Goal: Transaction & Acquisition: Purchase product/service

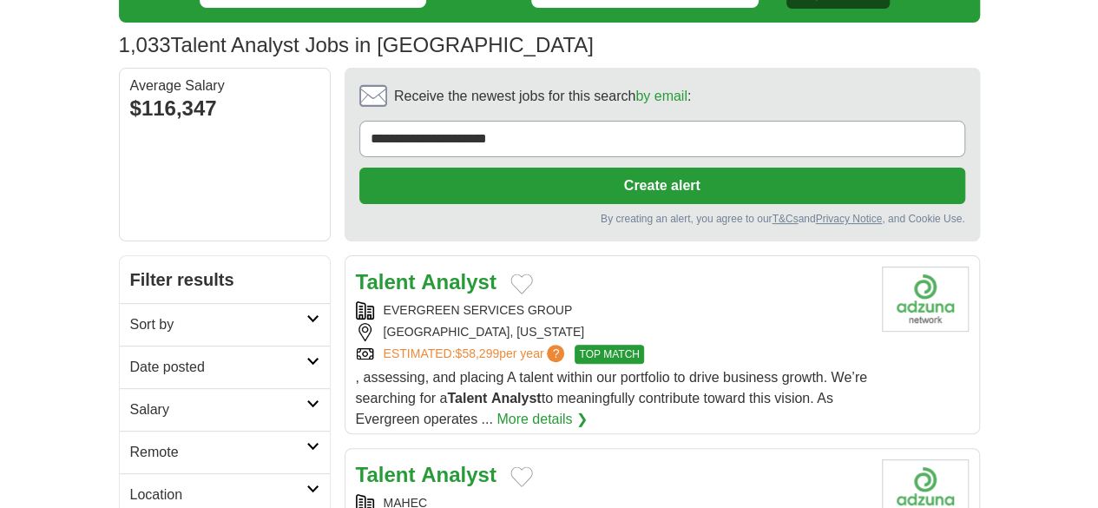
scroll to position [102, 0]
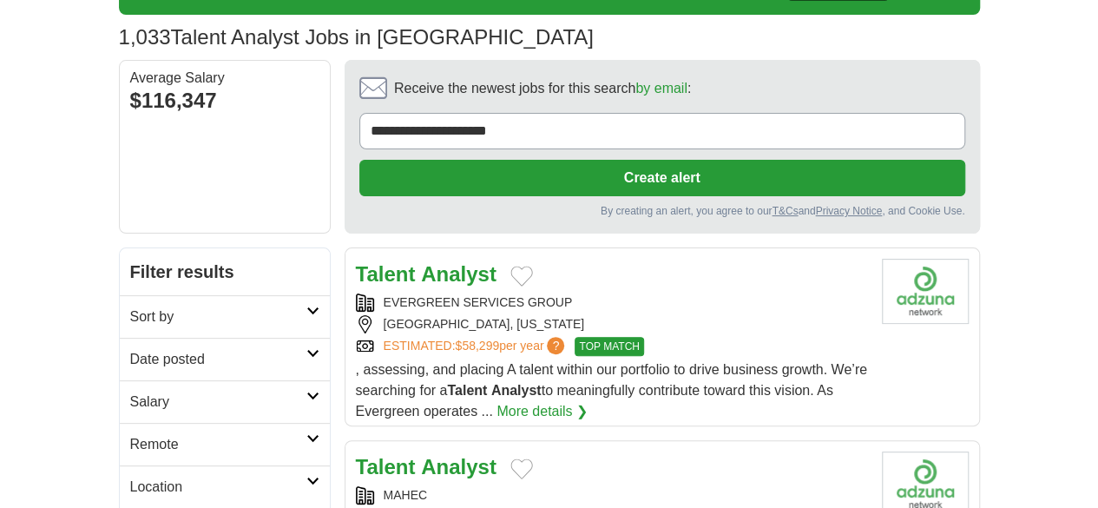
click at [219, 295] on link "Sort by" at bounding box center [225, 316] width 210 height 43
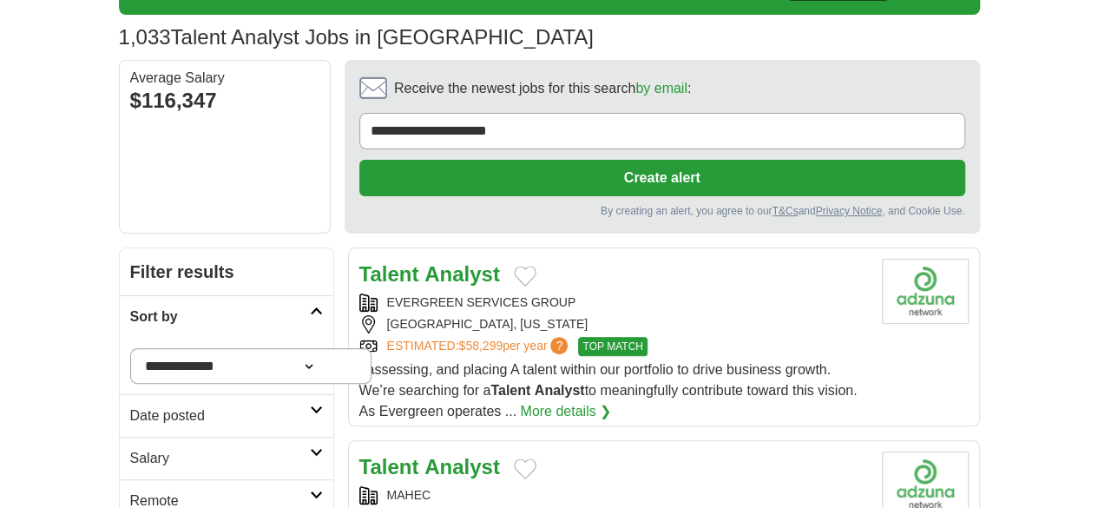
click at [178, 348] on select "**********" at bounding box center [251, 366] width 242 height 36
select select "**********"
click at [130, 348] on select "**********" at bounding box center [251, 366] width 242 height 36
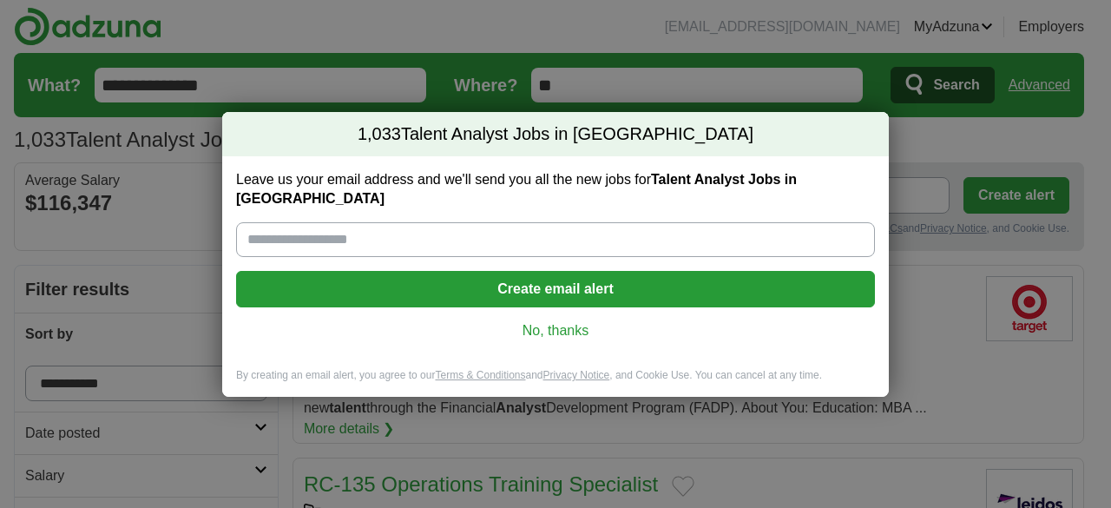
click at [559, 324] on link "No, thanks" at bounding box center [555, 330] width 611 height 19
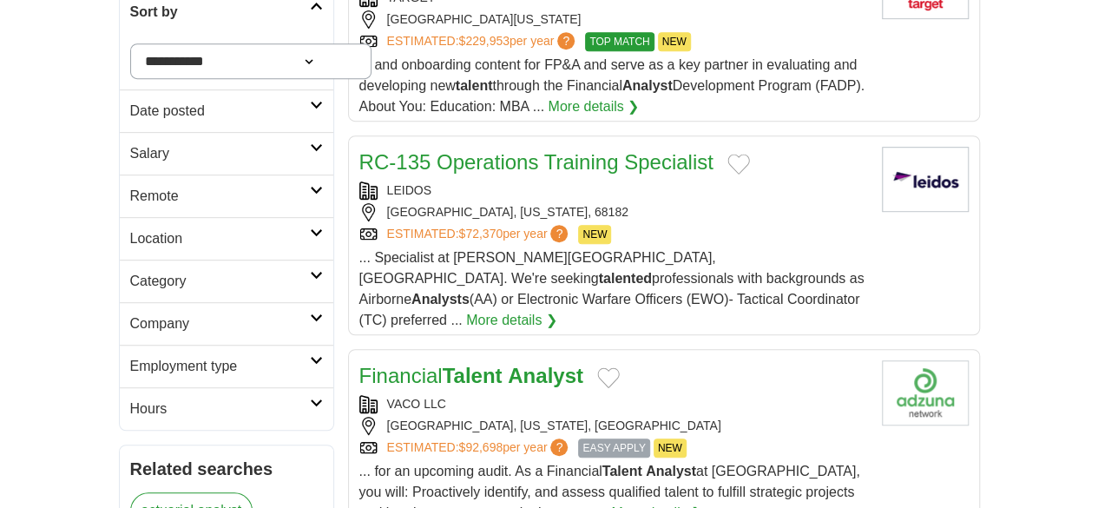
scroll to position [409, 0]
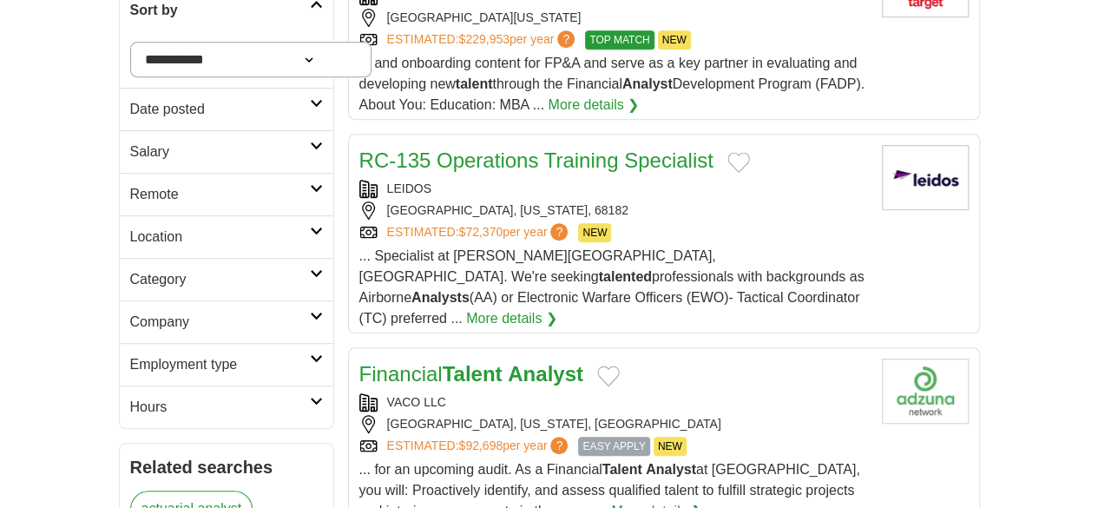
click at [778, 358] on div "Financial Talent Analyst" at bounding box center [613, 373] width 509 height 31
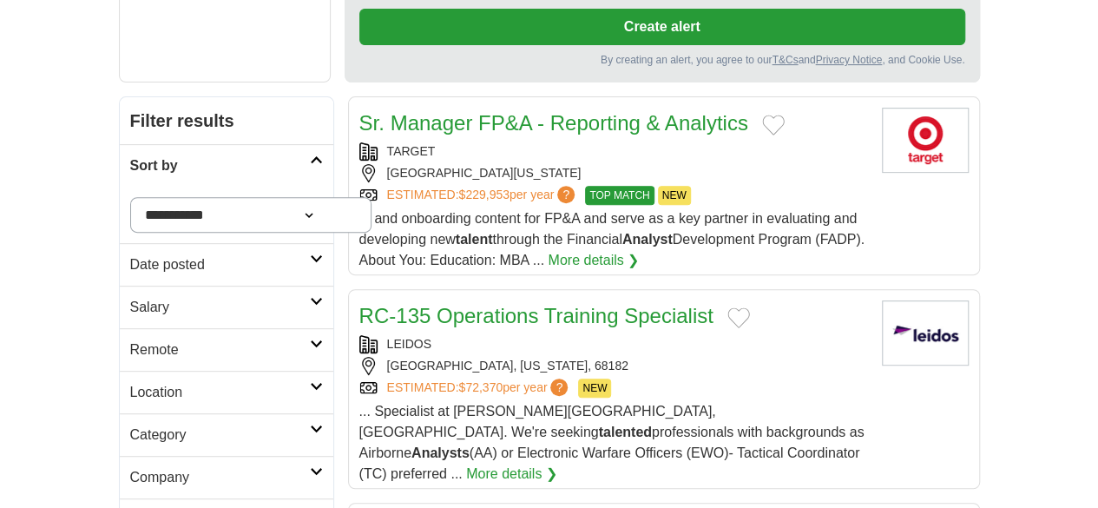
scroll to position [0, 0]
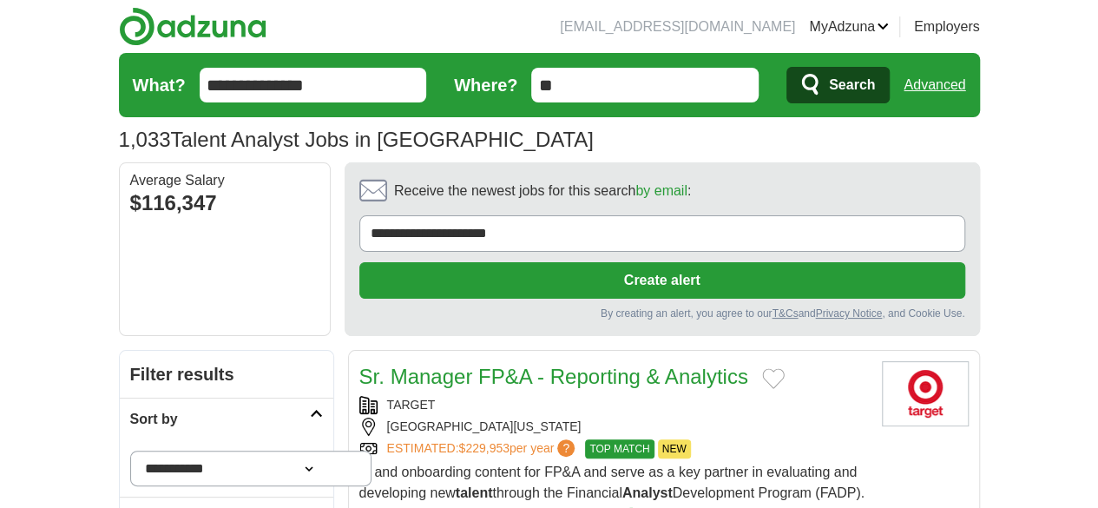
click at [151, 450] on select "**********" at bounding box center [251, 468] width 242 height 36
select select "**********"
click at [130, 450] on select "**********" at bounding box center [251, 468] width 242 height 36
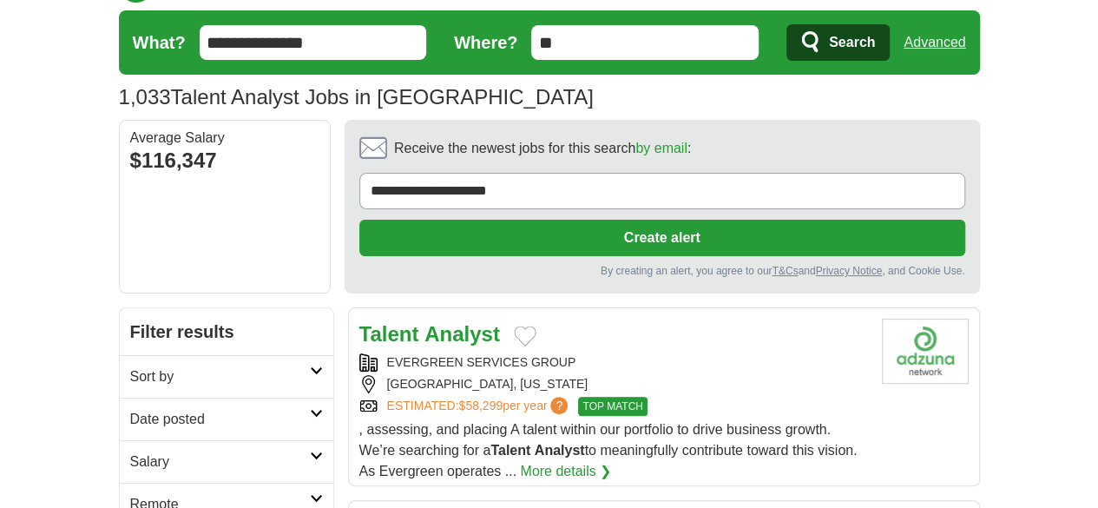
scroll to position [55, 0]
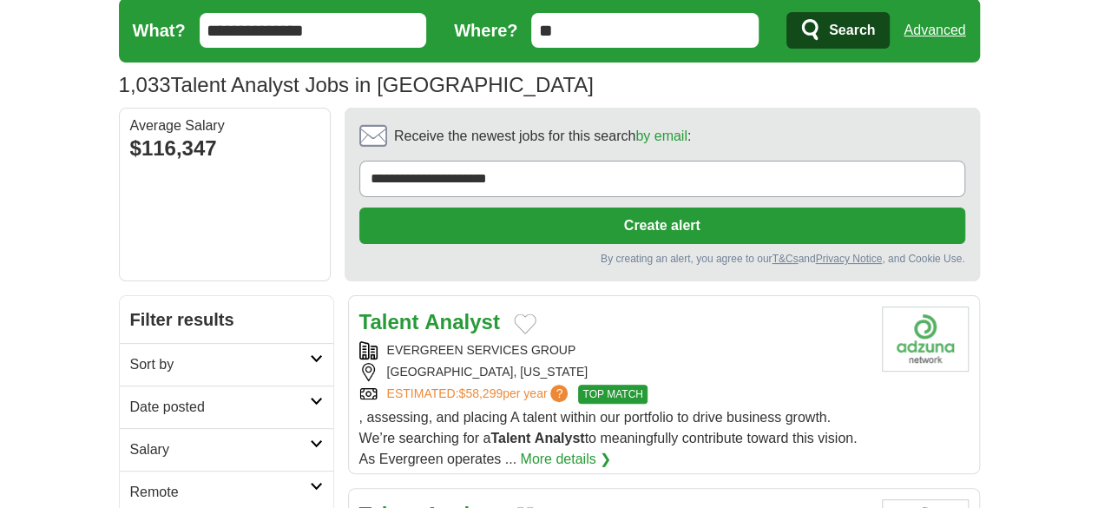
click at [130, 397] on h2 "Date posted" at bounding box center [220, 407] width 180 height 21
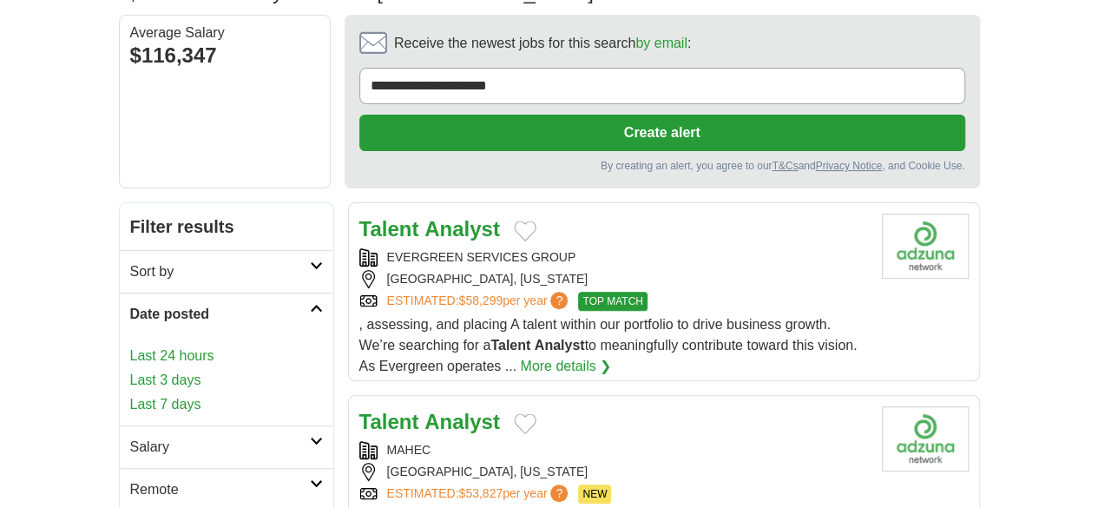
scroll to position [158, 0]
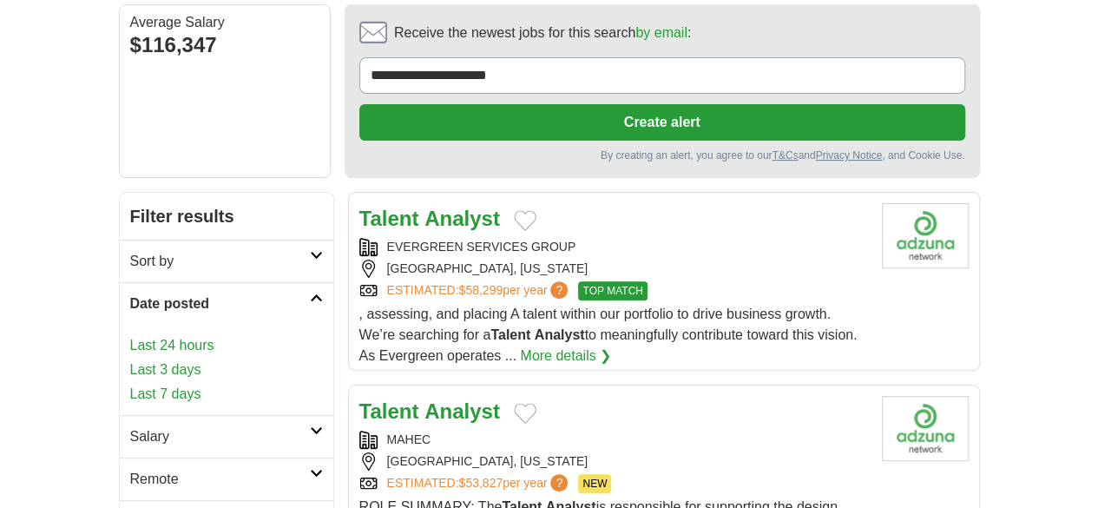
click at [130, 384] on link "Last 7 days" at bounding box center [226, 394] width 193 height 21
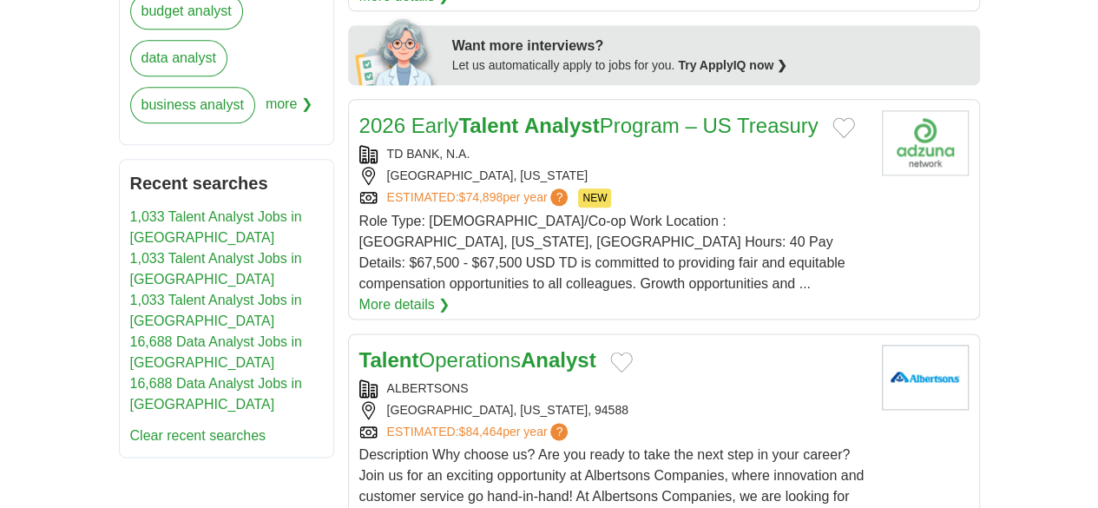
scroll to position [991, 0]
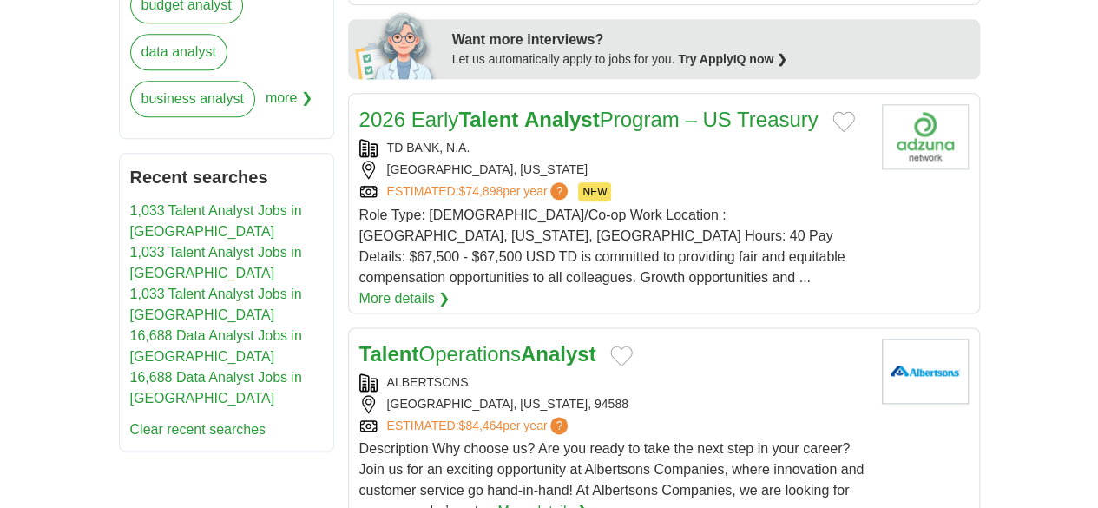
click at [536, 342] on strong "Analyst" at bounding box center [559, 353] width 76 height 23
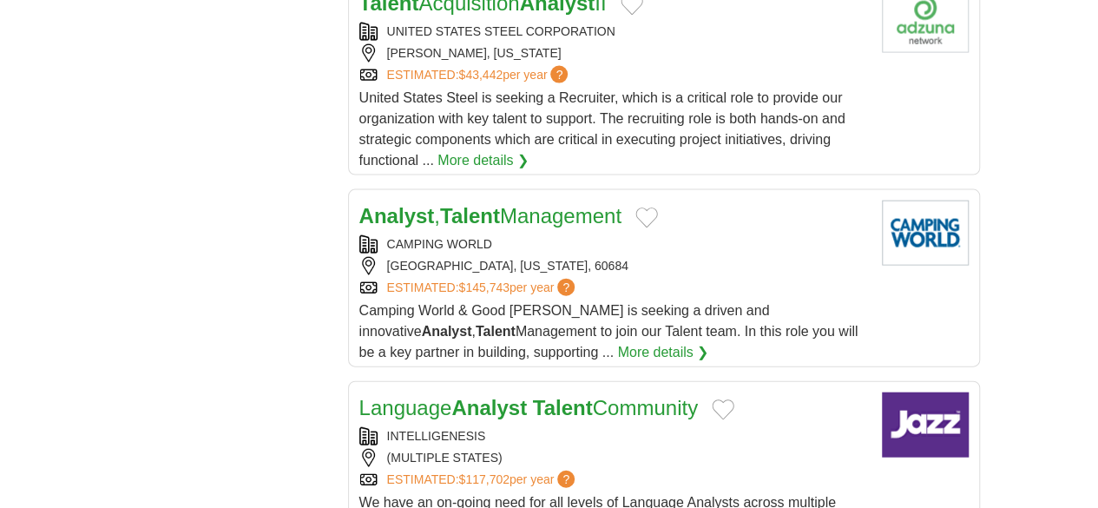
scroll to position [1847, 0]
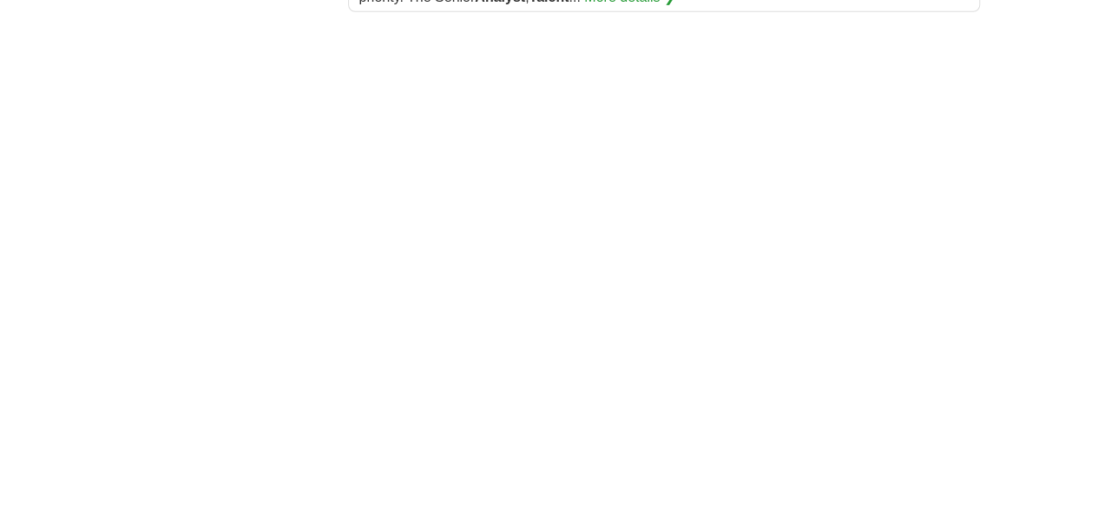
scroll to position [3128, 0]
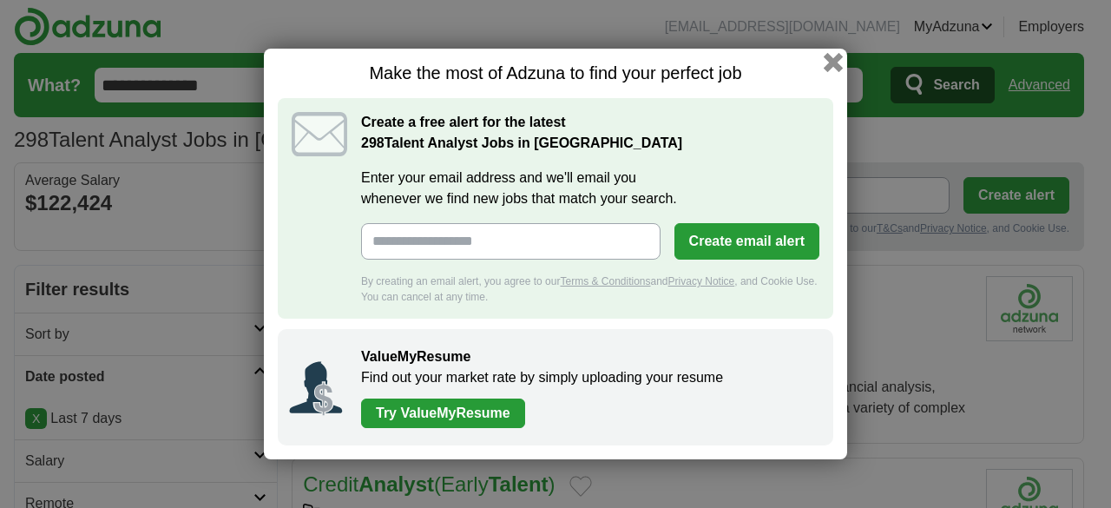
click at [835, 60] on button "button" at bounding box center [833, 62] width 19 height 19
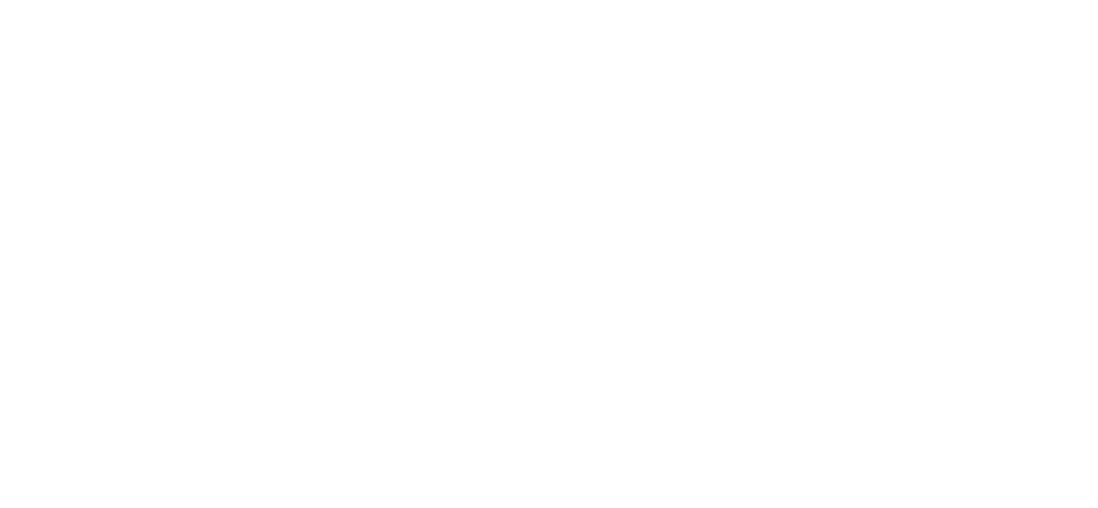
scroll to position [2860, 0]
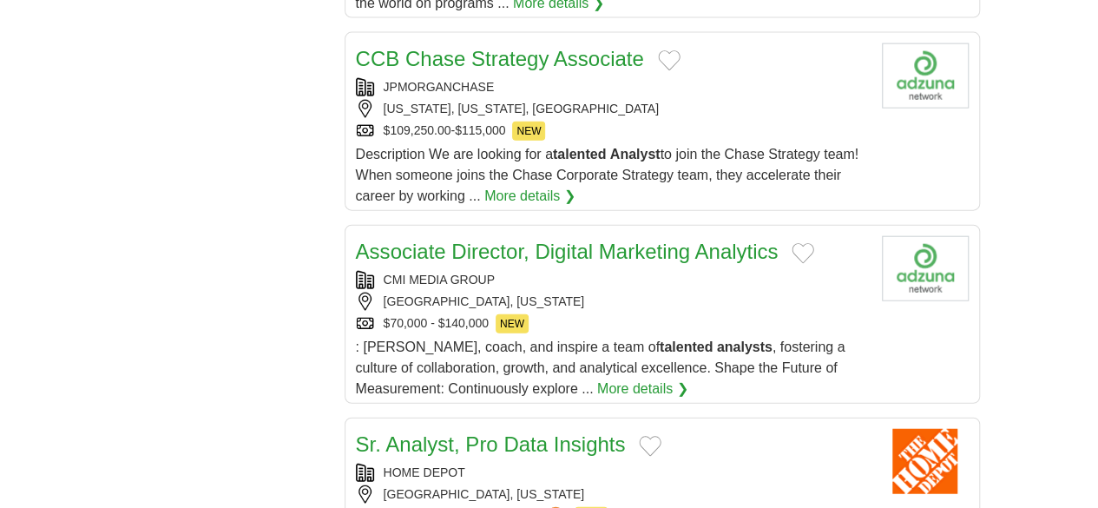
scroll to position [1966, 0]
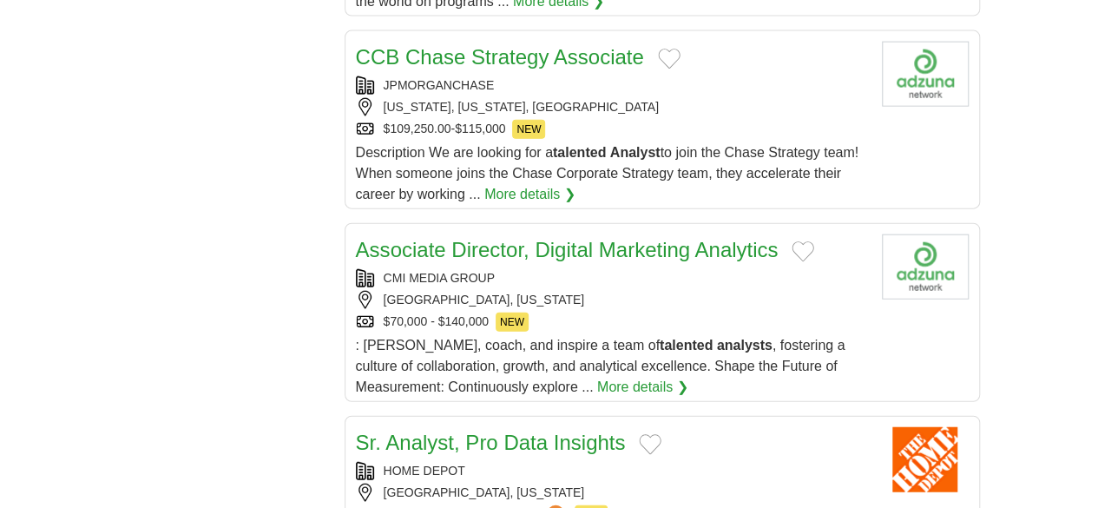
click at [514, 431] on link "Sr. Analyst, Pro Data Insights" at bounding box center [491, 442] width 270 height 23
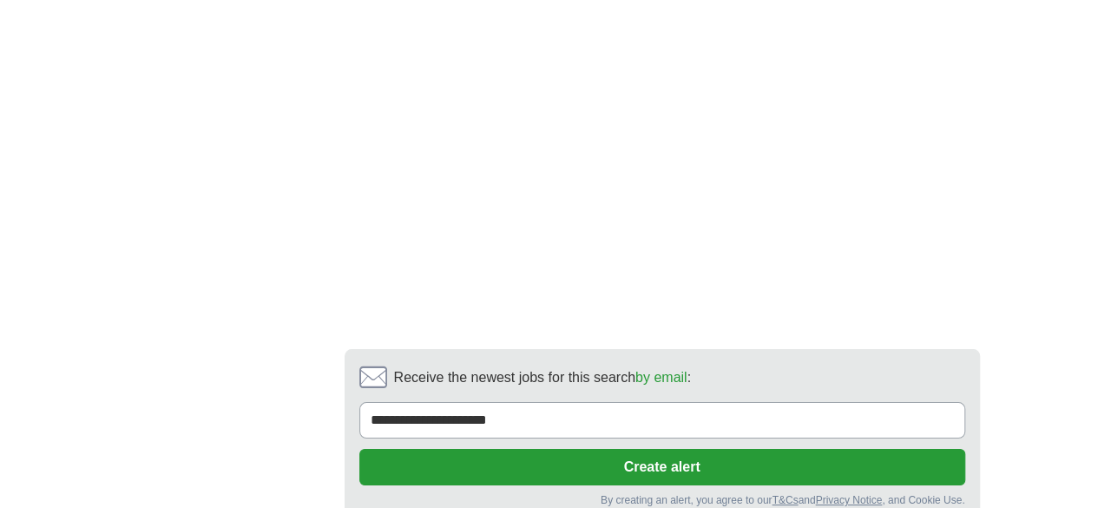
scroll to position [3179, 0]
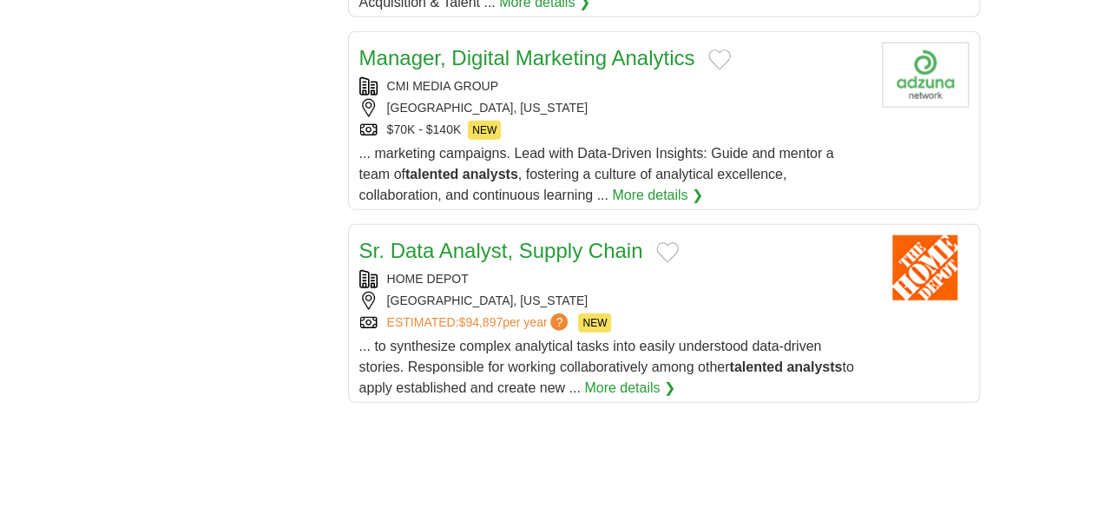
scroll to position [2131, 0]
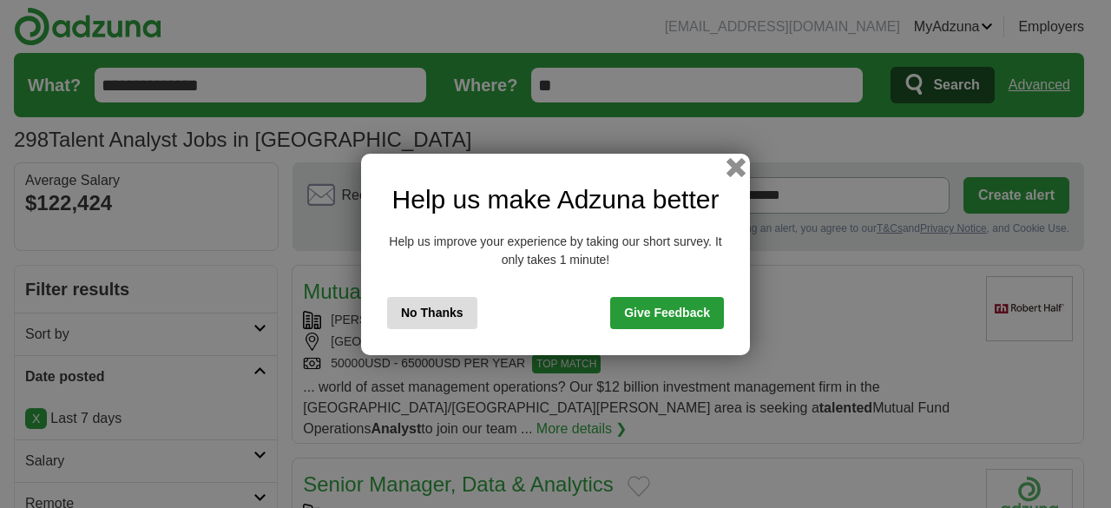
click at [733, 166] on button "button" at bounding box center [736, 166] width 19 height 19
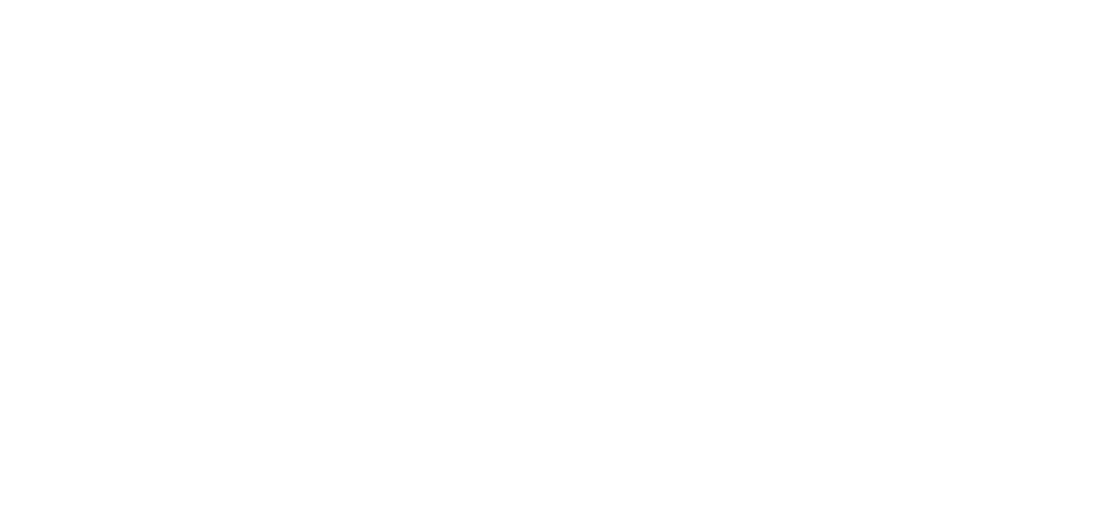
scroll to position [2949, 0]
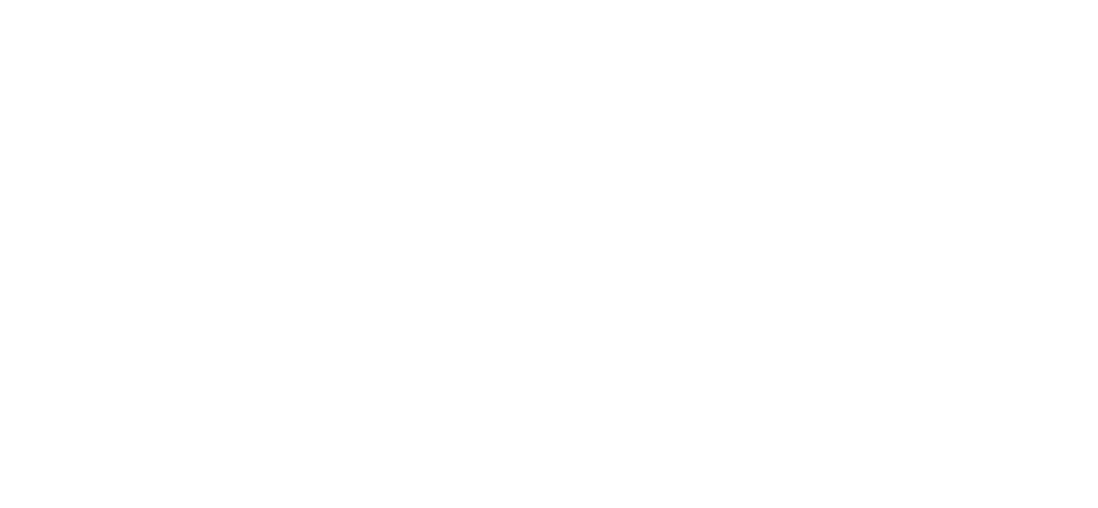
scroll to position [2802, 0]
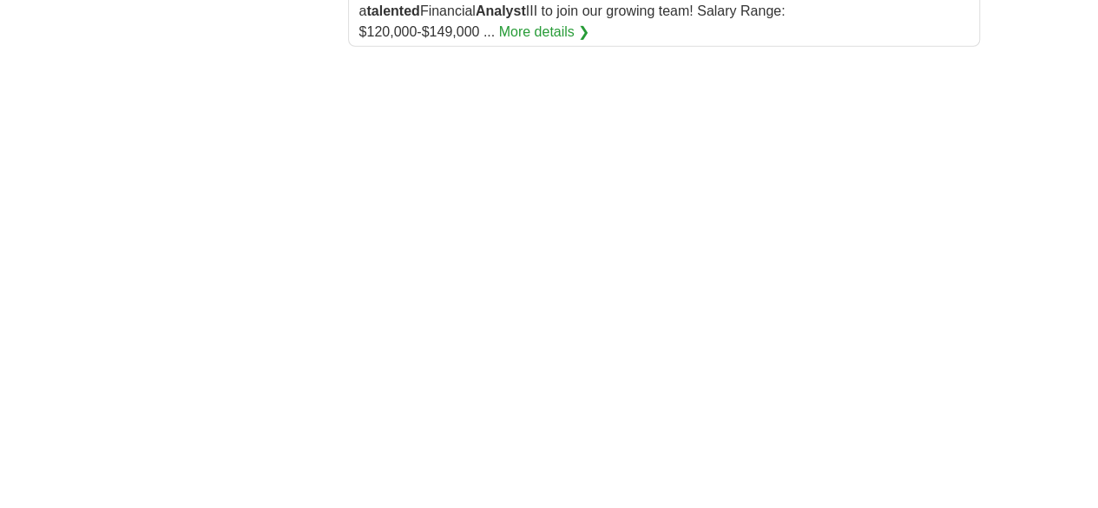
scroll to position [3166, 0]
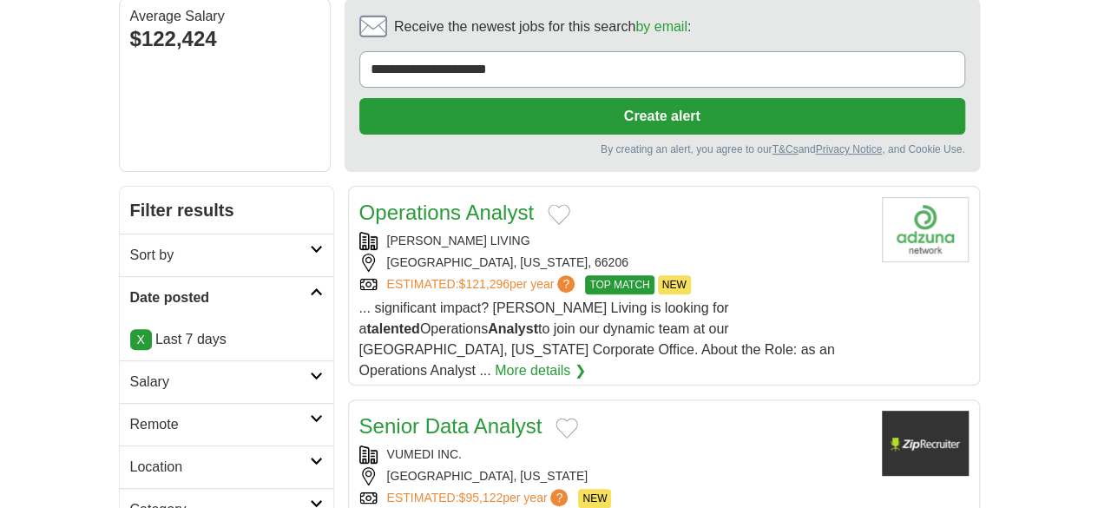
scroll to position [168, 0]
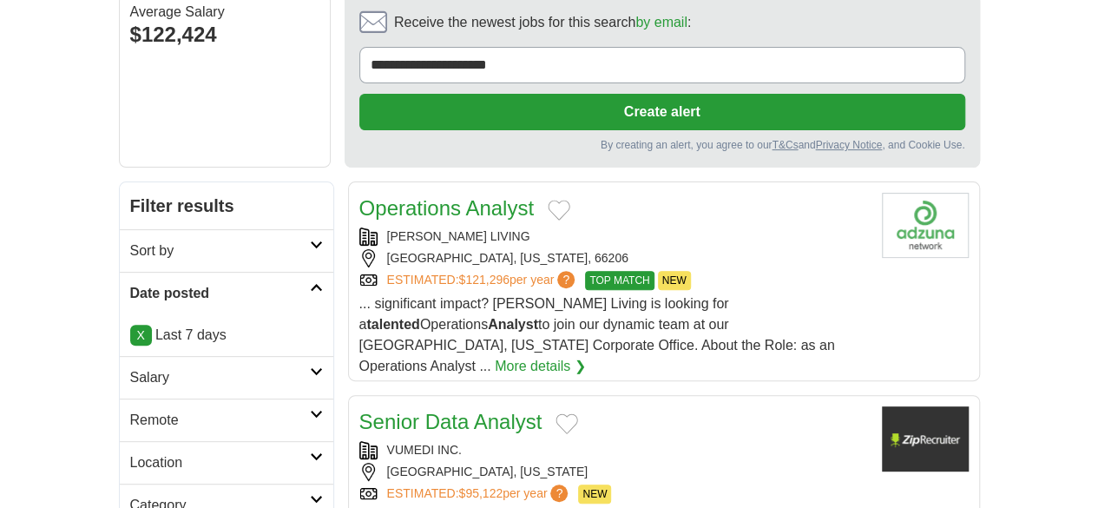
click at [401, 410] on link "Senior Data Analyst" at bounding box center [450, 421] width 183 height 23
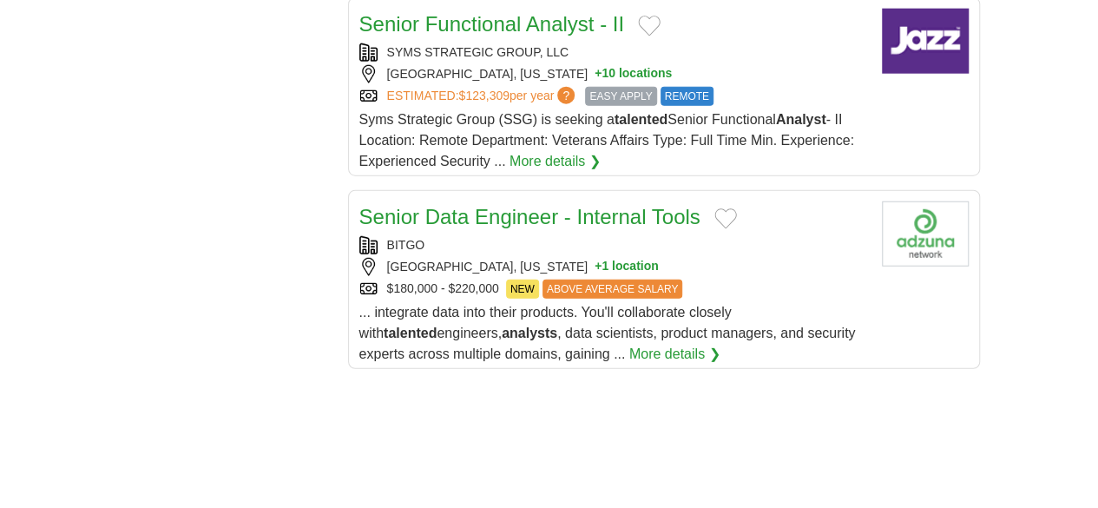
scroll to position [2194, 0]
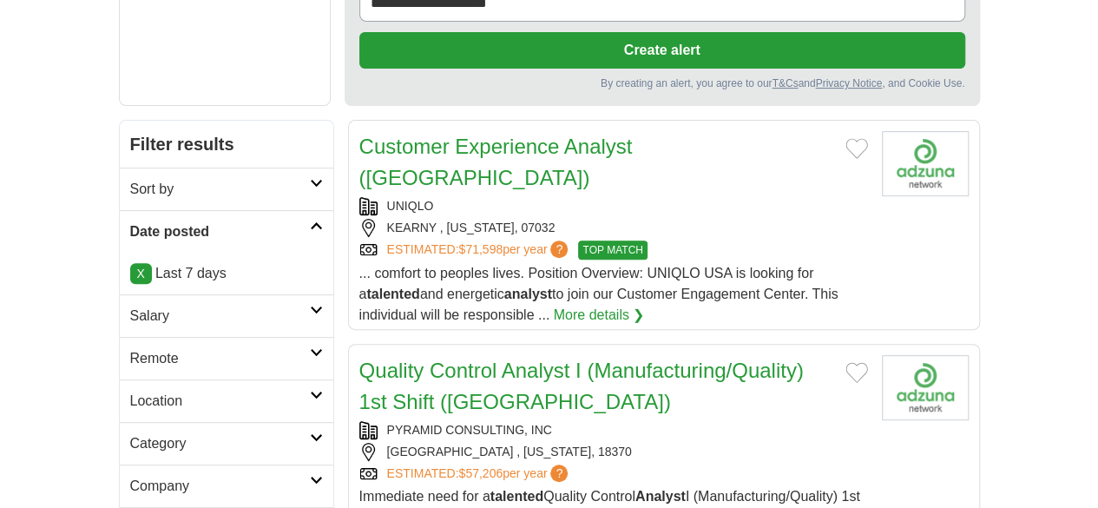
scroll to position [244, 0]
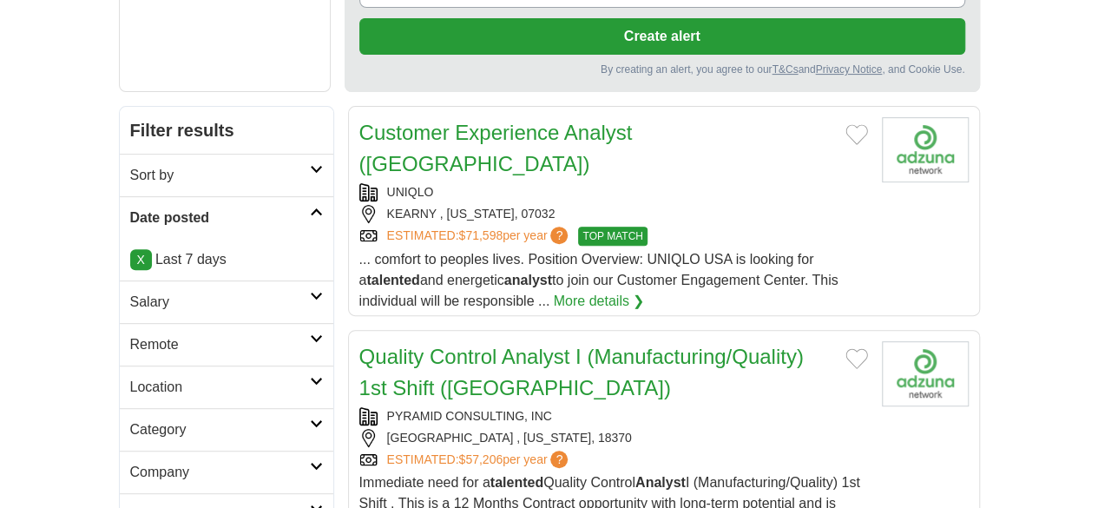
click at [493, 117] on h2 "Customer Experience Analyst ([GEOGRAPHIC_DATA])" at bounding box center [595, 148] width 472 height 62
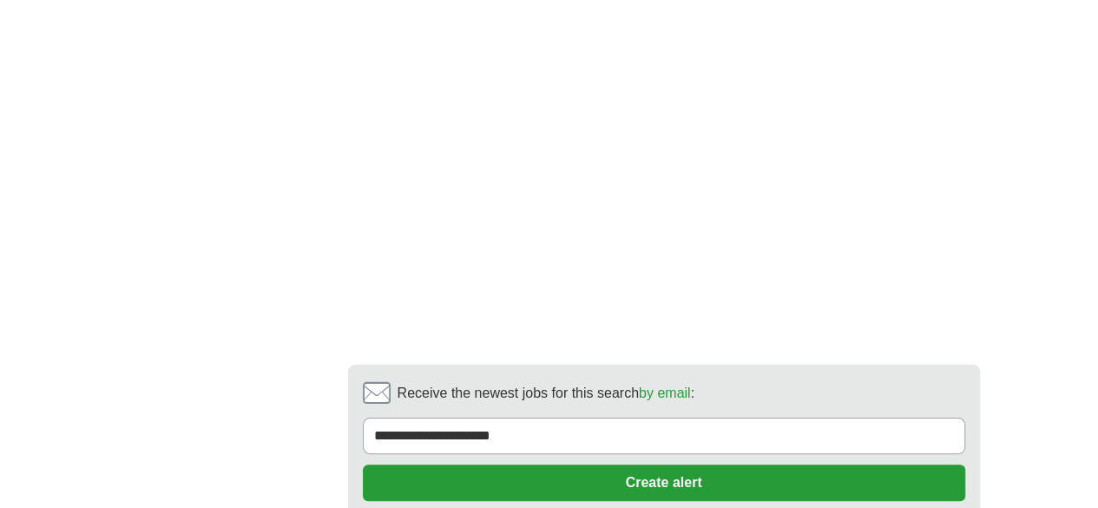
scroll to position [3277, 0]
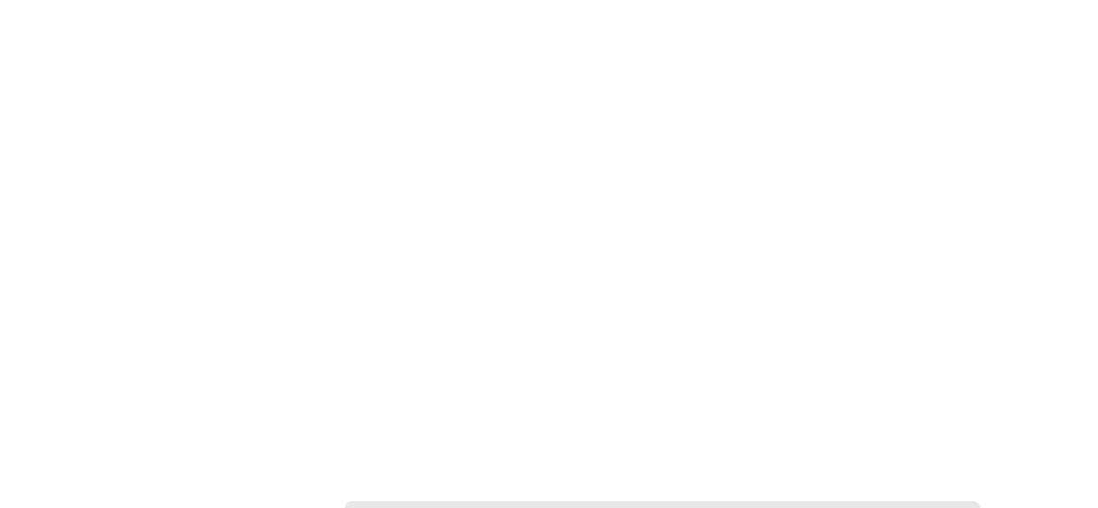
scroll to position [2982, 0]
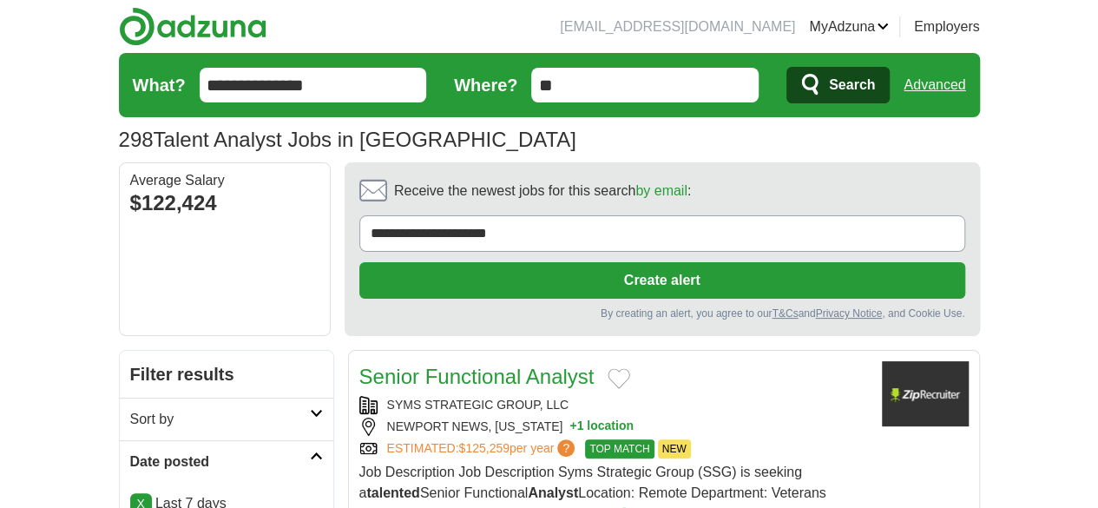
scroll to position [41, 0]
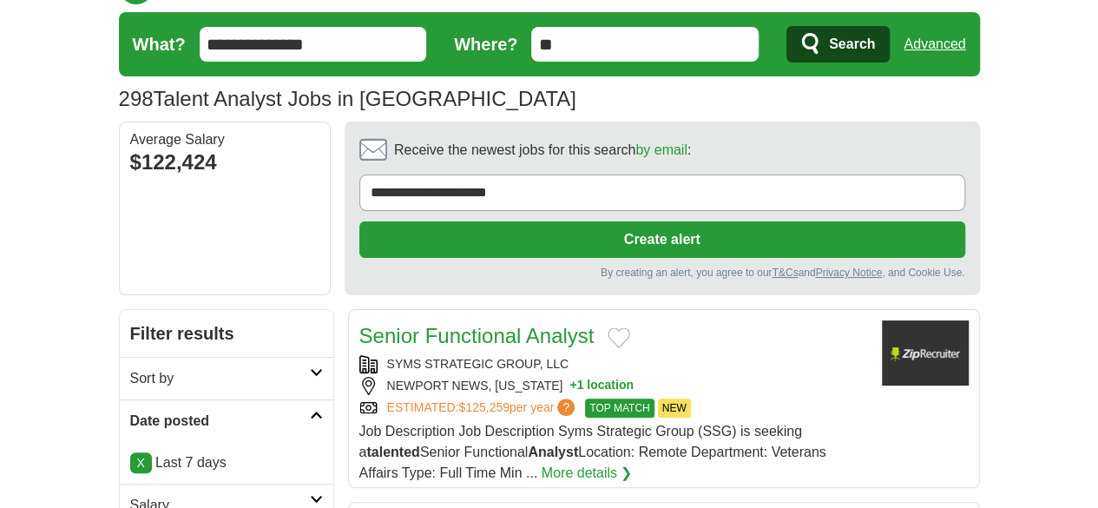
drag, startPoint x: 0, startPoint y: 0, endPoint x: 483, endPoint y: 115, distance: 496.9
click at [483, 115] on section "298 Talent Analyst Jobs in US Salary Salary Select a salary range Salary from f…" at bounding box center [549, 66] width 861 height 109
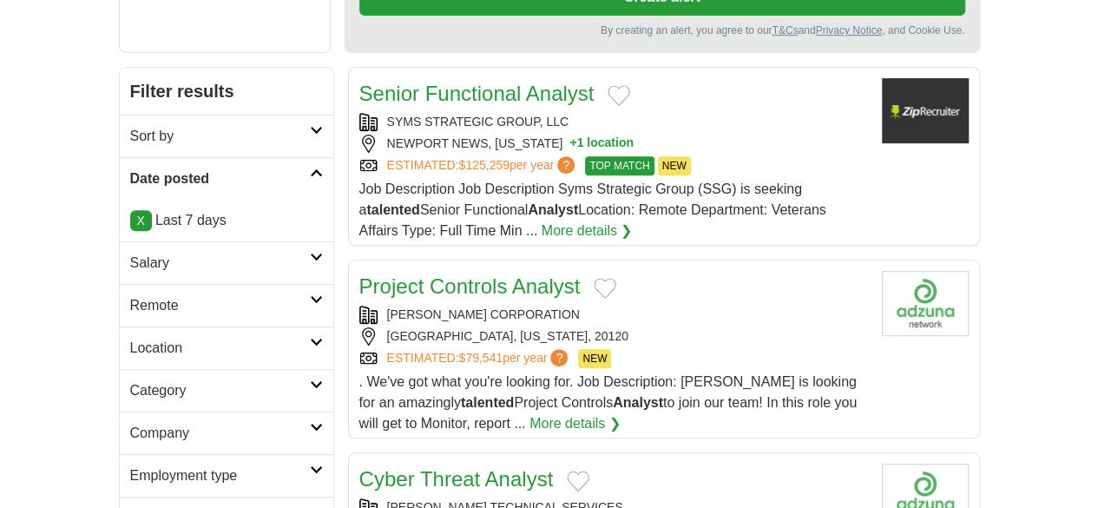
scroll to position [0, 0]
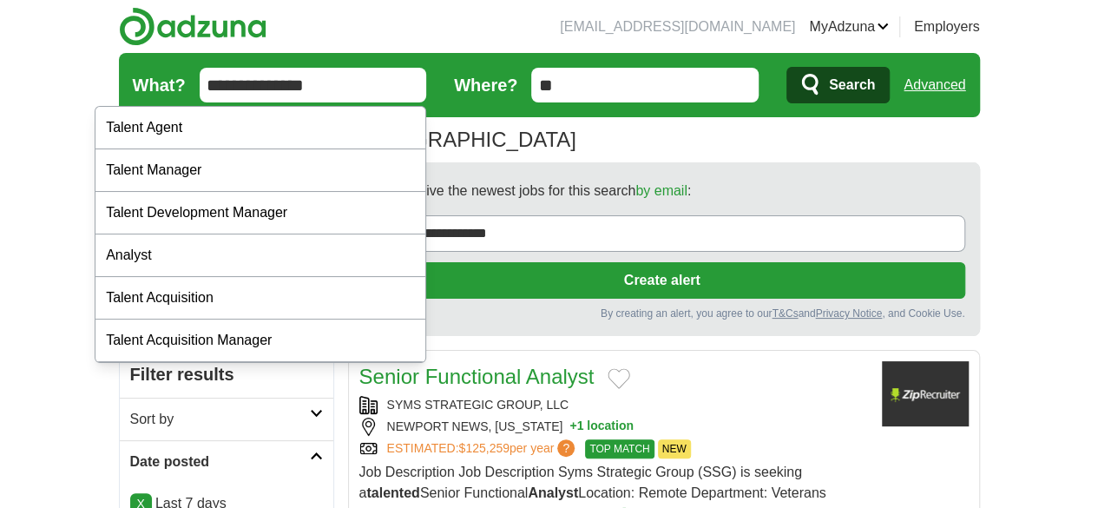
click at [267, 72] on input "**********" at bounding box center [313, 85] width 227 height 35
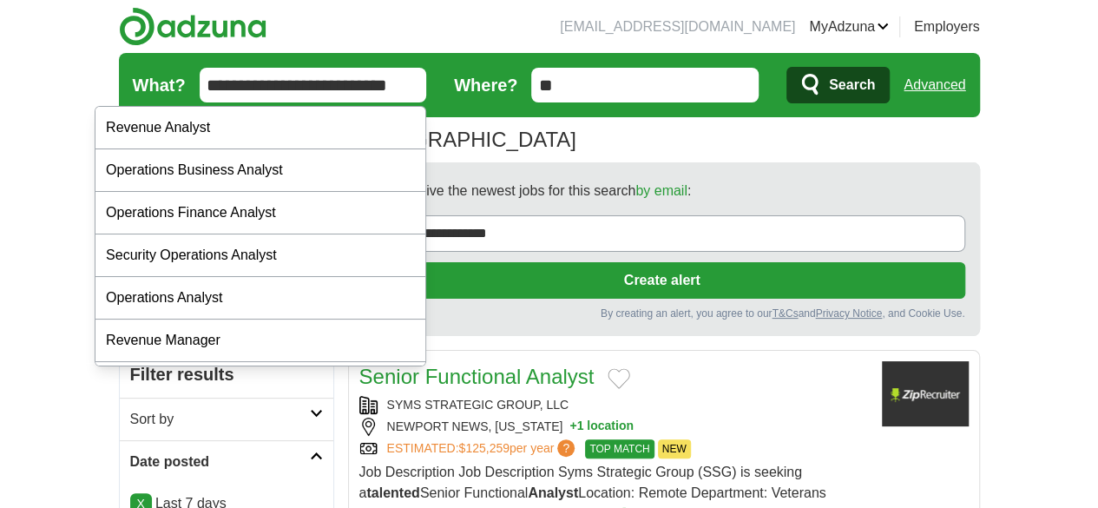
type input "**********"
click at [786, 67] on button "Search" at bounding box center [837, 85] width 103 height 36
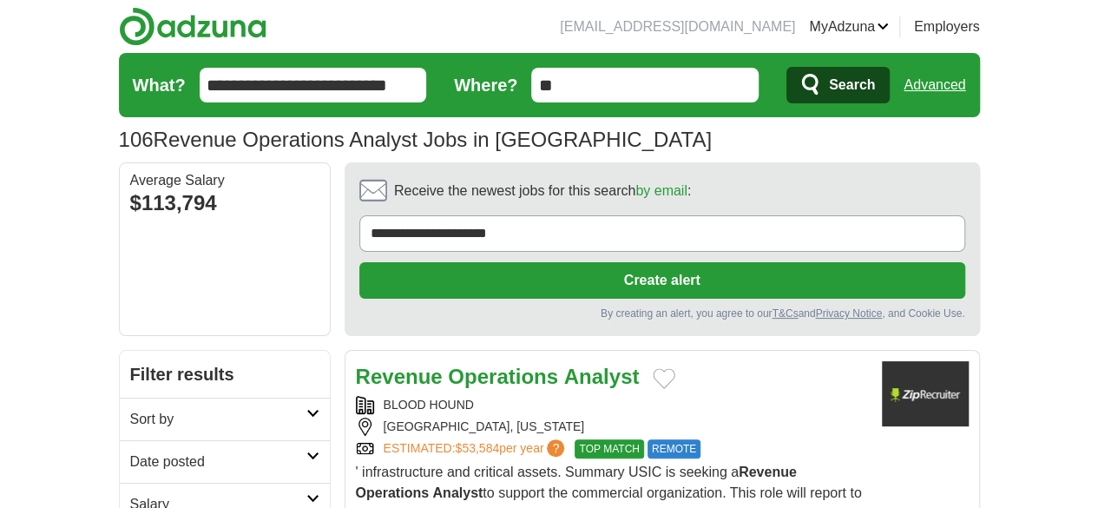
click at [564, 365] on strong "Analyst" at bounding box center [602, 376] width 76 height 23
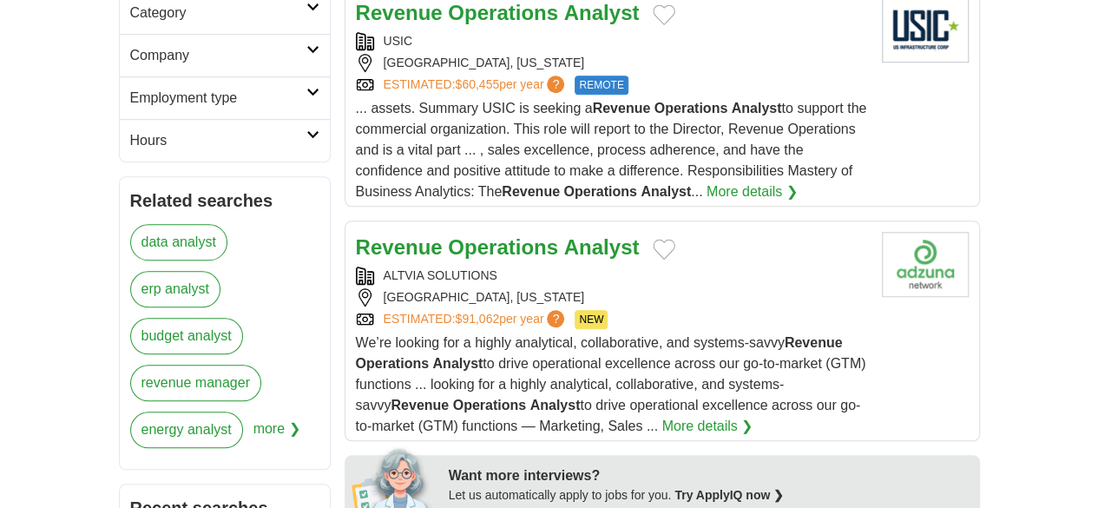
scroll to position [620, 0]
click at [542, 287] on div "DENVER, COLORADO" at bounding box center [612, 296] width 512 height 18
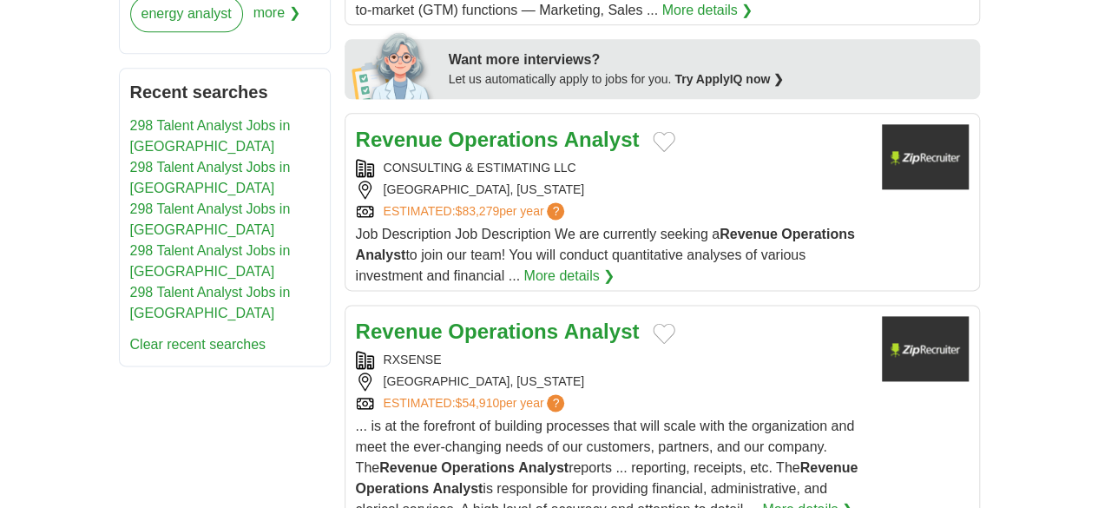
scroll to position [1042, 0]
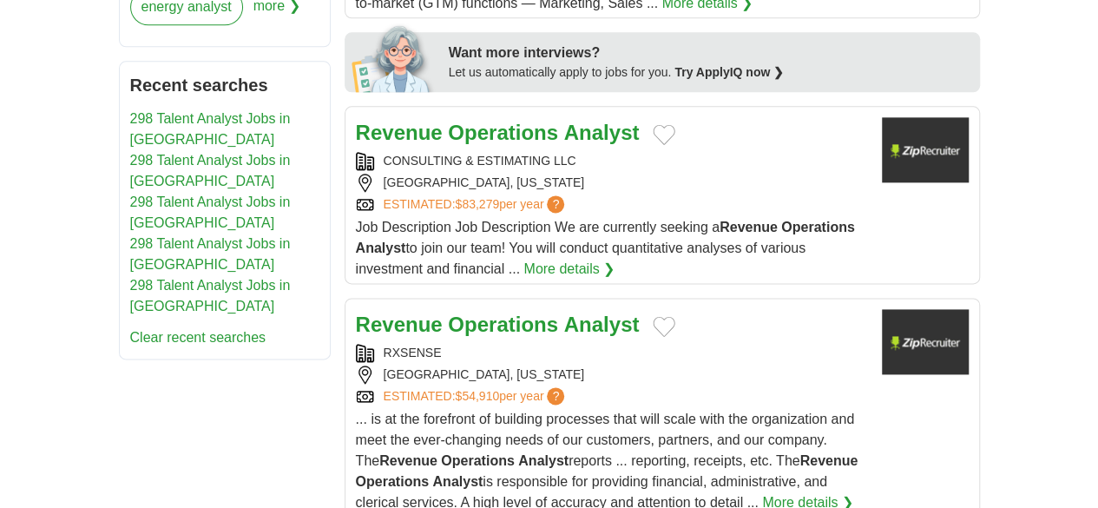
click at [736, 387] on div "ESTIMATED: $54,910 per year ?" at bounding box center [612, 396] width 512 height 18
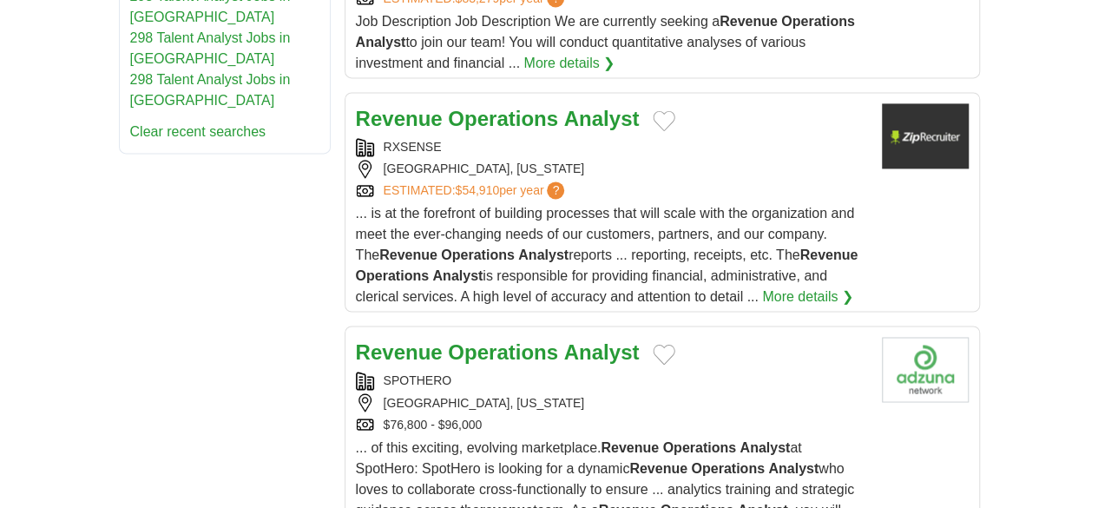
scroll to position [1343, 0]
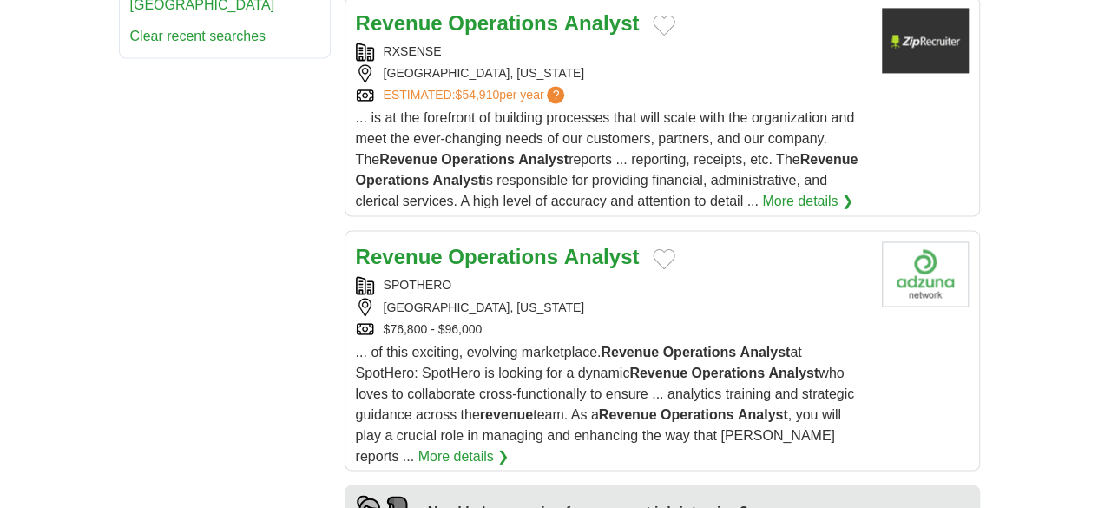
click at [720, 319] on div "$76,800 - $96,000" at bounding box center [612, 328] width 512 height 18
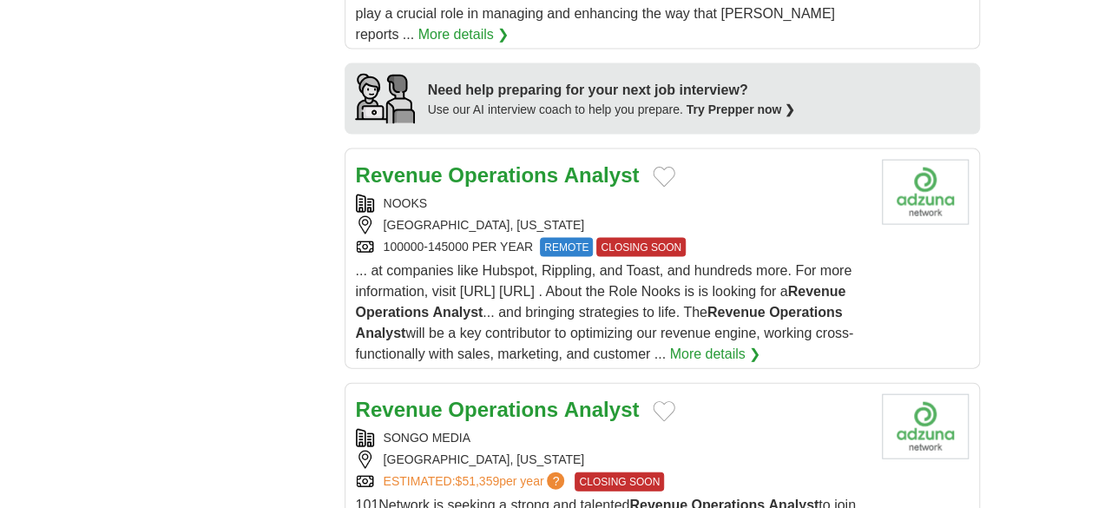
scroll to position [1765, 0]
click at [759, 450] on div "LA JOLLA, CALIFORNIA" at bounding box center [612, 459] width 512 height 18
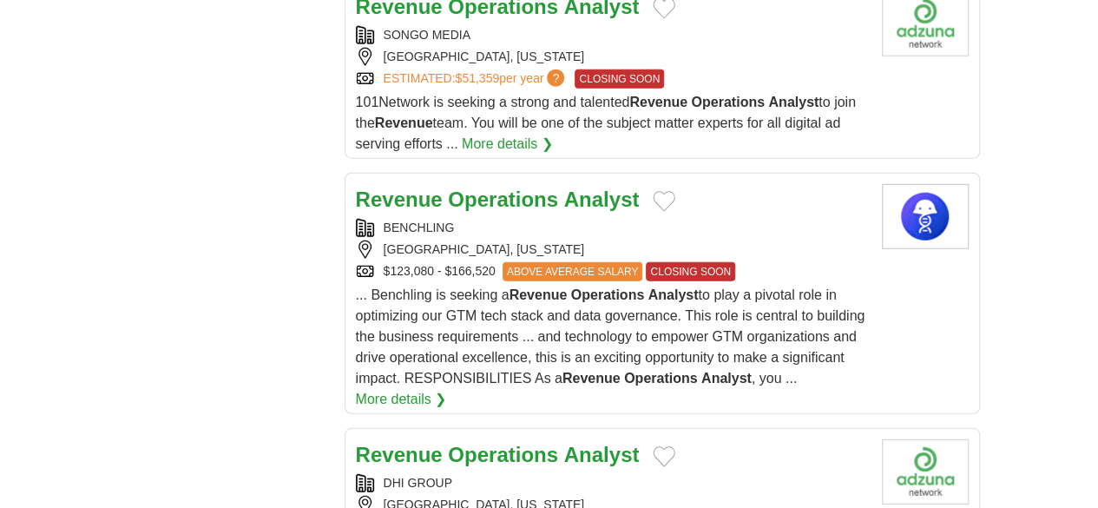
scroll to position [2167, 0]
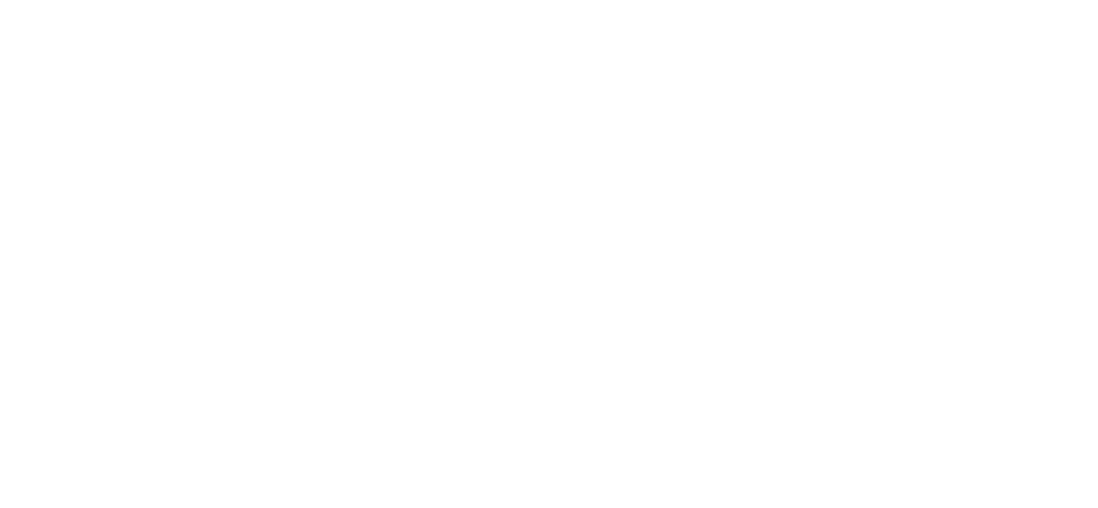
scroll to position [3087, 0]
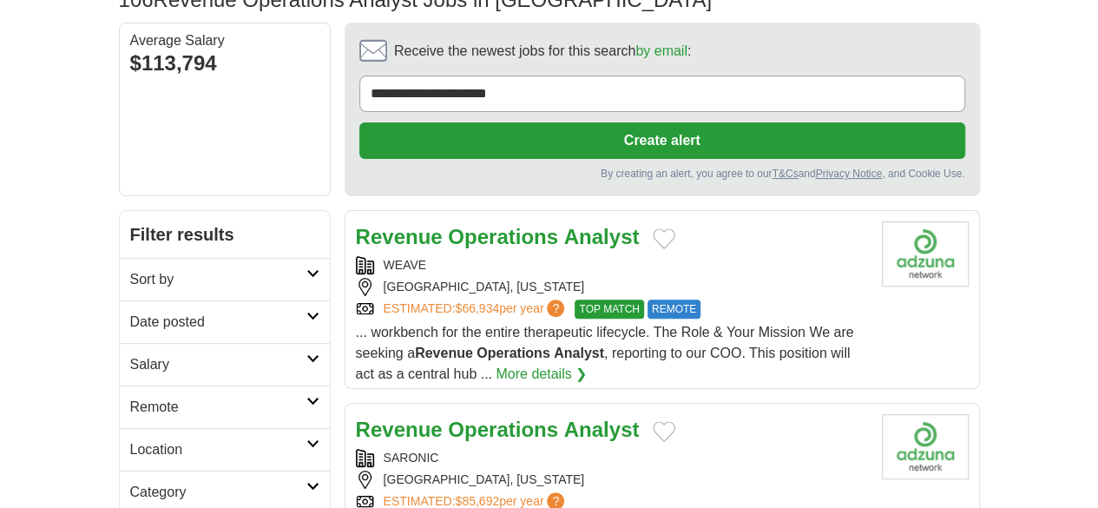
scroll to position [141, 0]
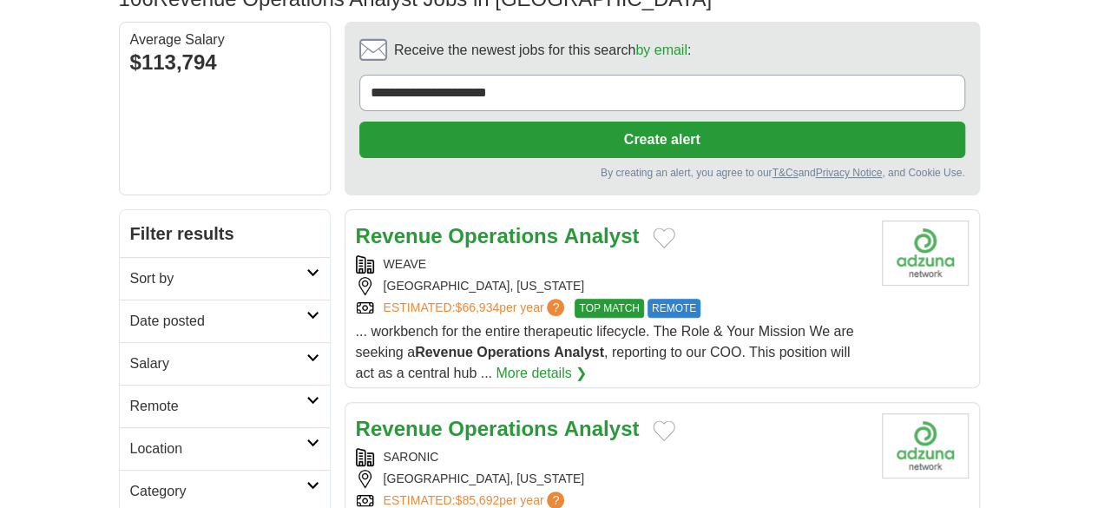
click at [820, 220] on div "Revenue Operations Analyst" at bounding box center [612, 235] width 512 height 31
click at [644, 470] on div "AUSTIN, TEXAS" at bounding box center [612, 479] width 512 height 18
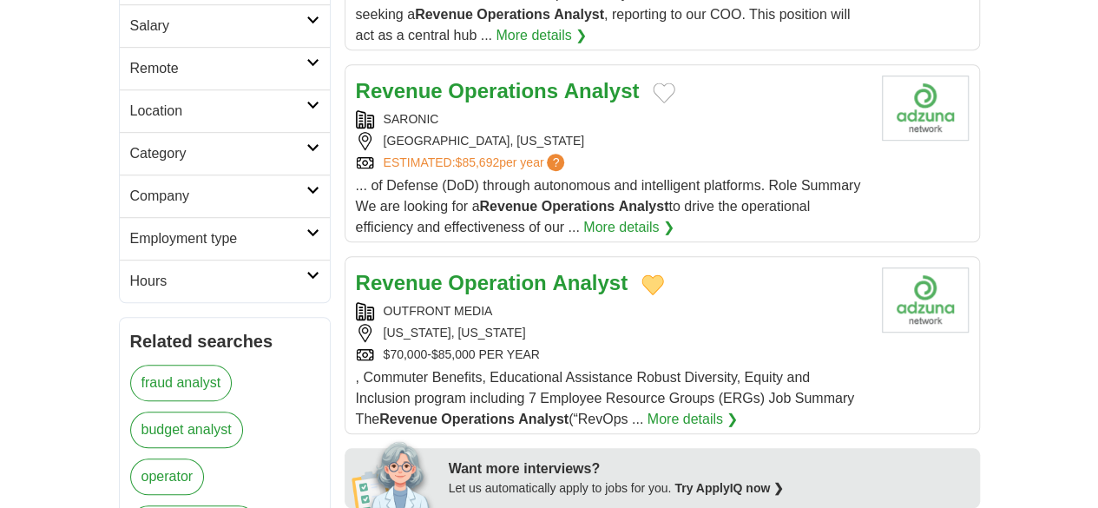
scroll to position [483, 0]
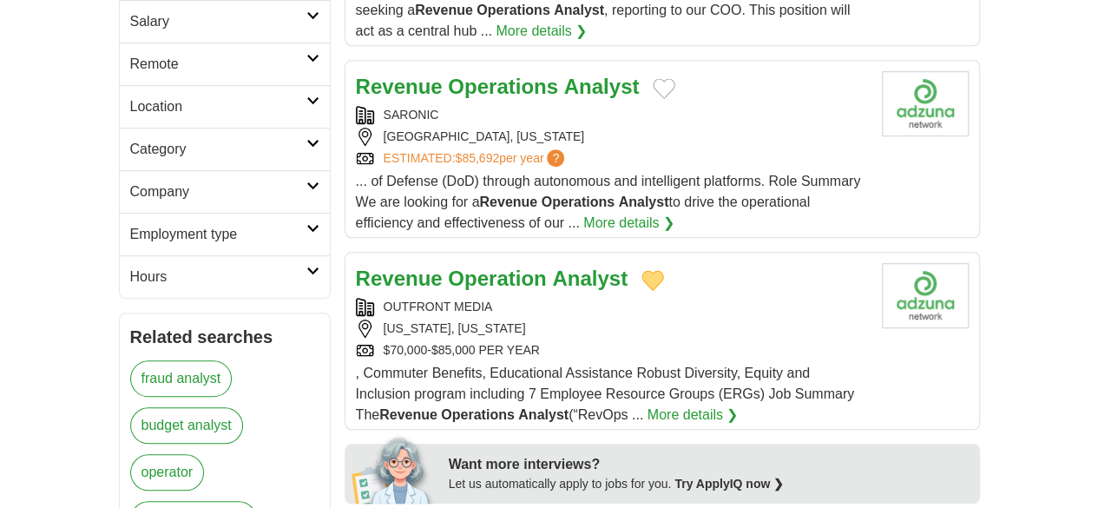
click at [740, 319] on div "NEW YORK, NEW YORK" at bounding box center [612, 328] width 512 height 18
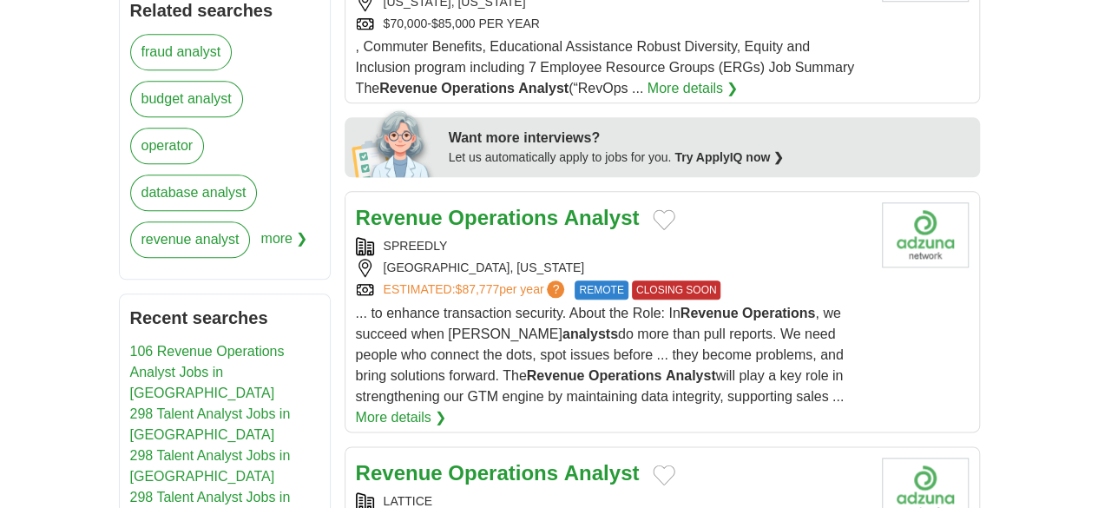
scroll to position [818, 0]
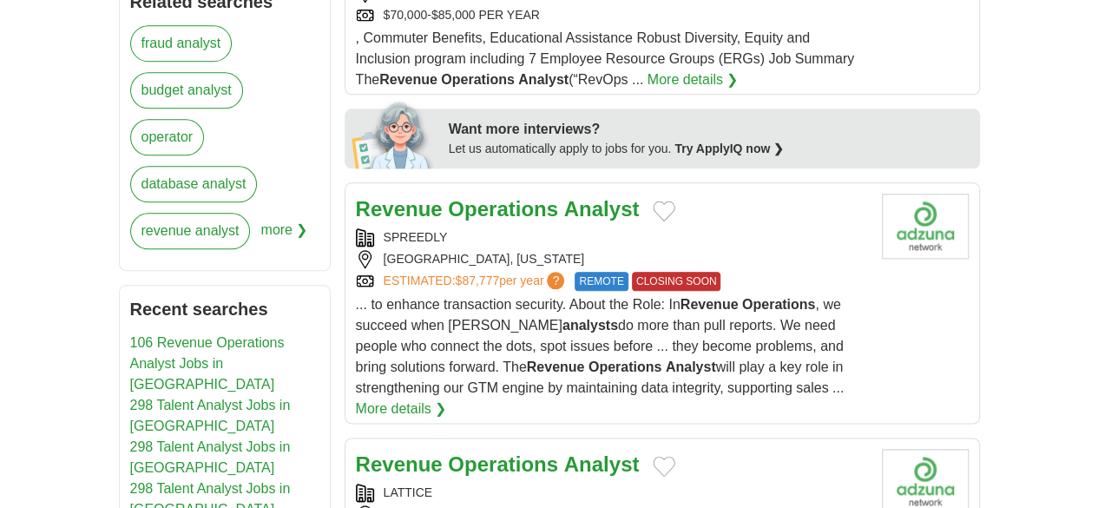
click at [712, 250] on div "AUSTIN, TEXAS" at bounding box center [612, 259] width 512 height 18
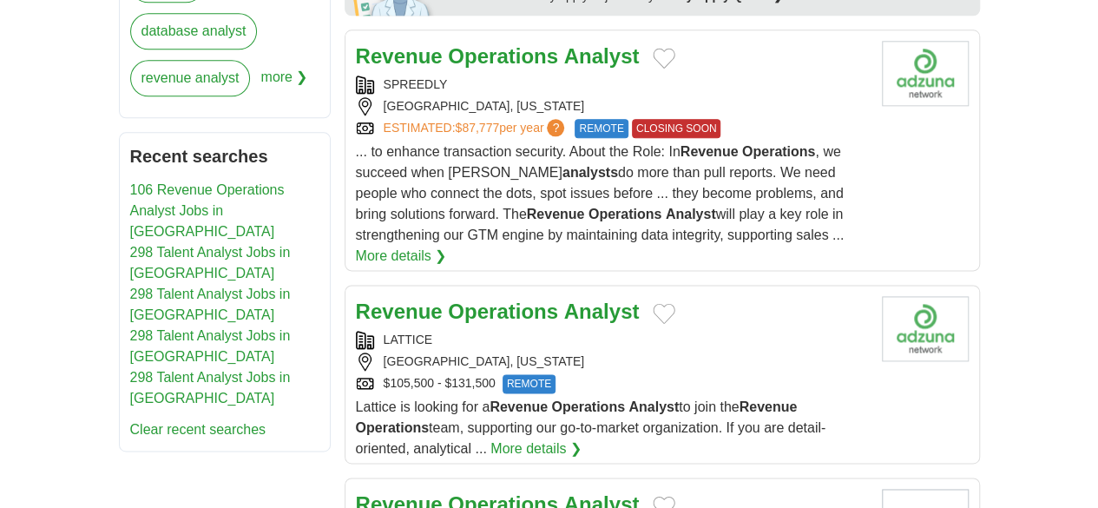
scroll to position [972, 0]
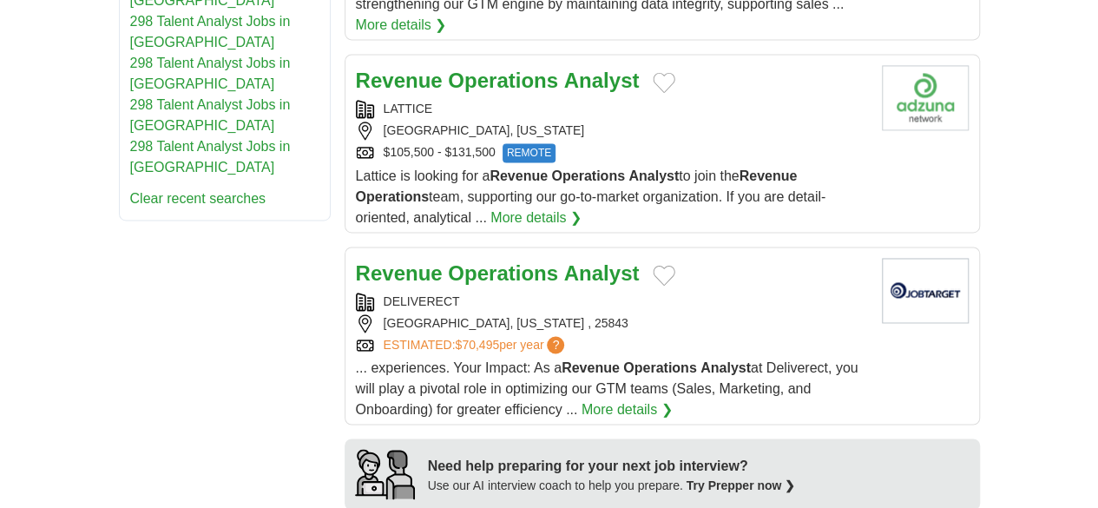
click at [476, 261] on strong "Operations" at bounding box center [503, 272] width 110 height 23
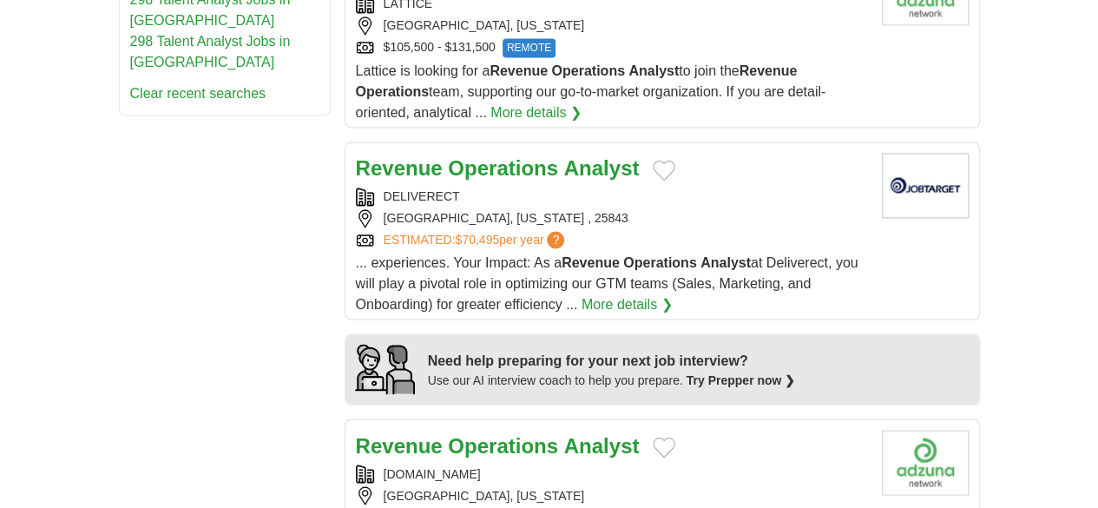
scroll to position [1307, 0]
click at [564, 432] on strong "Analyst" at bounding box center [602, 443] width 76 height 23
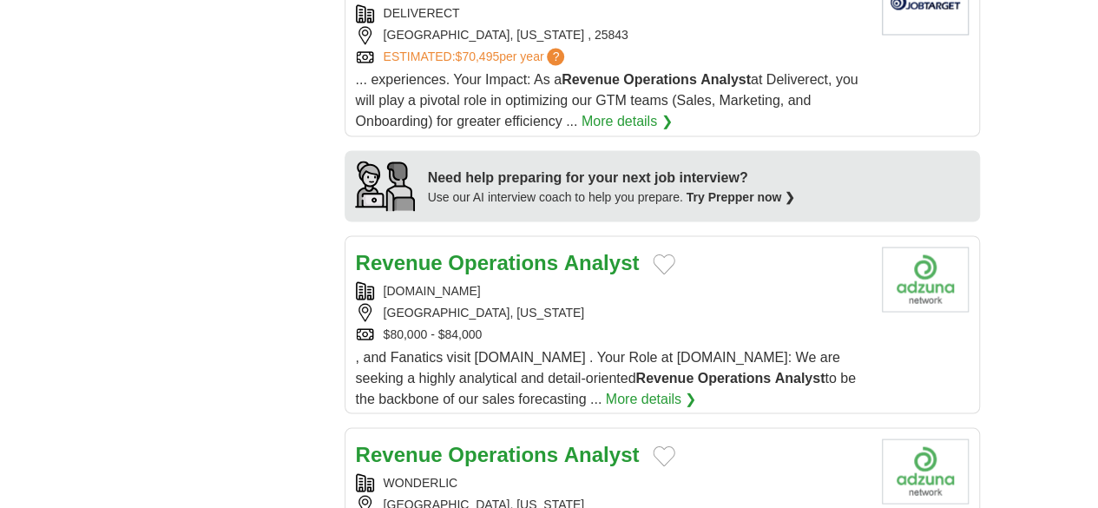
scroll to position [1491, 0]
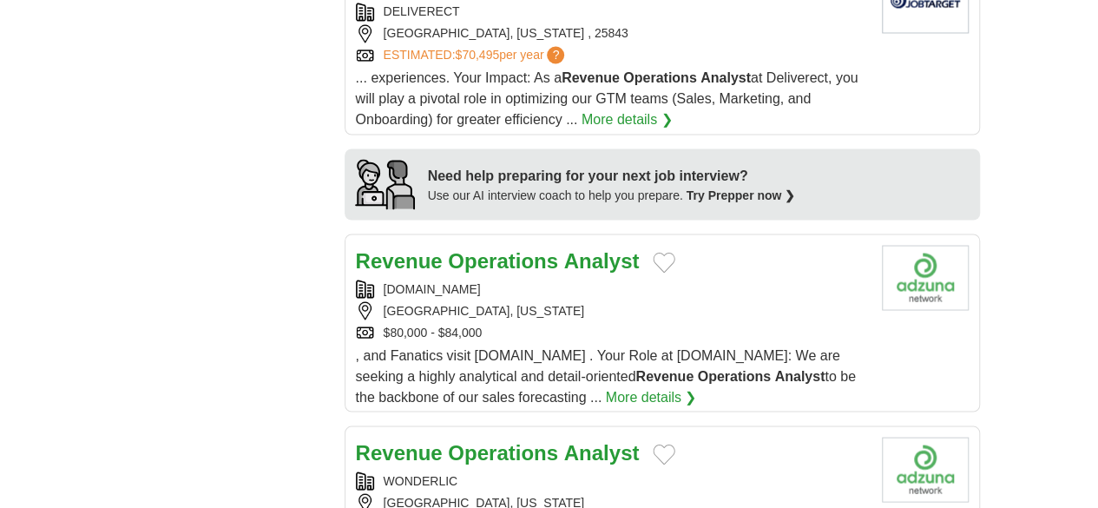
click at [656, 471] on div "WONDERLIC" at bounding box center [612, 480] width 512 height 18
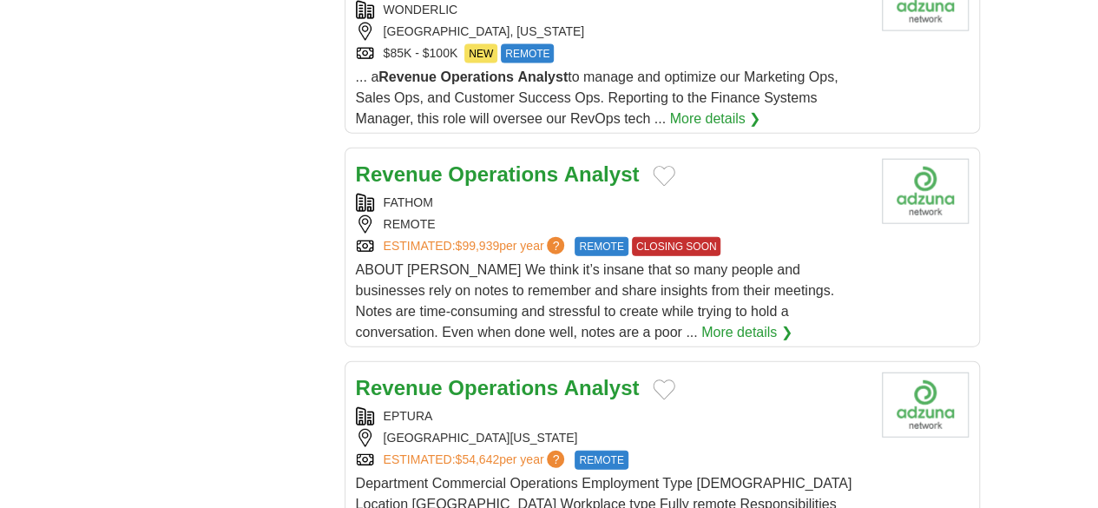
scroll to position [1964, 0]
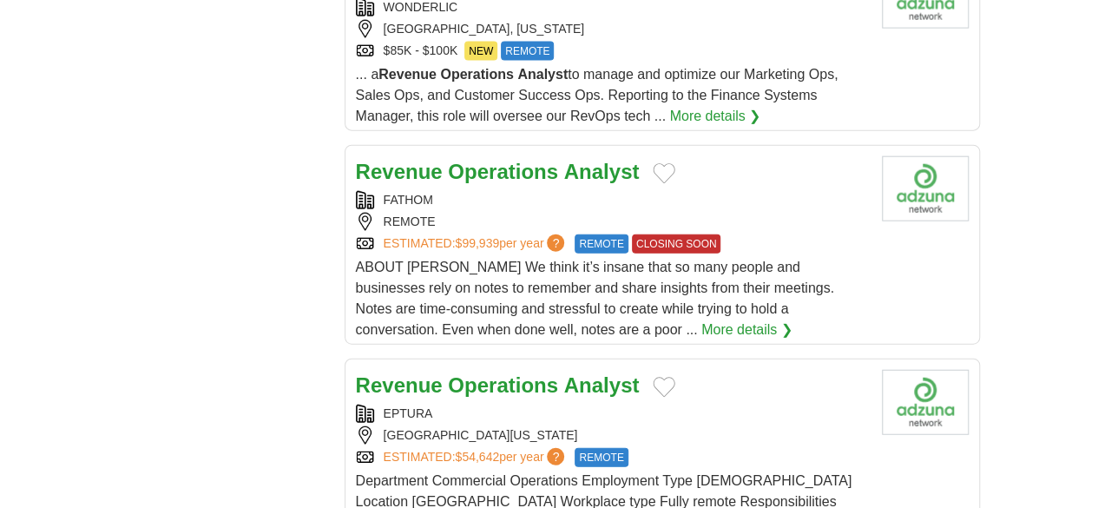
click at [751, 426] on div "[GEOGRAPHIC_DATA][US_STATE]" at bounding box center [612, 435] width 512 height 18
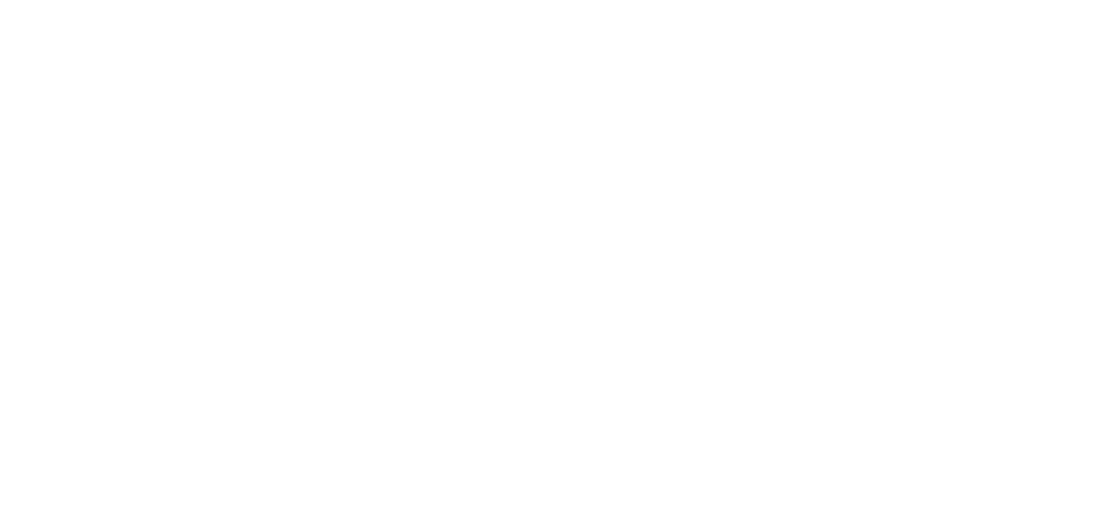
scroll to position [3120, 0]
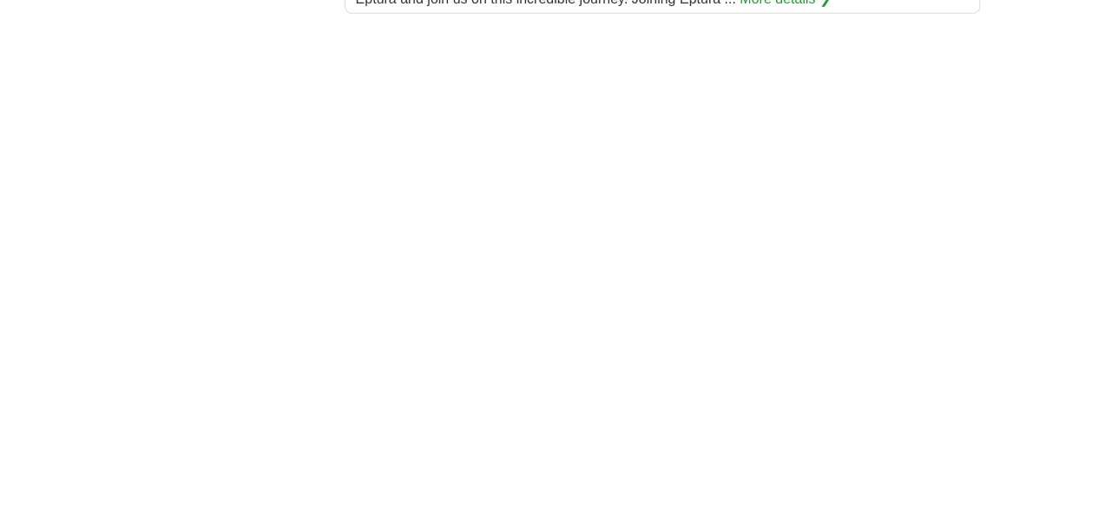
scroll to position [2797, 0]
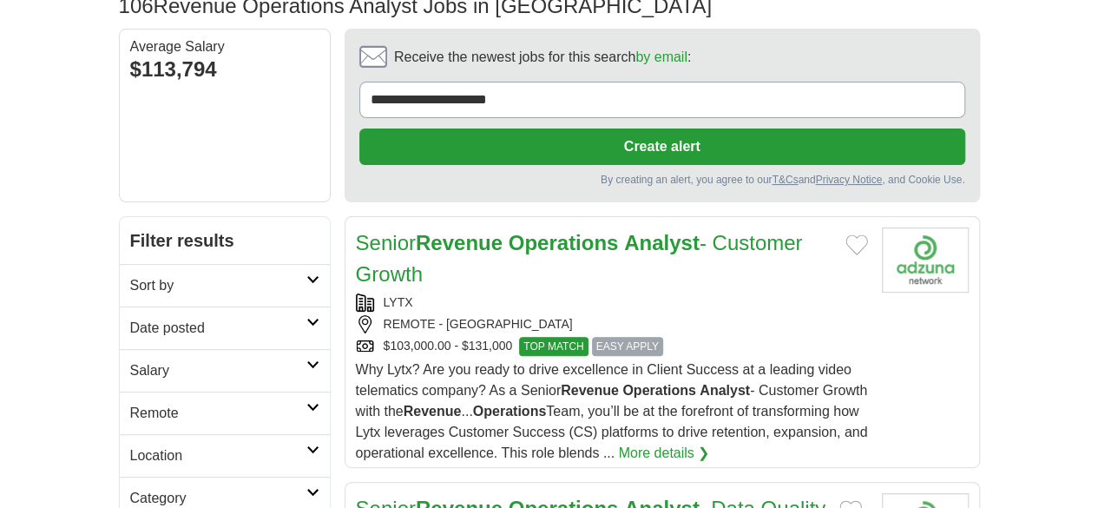
scroll to position [140, 0]
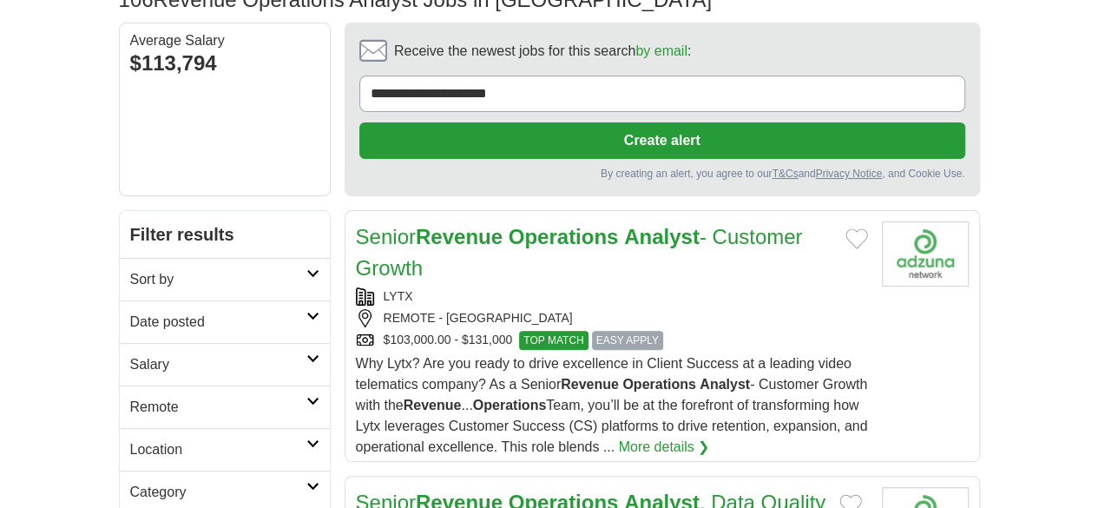
click at [826, 287] on div "LYTX" at bounding box center [612, 296] width 512 height 18
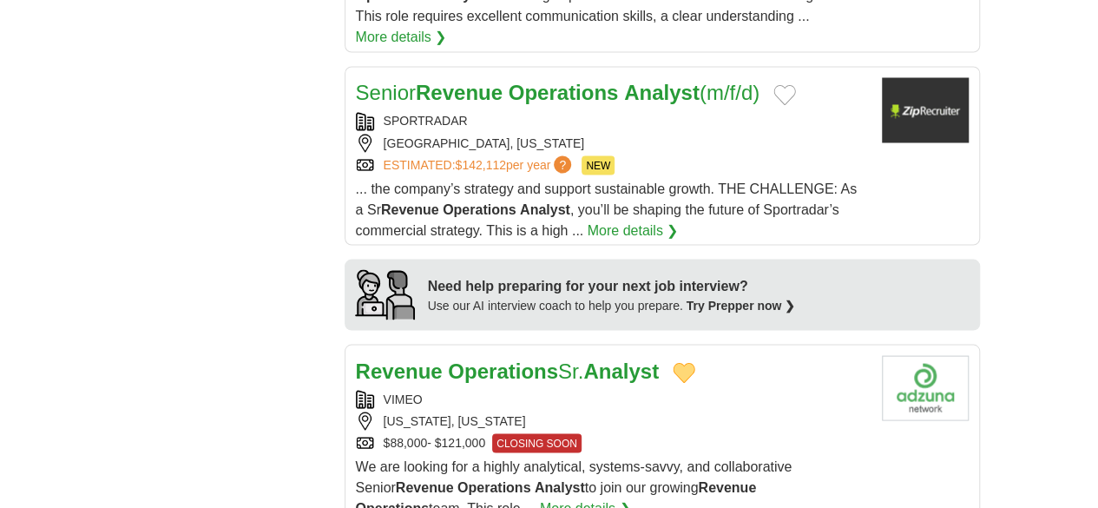
scroll to position [1502, 0]
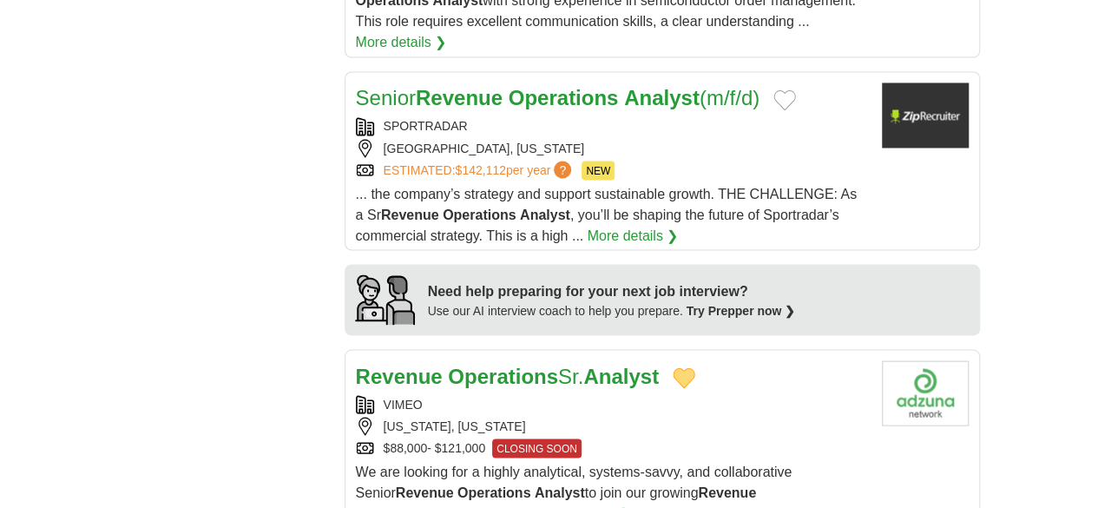
click at [656, 360] on div "Revenue Operations Sr. Analyst" at bounding box center [612, 375] width 512 height 31
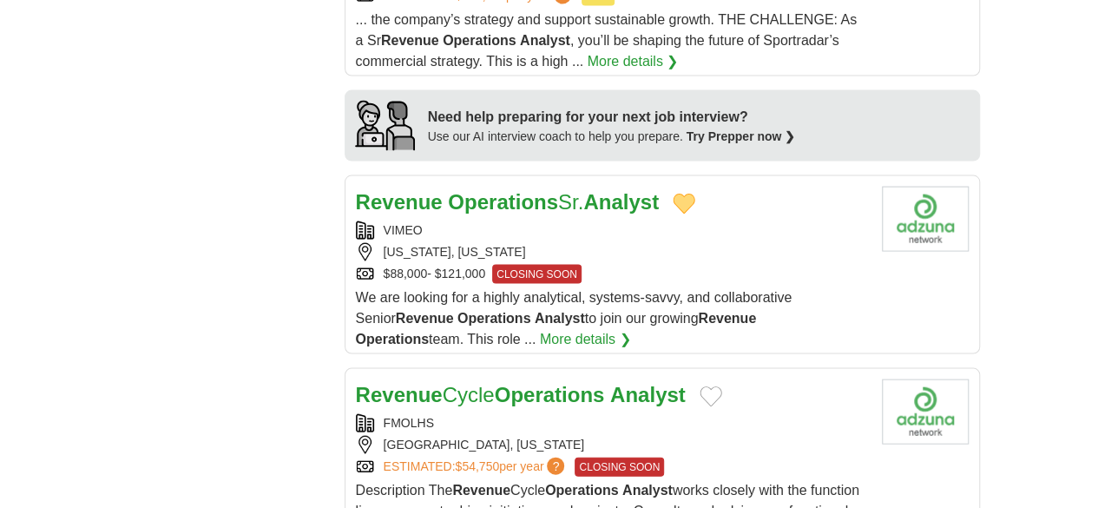
scroll to position [1676, 0]
click at [774, 457] on div "ESTIMATED: $54,750 per year ? CLOSING SOON" at bounding box center [612, 466] width 512 height 19
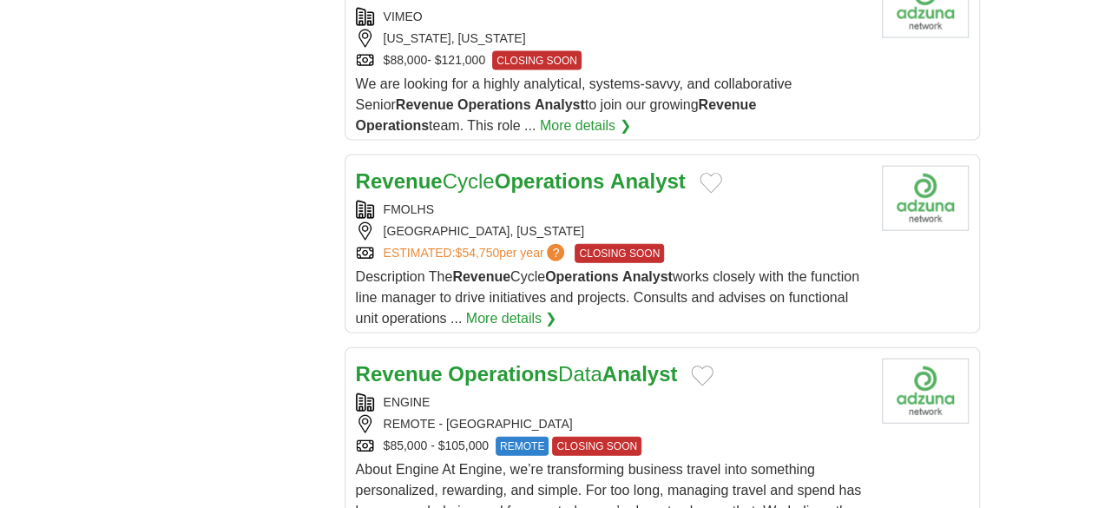
scroll to position [1890, 0]
click at [653, 436] on div "$85,000 - $105,000 REMOTE CLOSING SOON" at bounding box center [612, 445] width 512 height 19
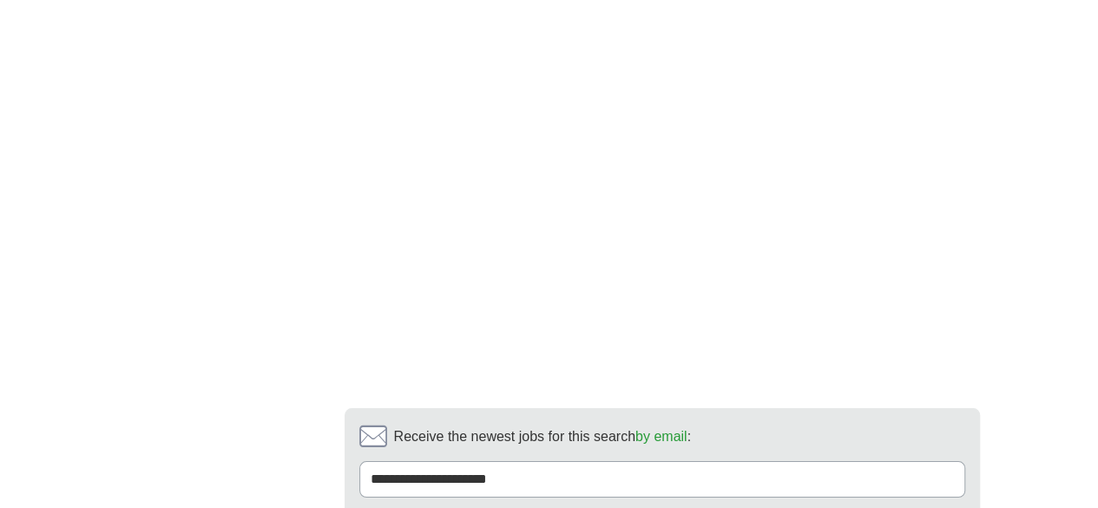
scroll to position [3173, 0]
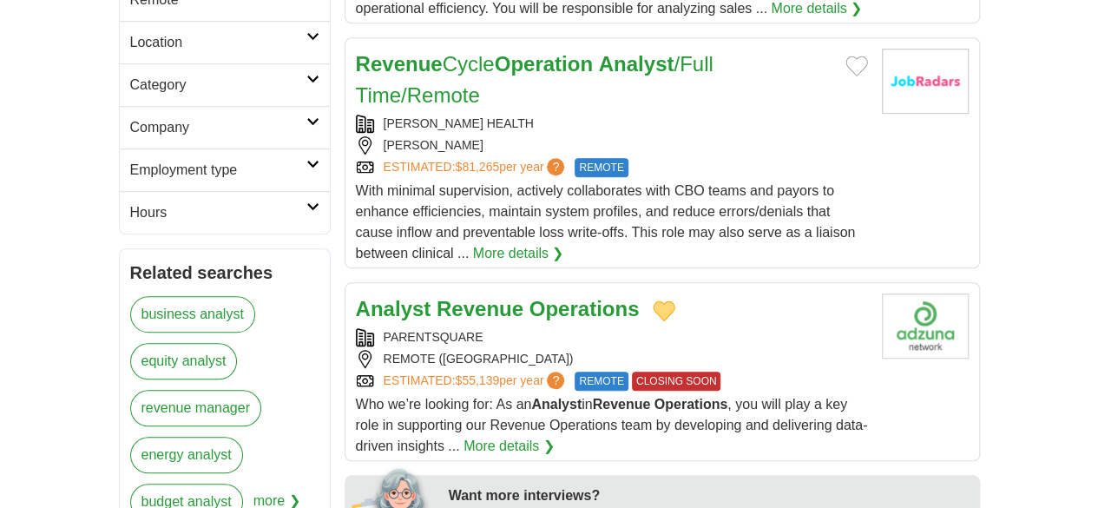
scroll to position [548, 0]
click at [713, 327] on div "PARENTSQUARE REMOTE (UNITED STATES) ESTIMATED: $55,139 per year ? REMOTE CLOSIN…" at bounding box center [612, 358] width 512 height 62
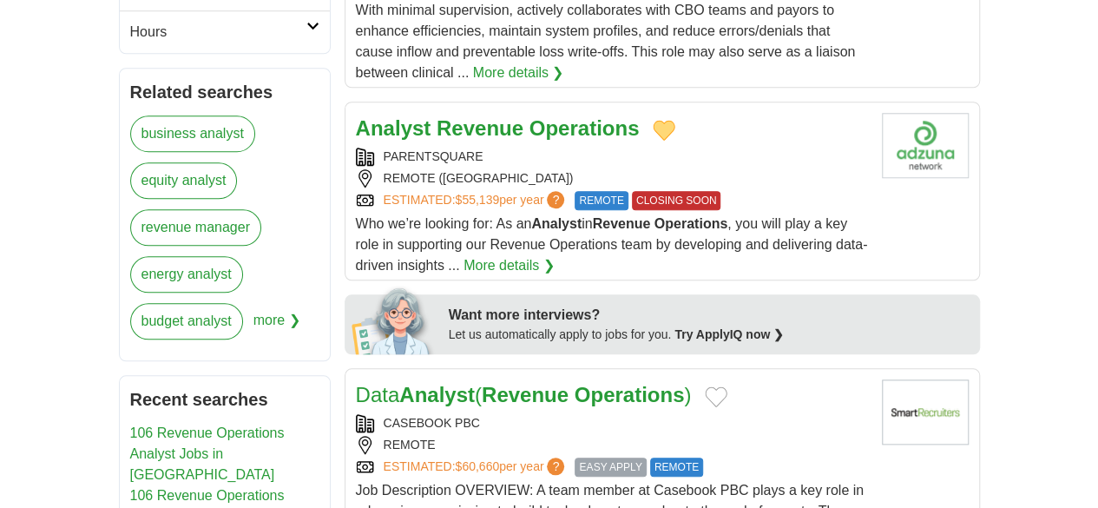
scroll to position [728, 0]
click at [668, 435] on div "REMOTE" at bounding box center [612, 444] width 512 height 18
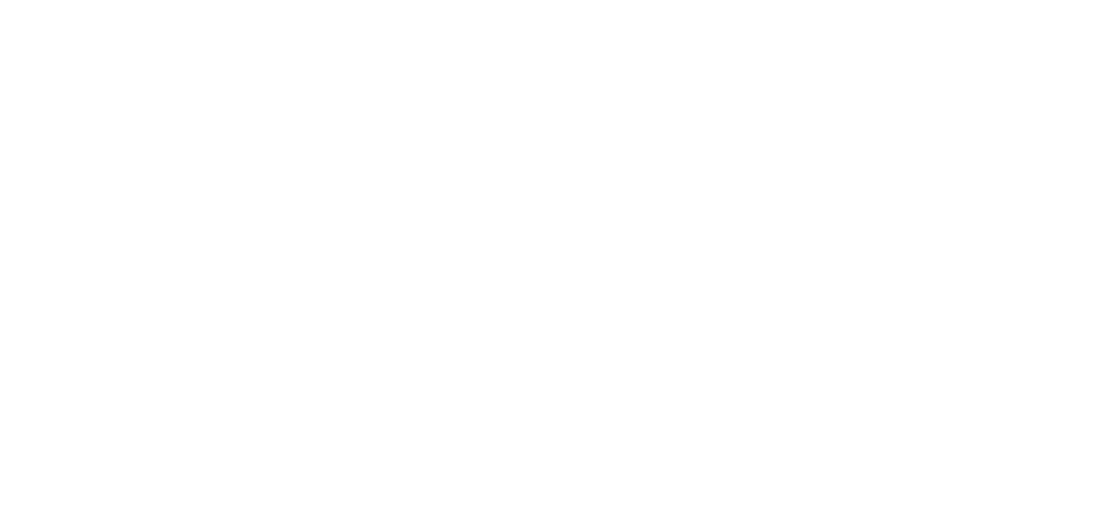
scroll to position [3368, 0]
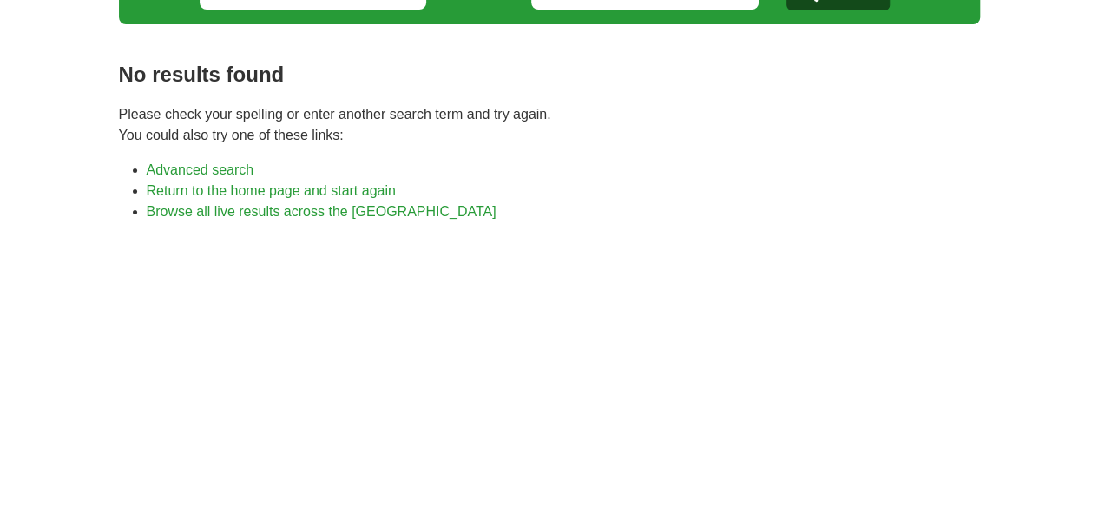
scroll to position [95, 0]
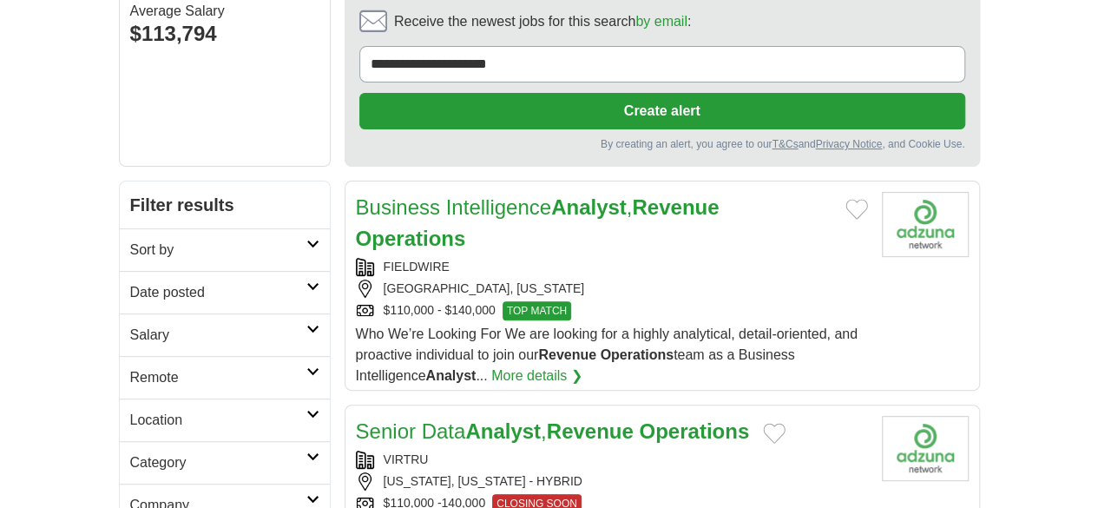
scroll to position [172, 0]
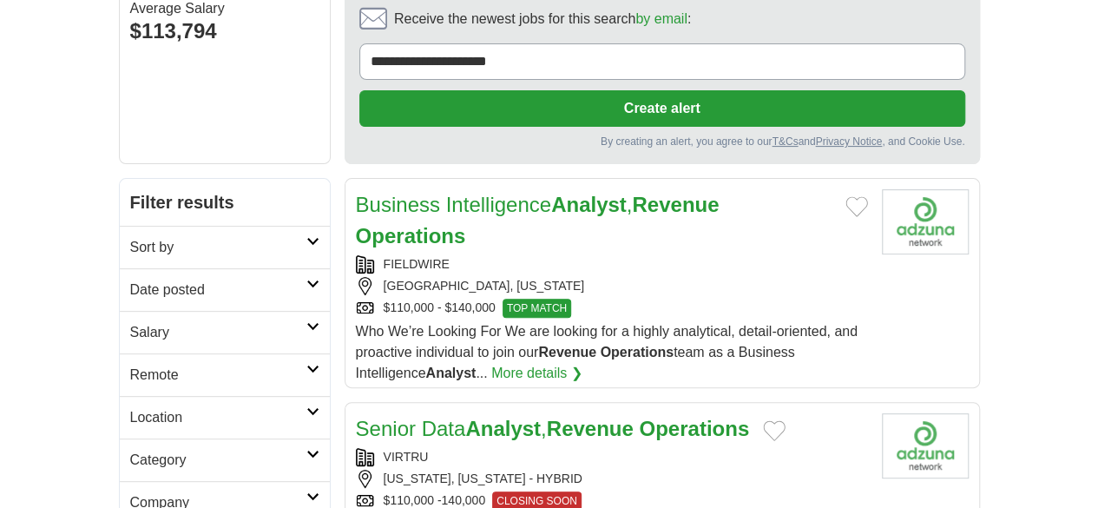
click at [712, 277] on div "[GEOGRAPHIC_DATA], [US_STATE]" at bounding box center [612, 286] width 512 height 18
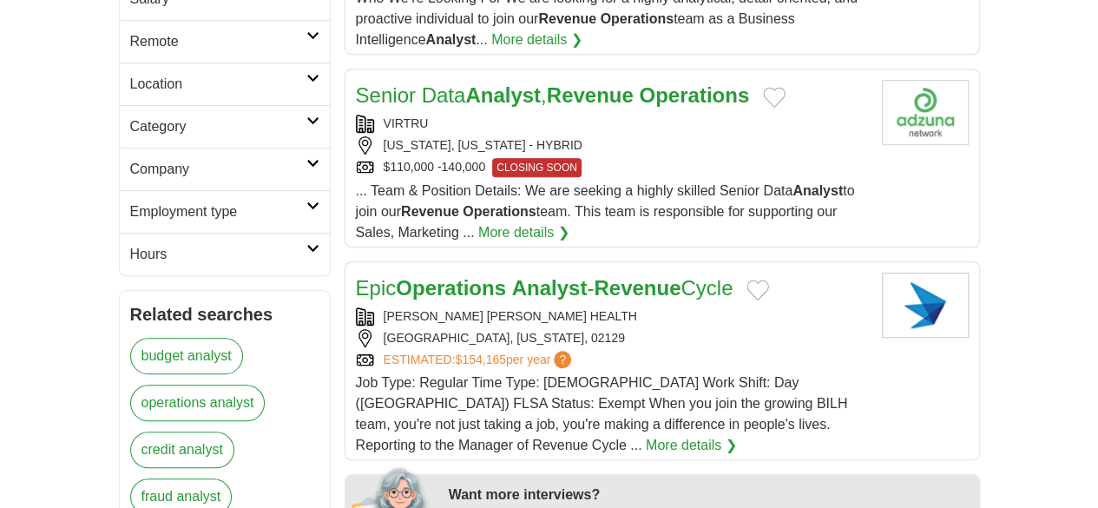
scroll to position [238, 0]
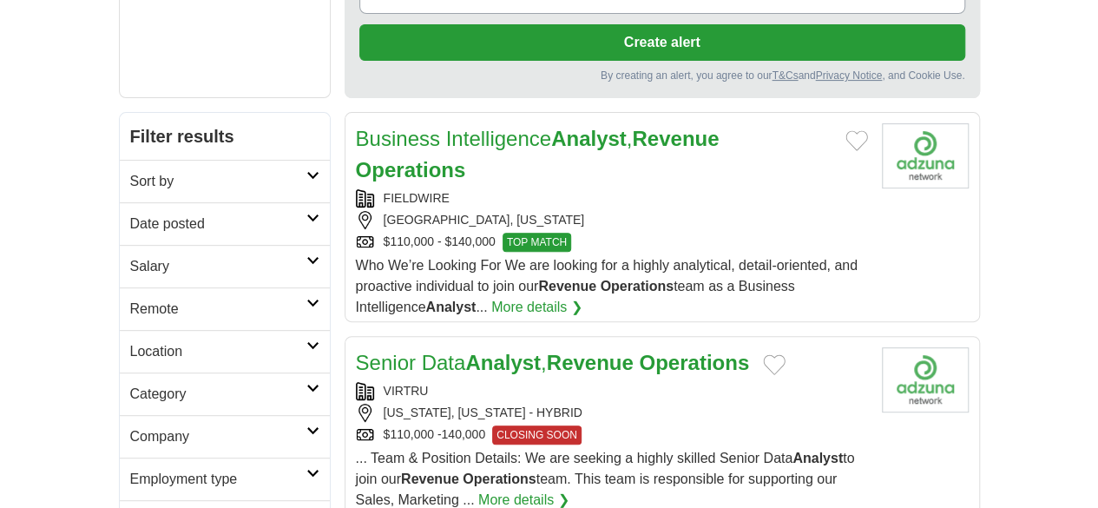
click at [607, 347] on h2 "Senior Data Analyst , Revenue Operations" at bounding box center [553, 362] width 394 height 31
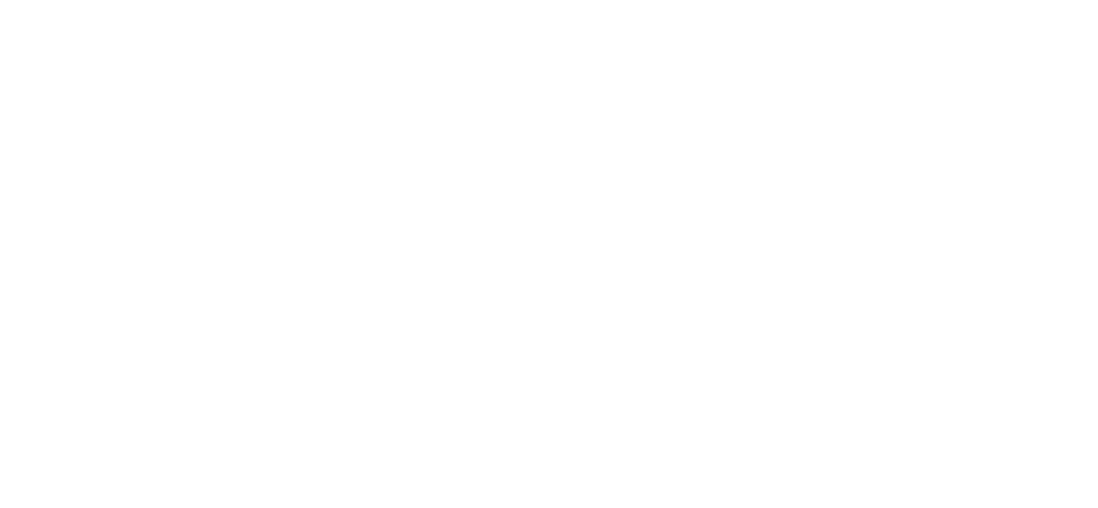
scroll to position [2934, 0]
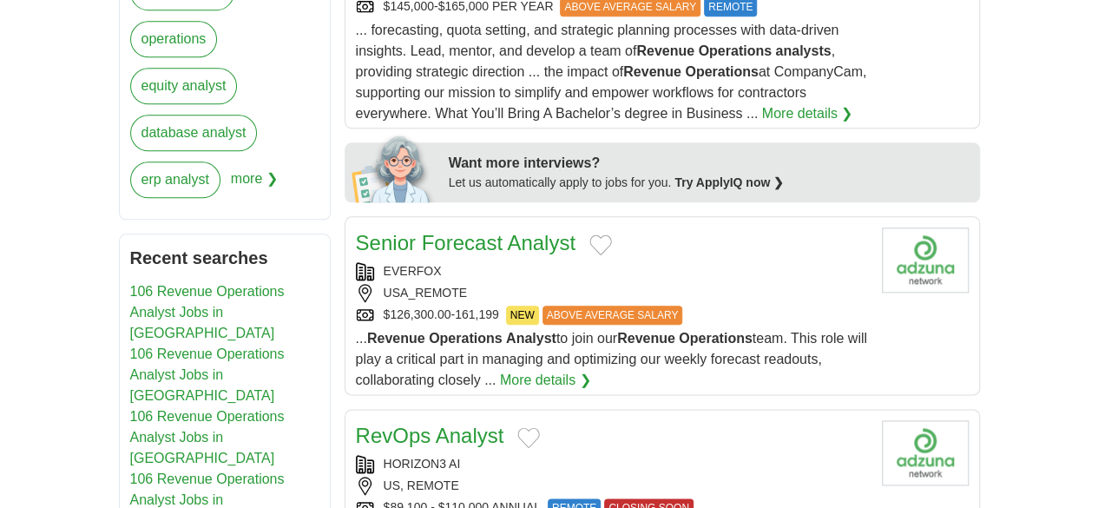
scroll to position [865, 0]
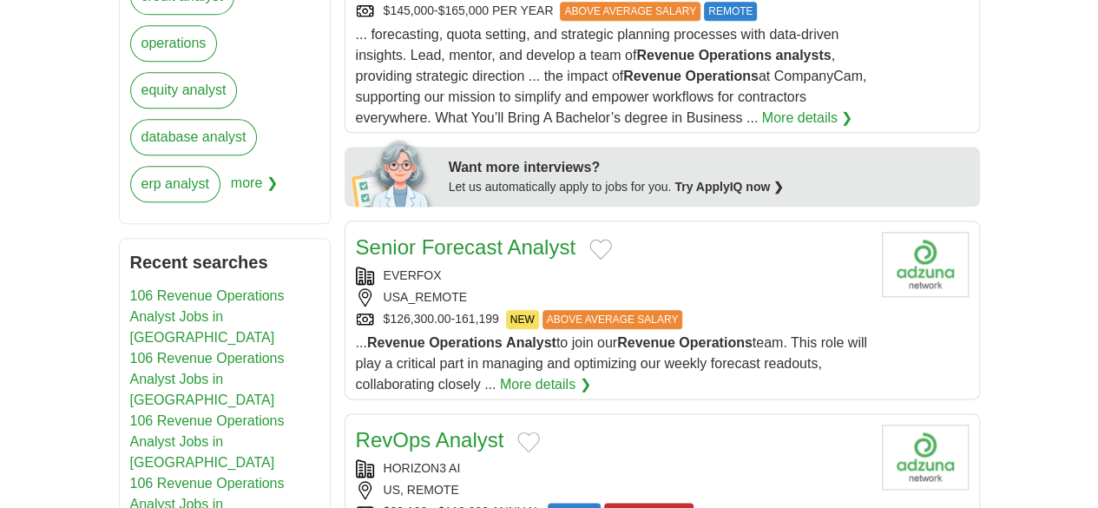
click at [679, 266] on div "EVERFOX" at bounding box center [612, 275] width 512 height 18
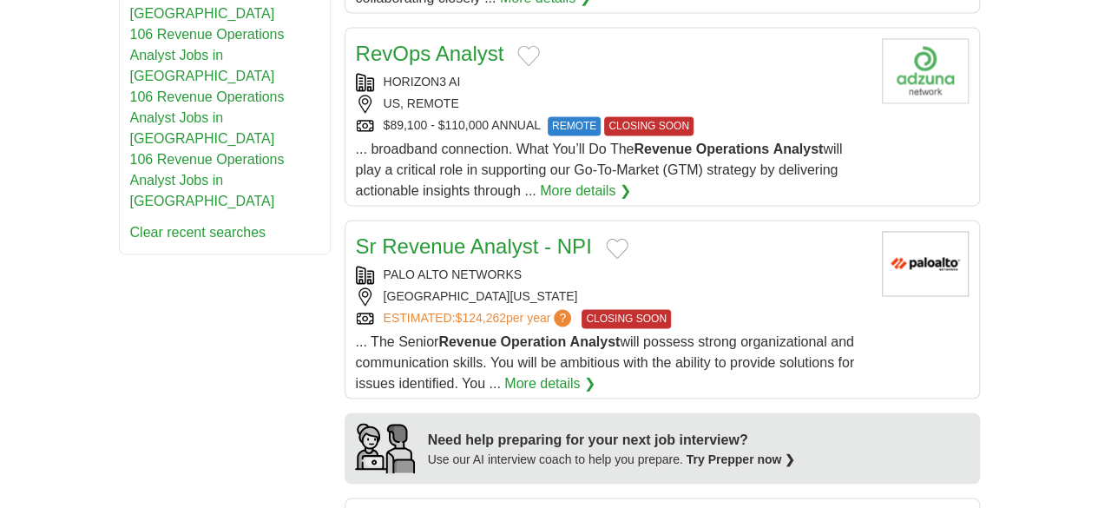
scroll to position [1256, 0]
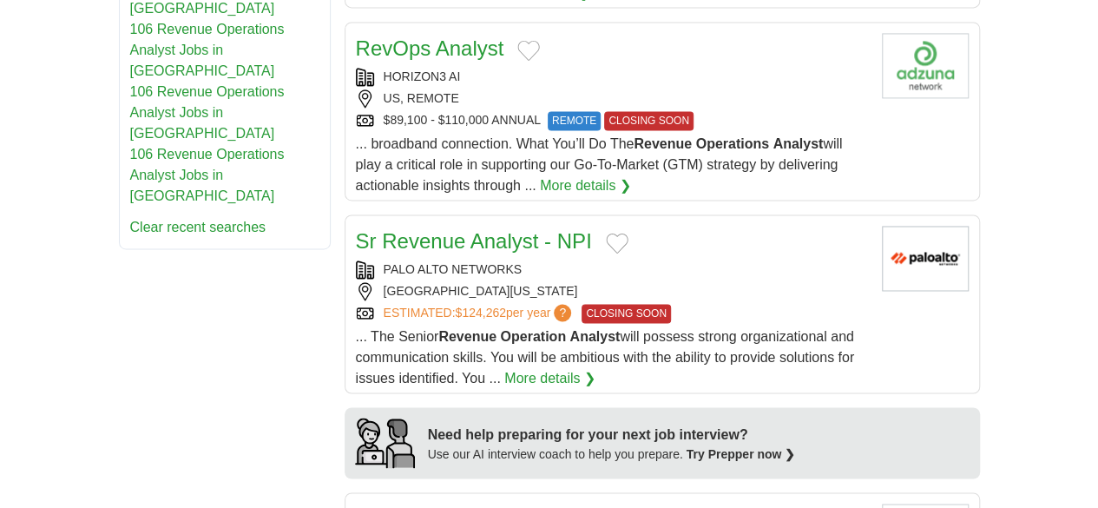
click at [459, 229] on link "Sr Revenue Analyst - NPI" at bounding box center [474, 240] width 236 height 23
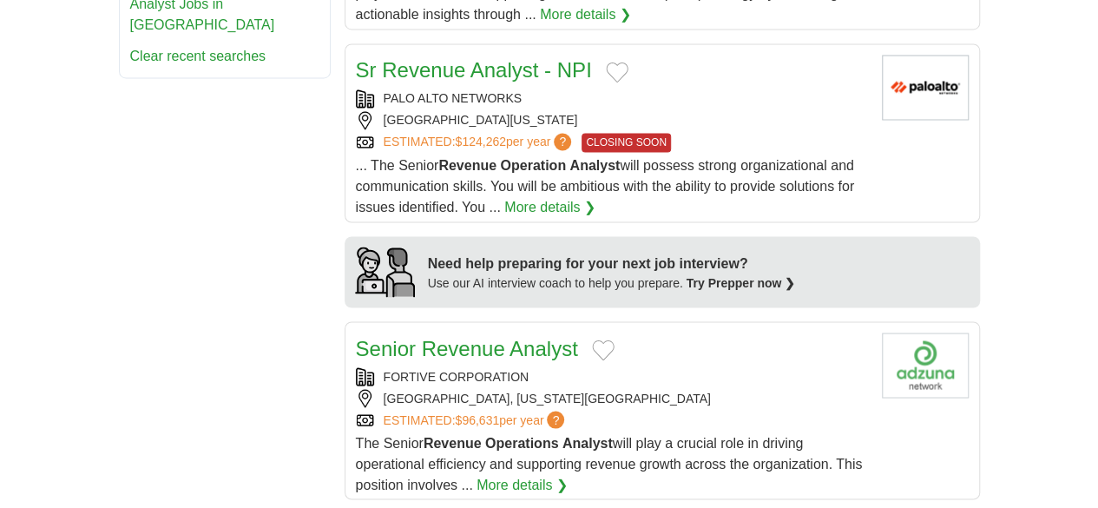
scroll to position [1428, 0]
click at [741, 388] on div "GREENVILLE, SOUTH CAROLINA, 29602" at bounding box center [612, 397] width 512 height 18
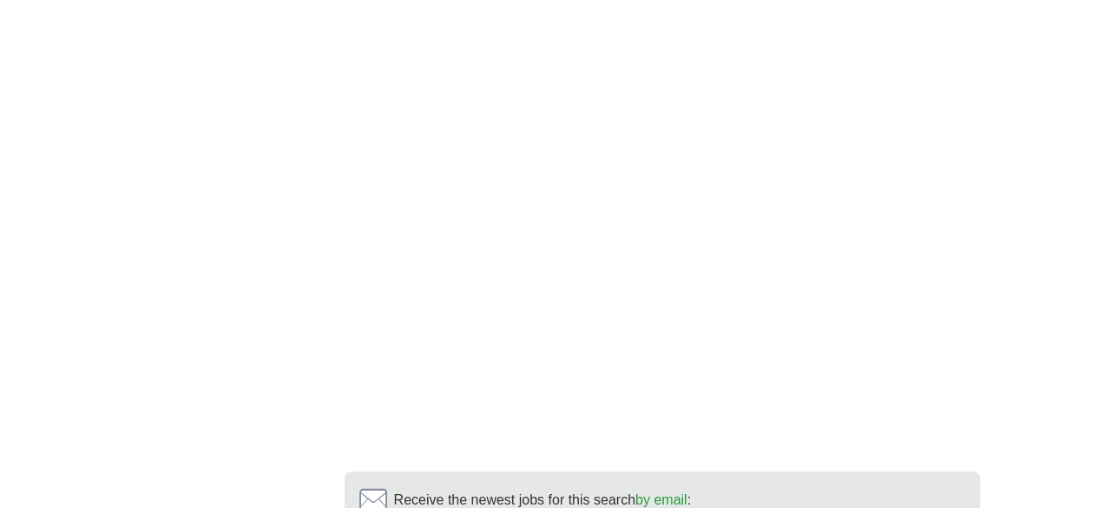
scroll to position [3051, 0]
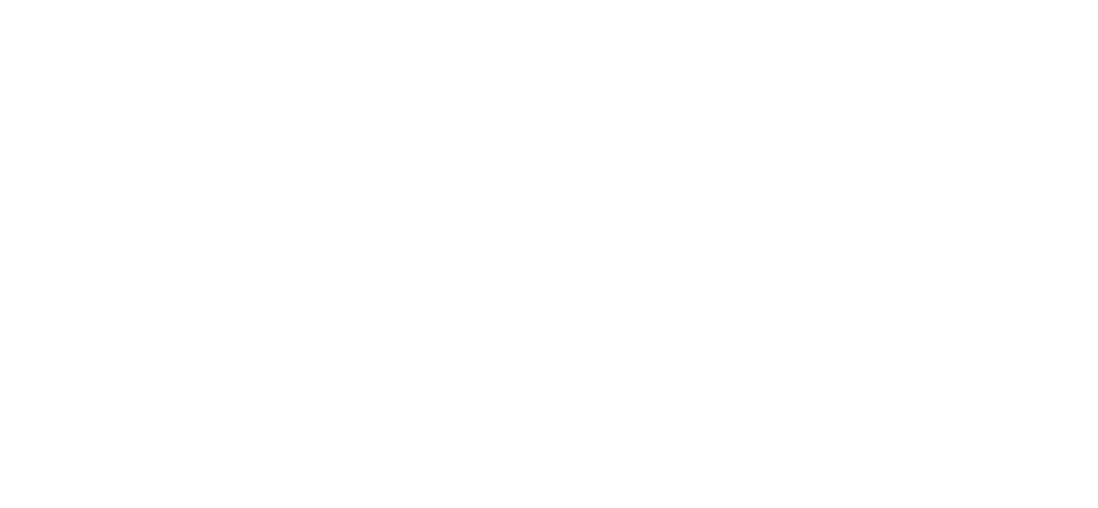
scroll to position [2780, 0]
drag, startPoint x: 836, startPoint y: 446, endPoint x: 844, endPoint y: 430, distance: 18.2
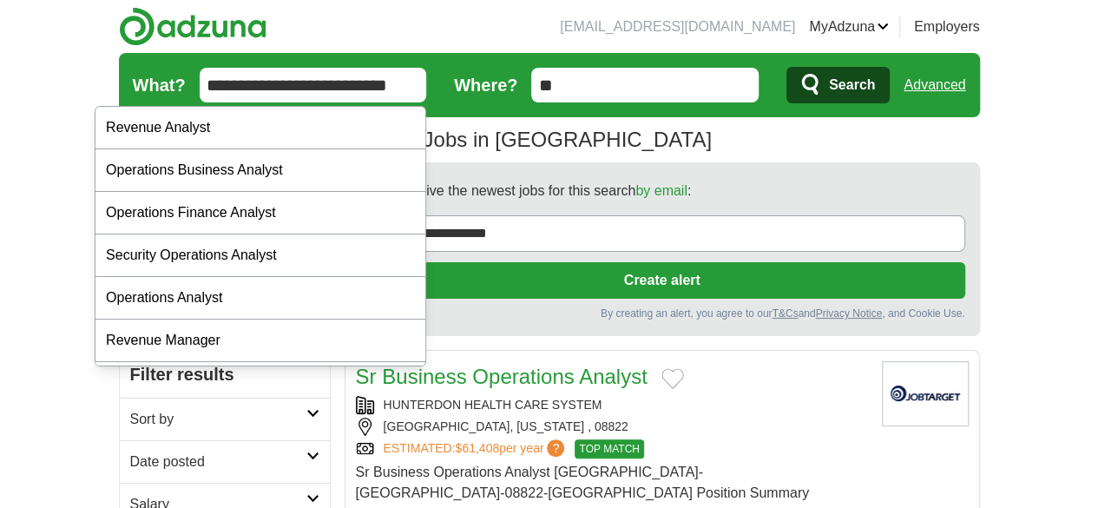
click at [340, 86] on input "**********" at bounding box center [313, 85] width 227 height 35
click at [338, 88] on input "**********" at bounding box center [313, 85] width 227 height 35
type input "*"
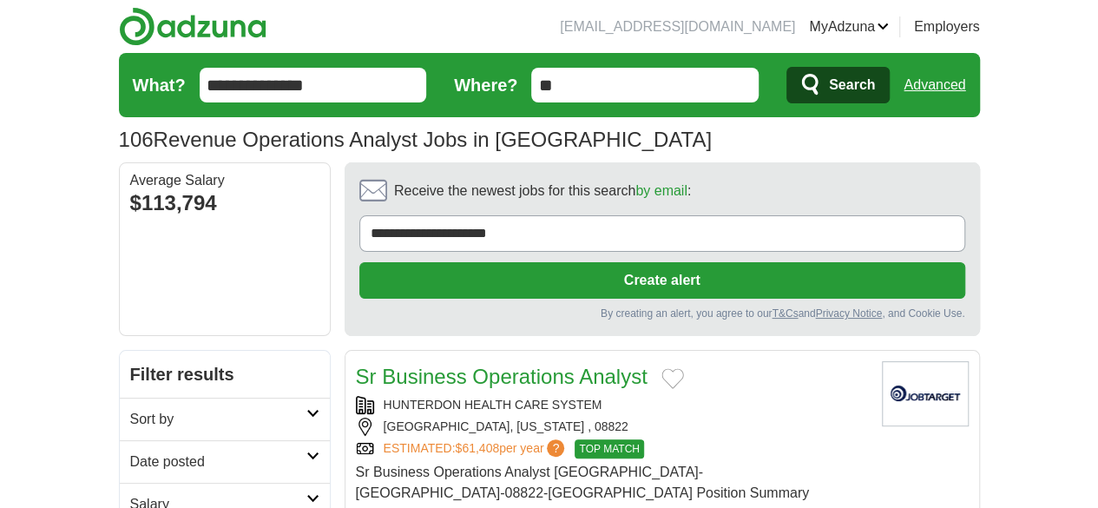
type input "**********"
click at [786, 67] on button "Search" at bounding box center [837, 85] width 103 height 36
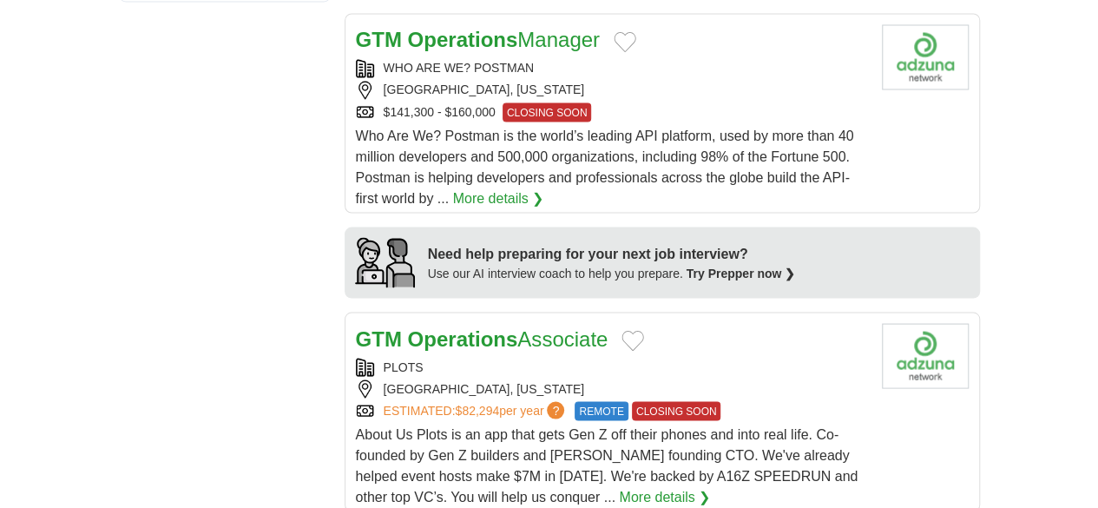
scroll to position [1537, 0]
click at [682, 324] on div "GTM Operations Associate PLOTS LOS ANGELES, CALIFORNIA ESTIMATED: $82,294 per y…" at bounding box center [612, 416] width 512 height 184
click at [710, 487] on link "More details ❯" at bounding box center [664, 497] width 91 height 21
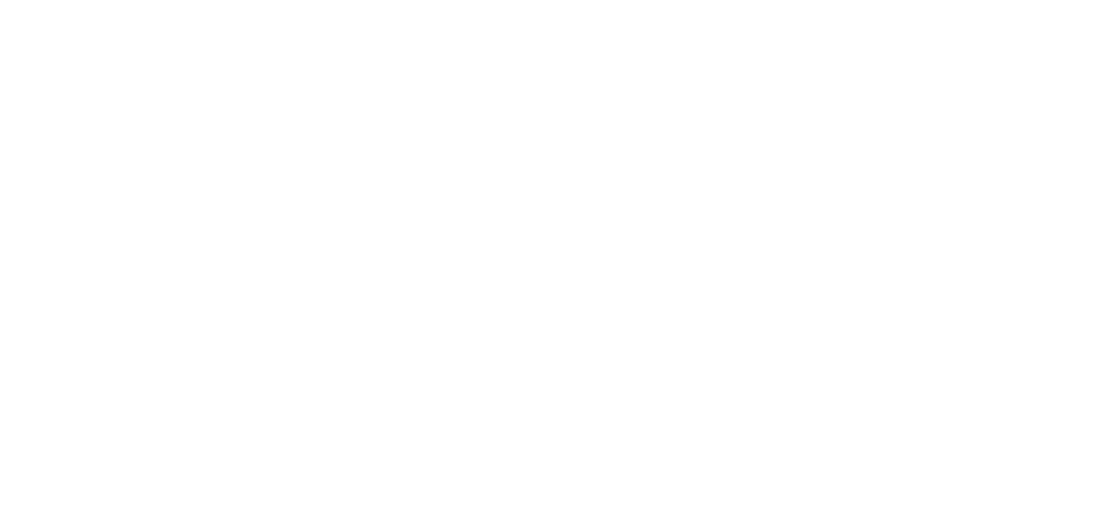
scroll to position [3006, 0]
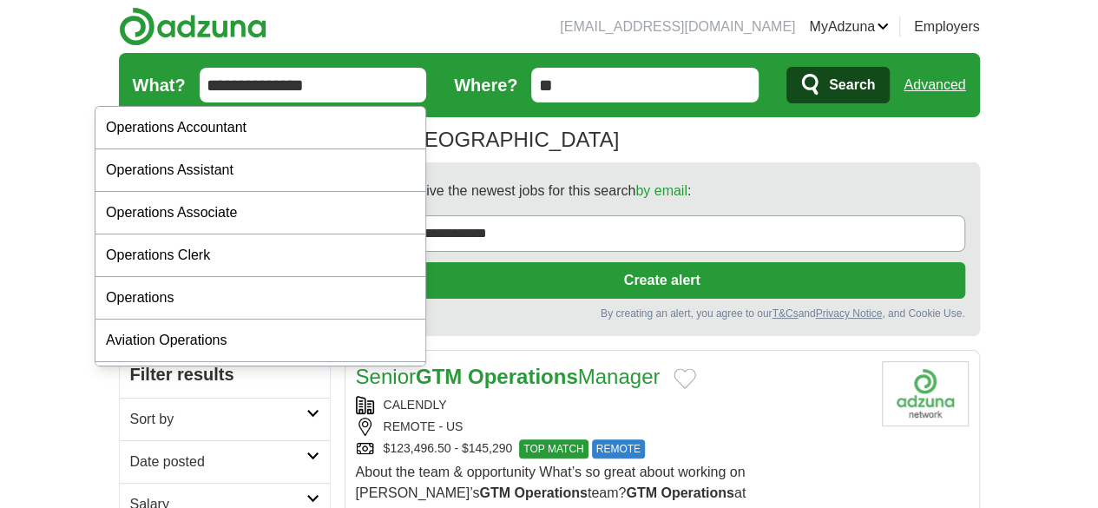
click at [310, 81] on input "**********" at bounding box center [313, 85] width 227 height 35
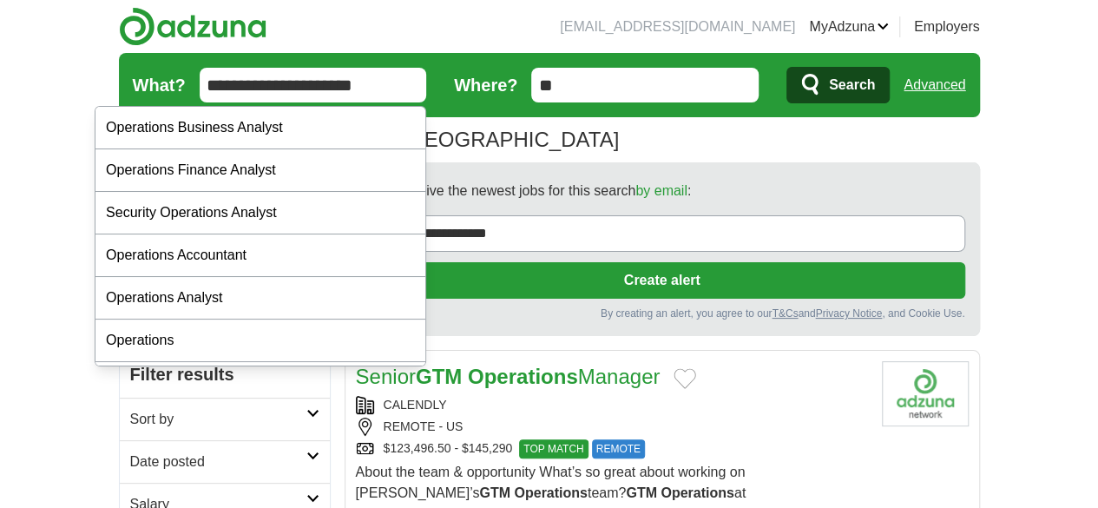
type input "**********"
click at [786, 67] on button "Search" at bounding box center [837, 85] width 103 height 36
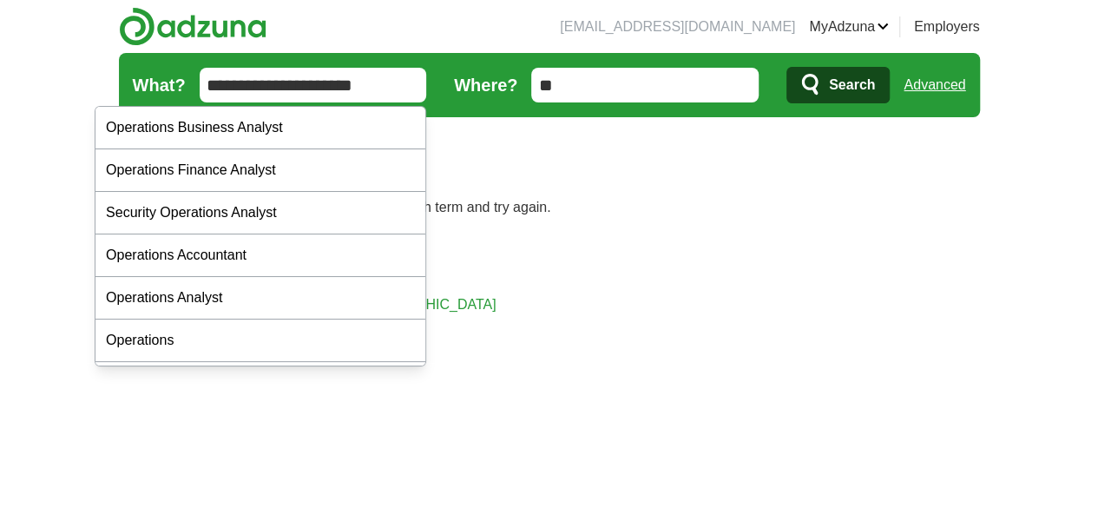
click at [310, 81] on input "**********" at bounding box center [313, 85] width 227 height 35
type input "**********"
click at [786, 67] on button "Search" at bounding box center [837, 85] width 103 height 36
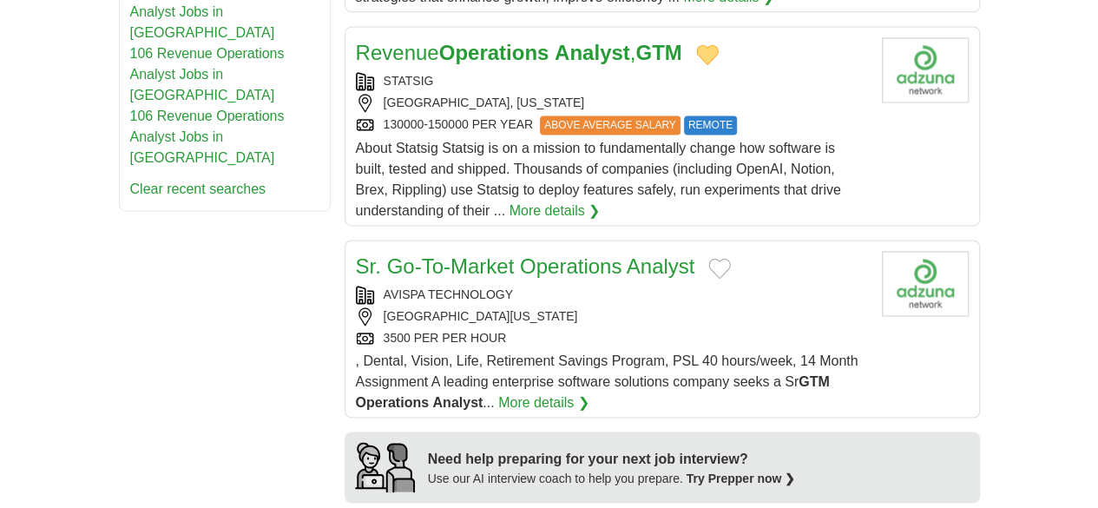
scroll to position [1211, 0]
click at [605, 328] on div "3500 PER PER HOUR" at bounding box center [612, 337] width 512 height 18
click at [668, 306] on div "CHICAGO, ILLINOIS 60604" at bounding box center [612, 315] width 512 height 18
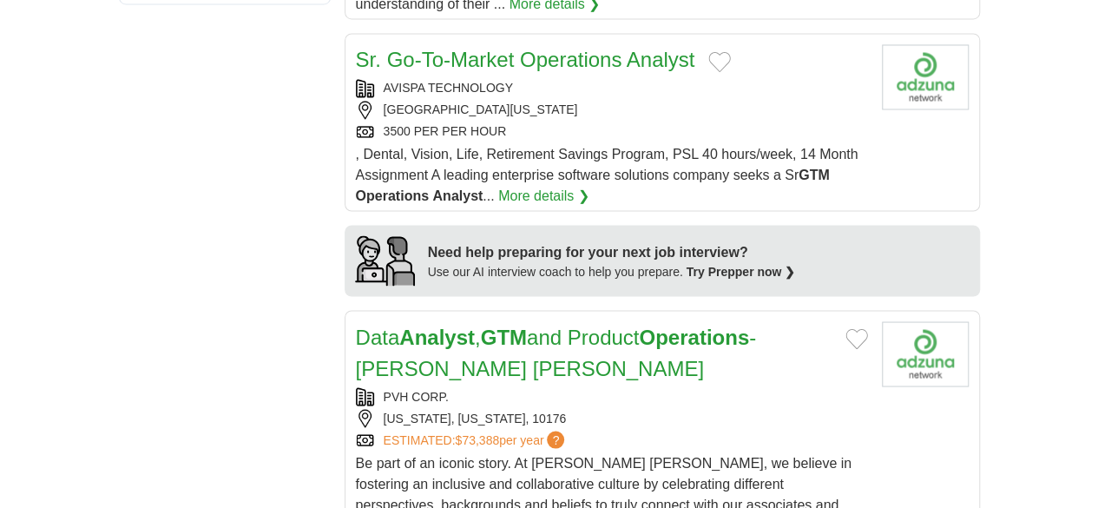
scroll to position [1508, 0]
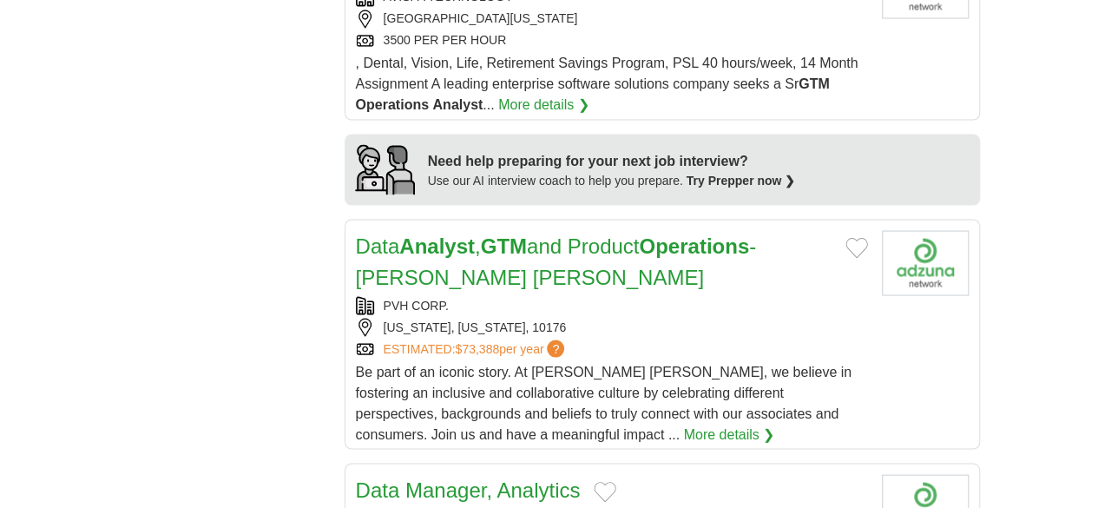
click at [750, 318] on div "NEW YORK, NEW YORK, 10176" at bounding box center [612, 327] width 512 height 18
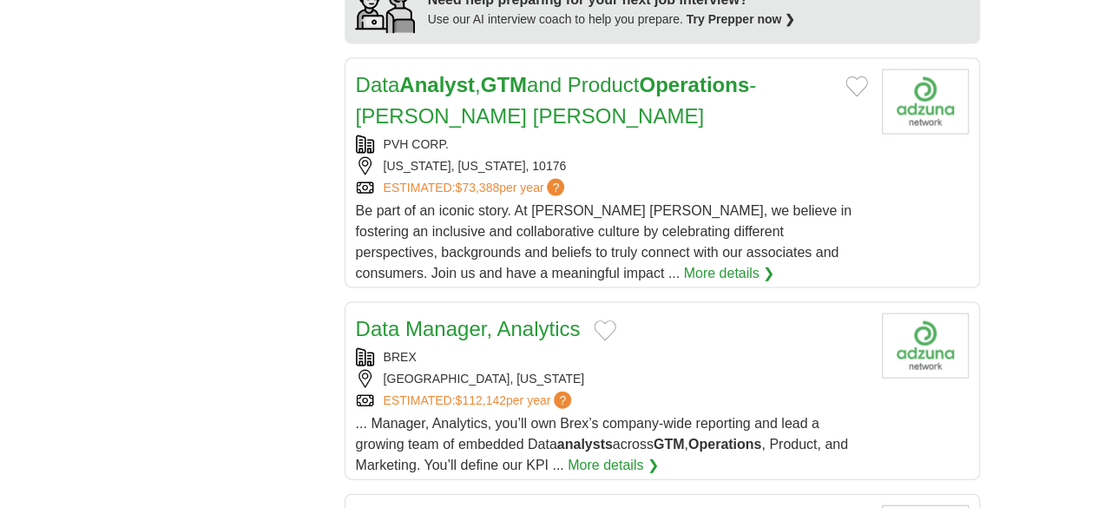
scroll to position [1669, 0]
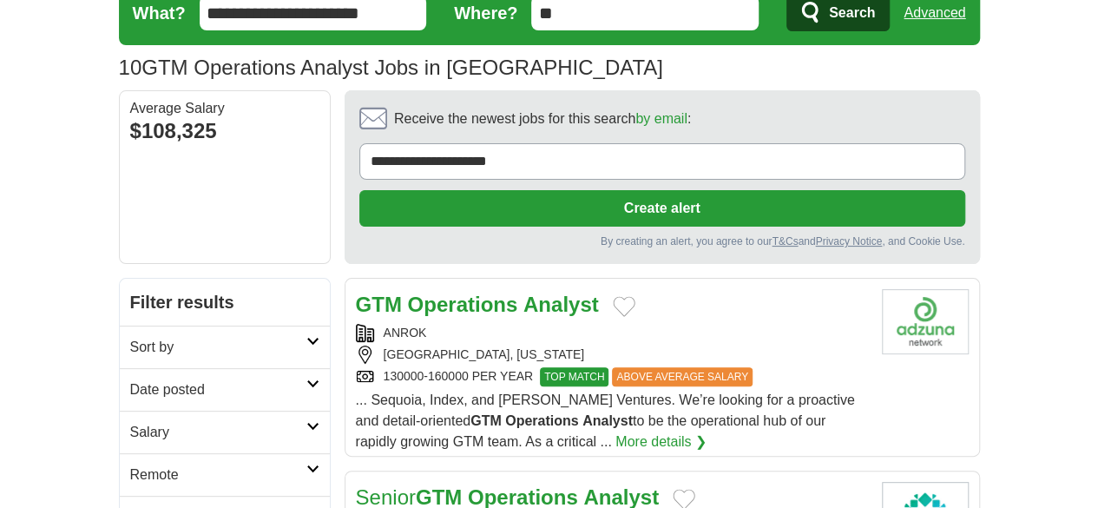
scroll to position [0, 0]
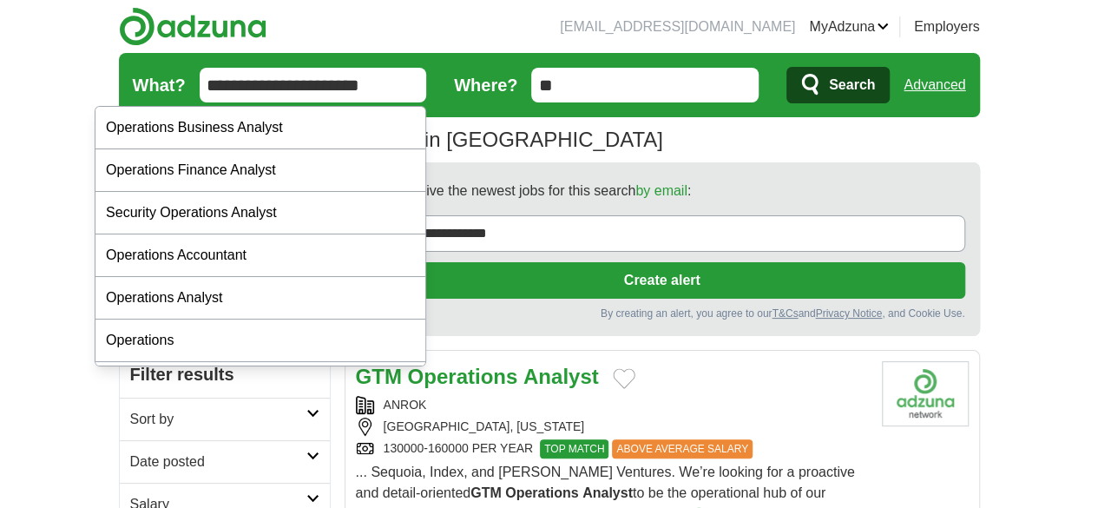
drag, startPoint x: 292, startPoint y: 82, endPoint x: 151, endPoint y: 99, distance: 141.7
click at [200, 99] on input "**********" at bounding box center [313, 85] width 227 height 35
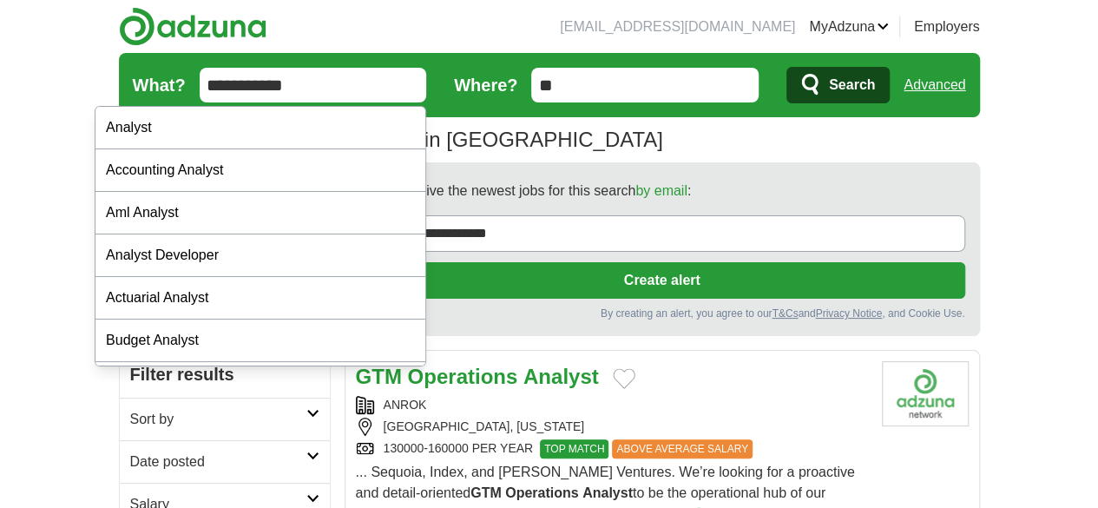
type input "**********"
click at [786, 67] on button "Search" at bounding box center [837, 85] width 103 height 36
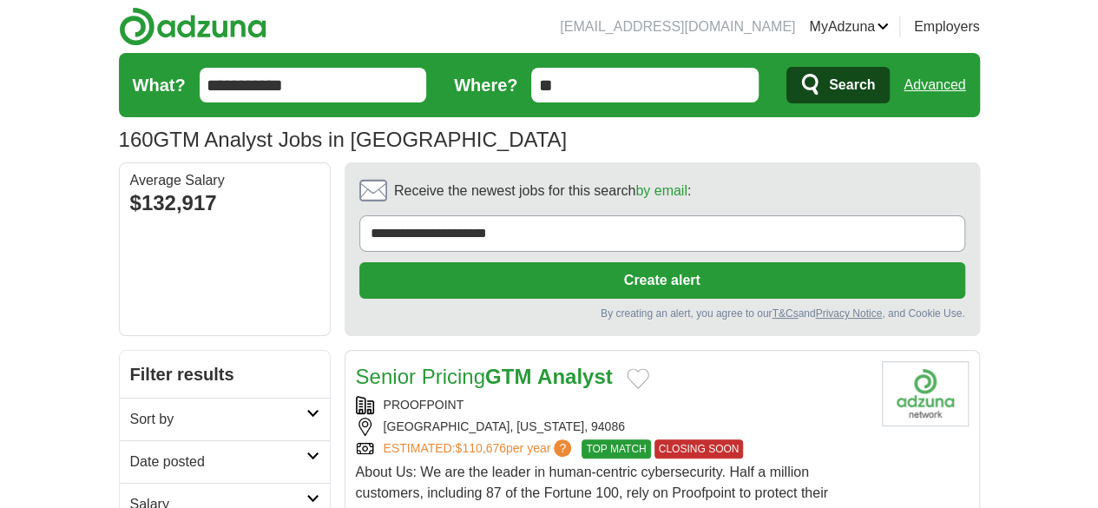
click at [200, 99] on input "**********" at bounding box center [313, 85] width 227 height 35
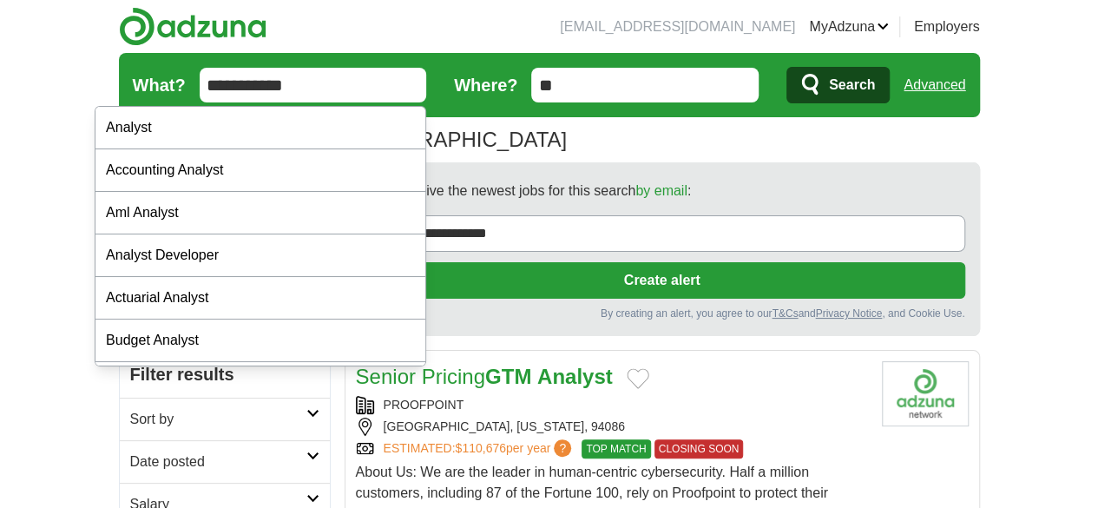
click at [677, 124] on div "160 GTM Analyst Jobs in US Average Salary: $132,917" at bounding box center [549, 139] width 861 height 31
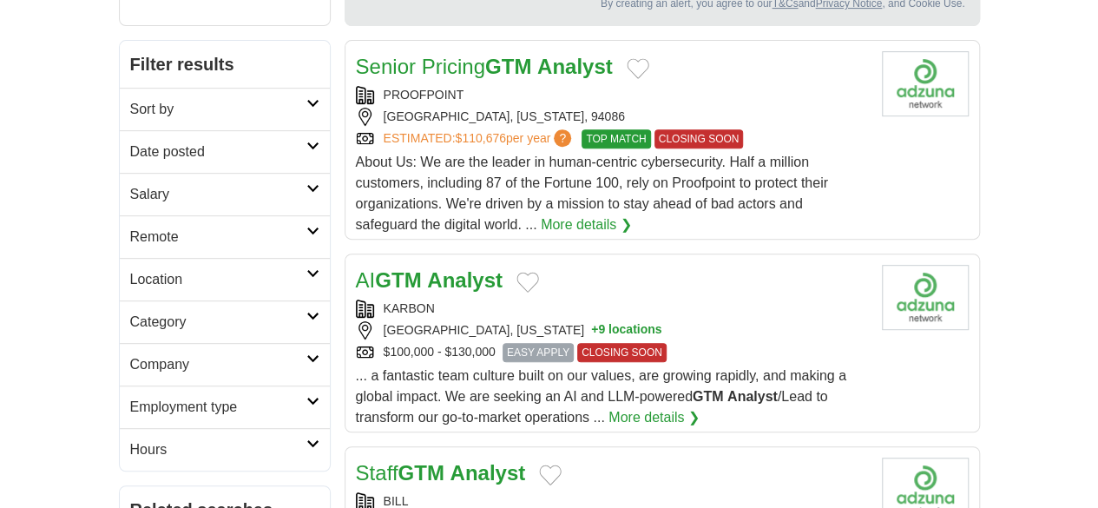
scroll to position [221, 0]
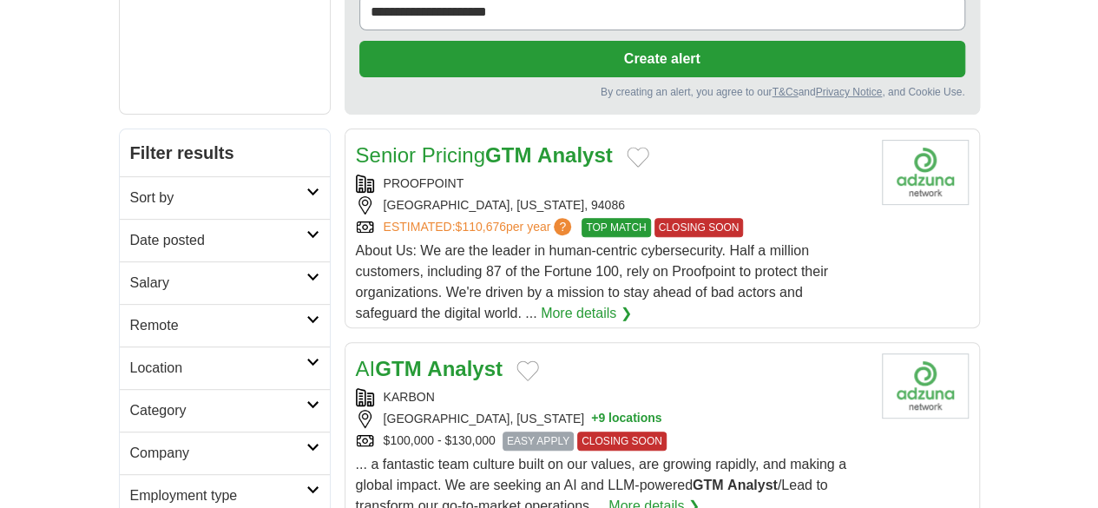
click at [142, 230] on h2 "Date posted" at bounding box center [218, 240] width 176 height 21
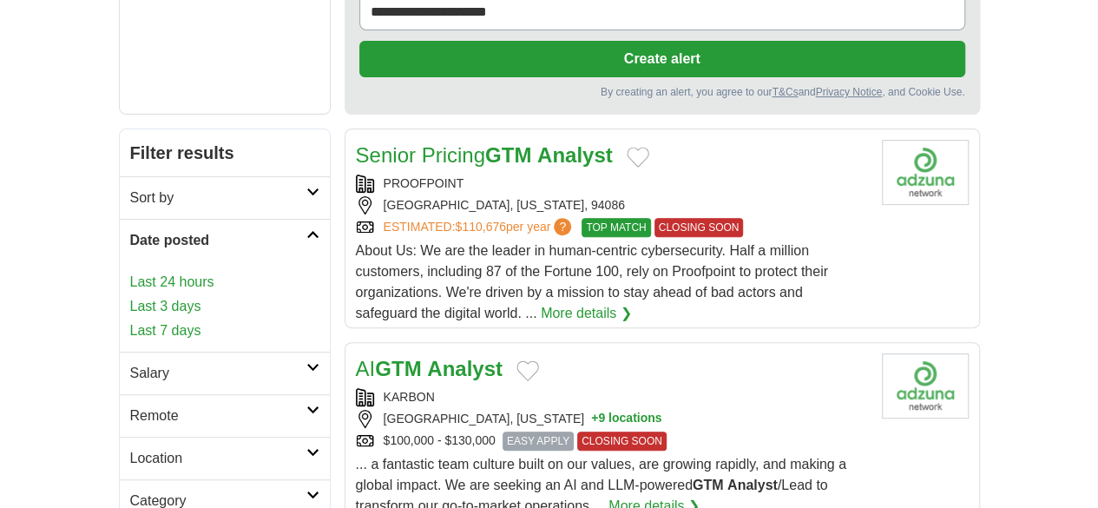
click at [130, 320] on link "Last 7 days" at bounding box center [224, 330] width 189 height 21
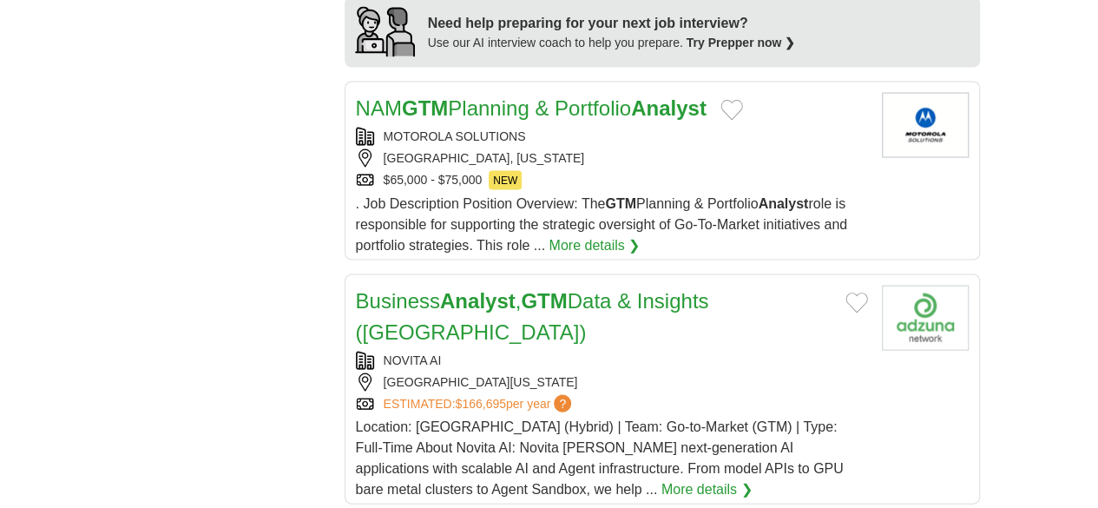
scroll to position [1656, 0]
click at [708, 288] on link "Business Analyst , GTM Data & Insights (San Francisco)" at bounding box center [532, 315] width 353 height 55
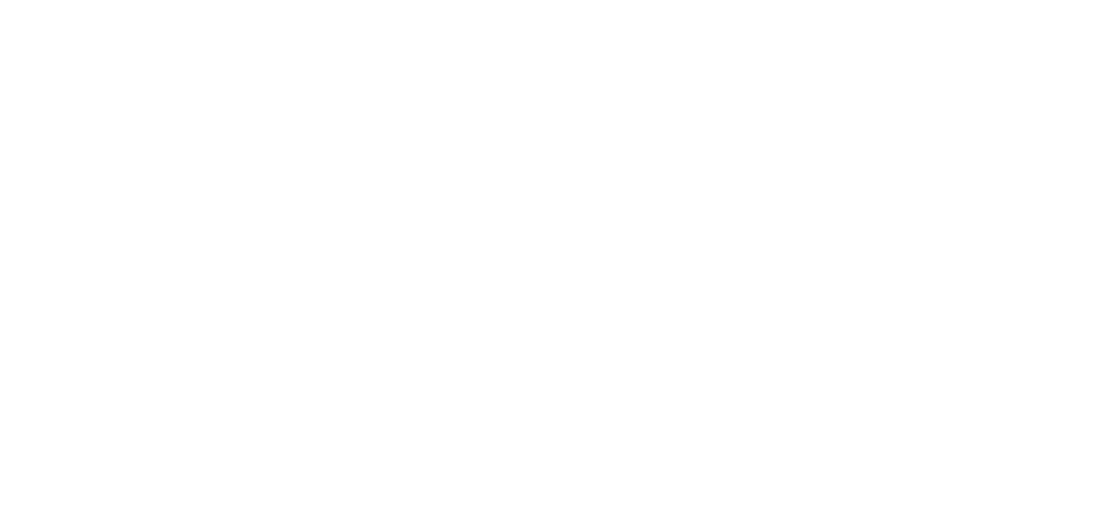
scroll to position [2932, 0]
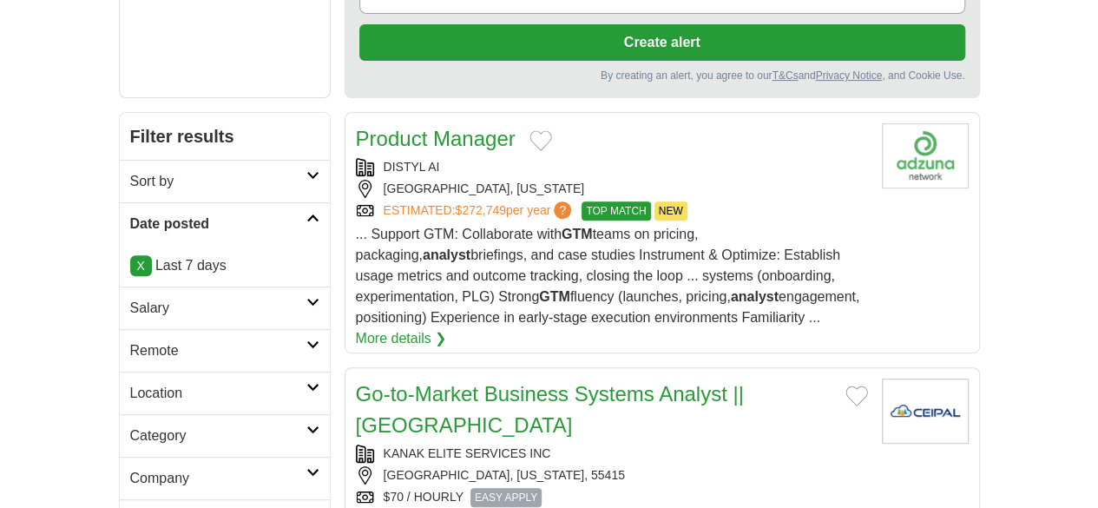
scroll to position [239, 0]
click at [694, 444] on div "KANAK ELITE SERVICES INC [GEOGRAPHIC_DATA], [US_STATE], 55415 $70 / HOURLY EASY…" at bounding box center [612, 475] width 512 height 62
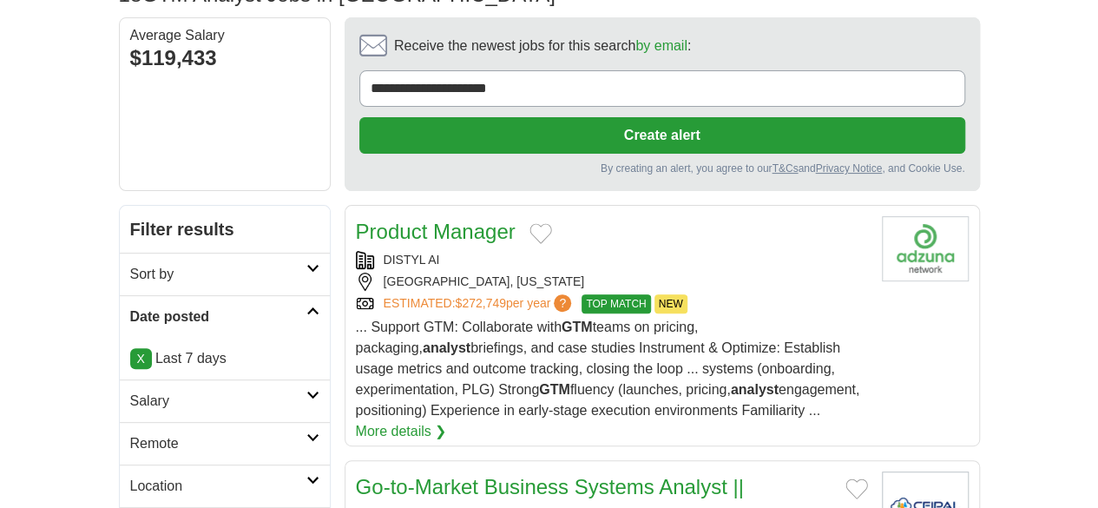
scroll to position [0, 0]
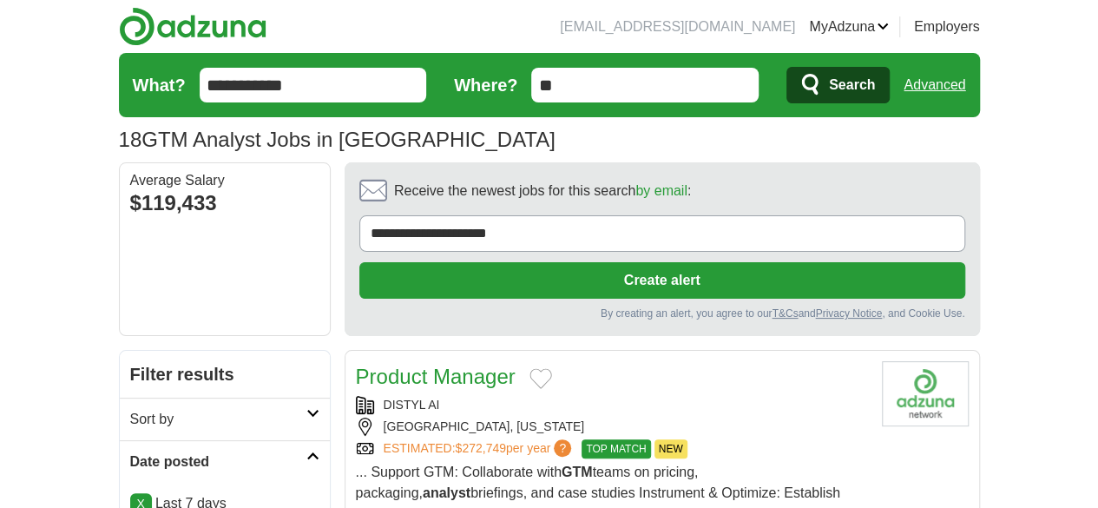
click at [228, 79] on input "**********" at bounding box center [313, 85] width 227 height 35
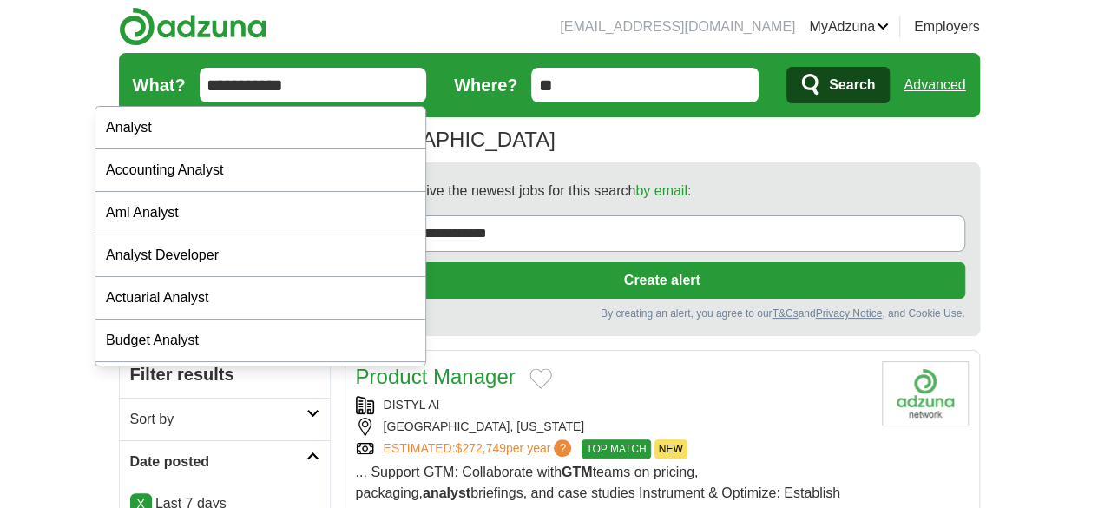
click at [228, 79] on input "**********" at bounding box center [313, 85] width 227 height 35
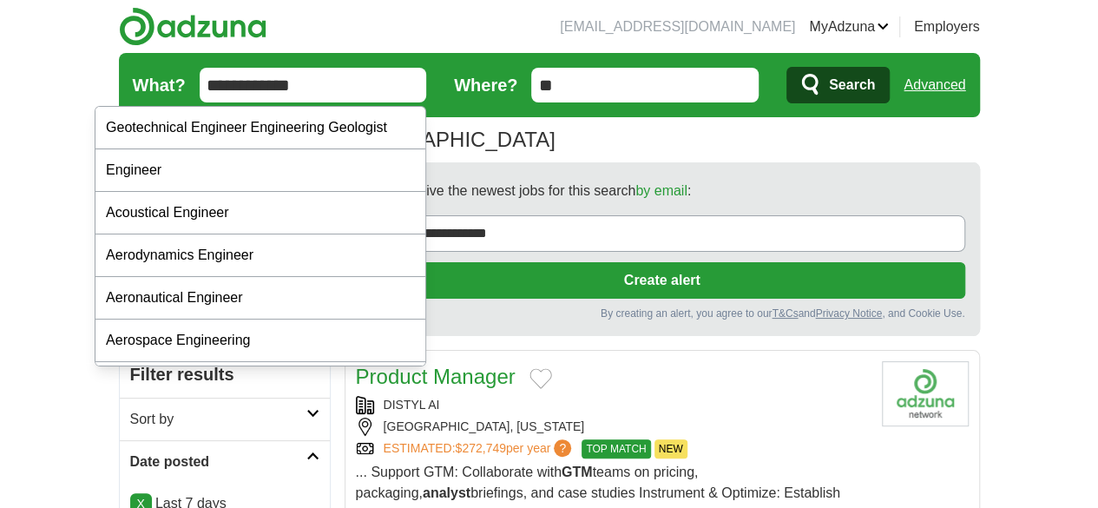
type input "**********"
click at [786, 67] on button "Search" at bounding box center [837, 85] width 103 height 36
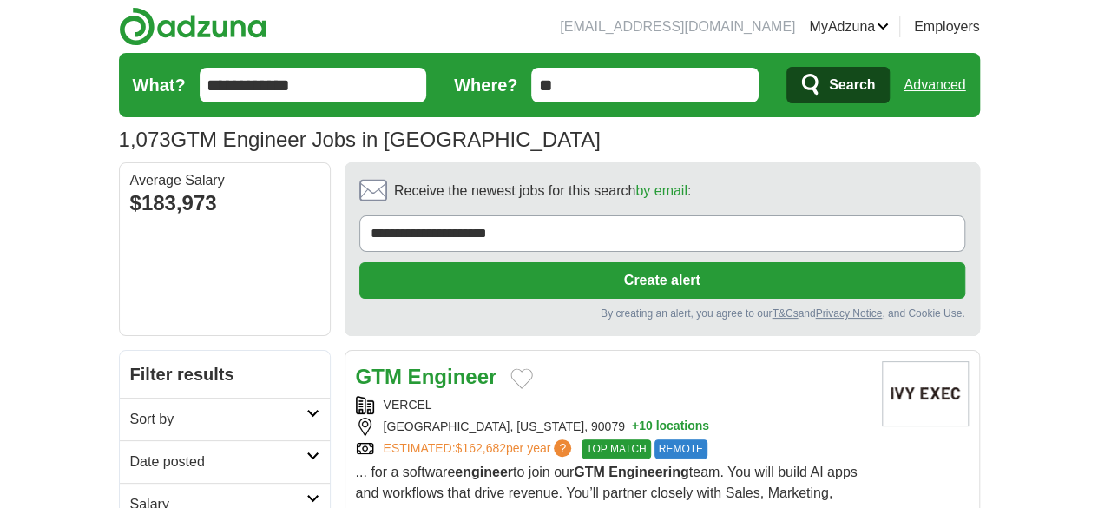
click at [130, 451] on h2 "Date posted" at bounding box center [218, 461] width 176 height 21
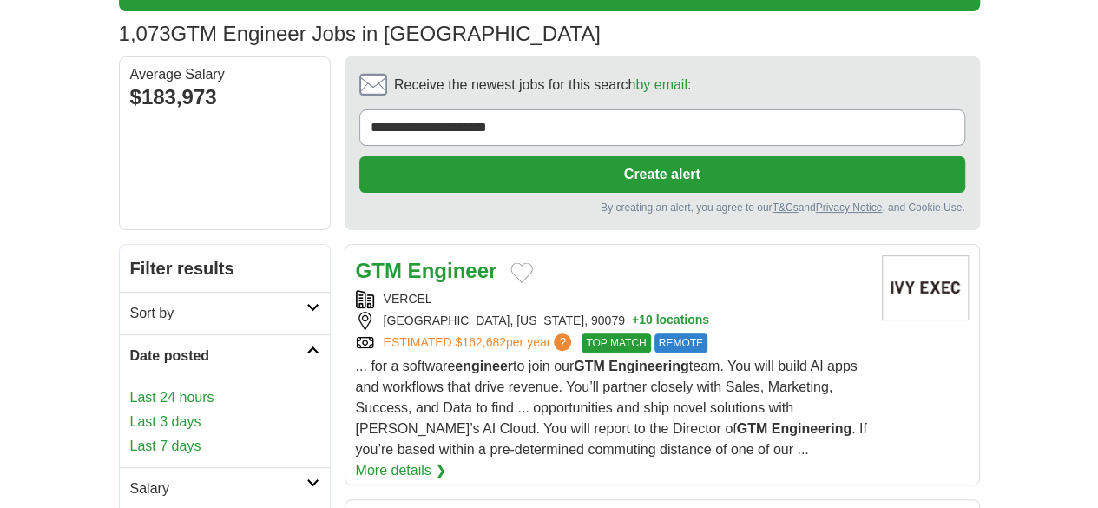
scroll to position [109, 0]
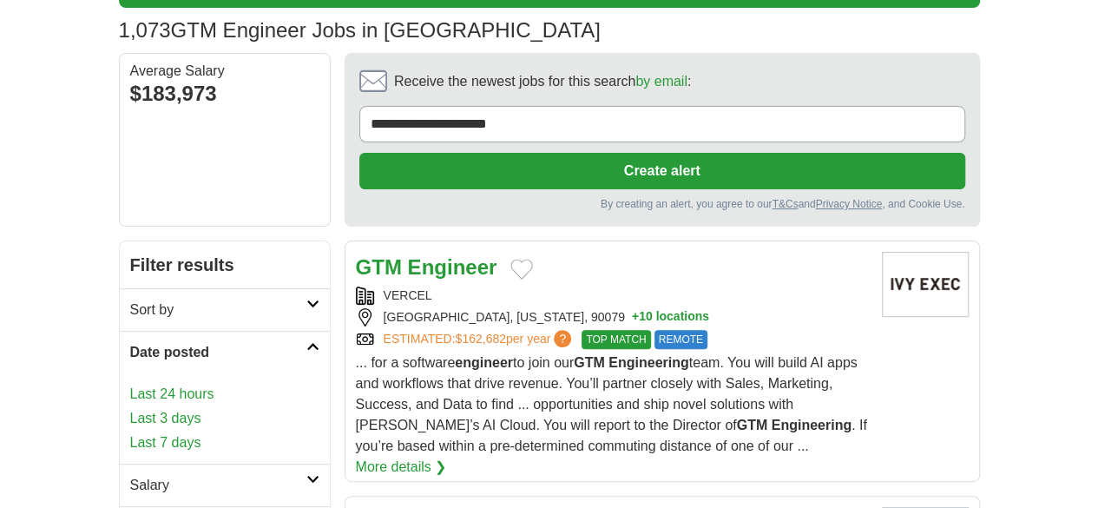
click at [130, 432] on link "Last 7 days" at bounding box center [224, 442] width 189 height 21
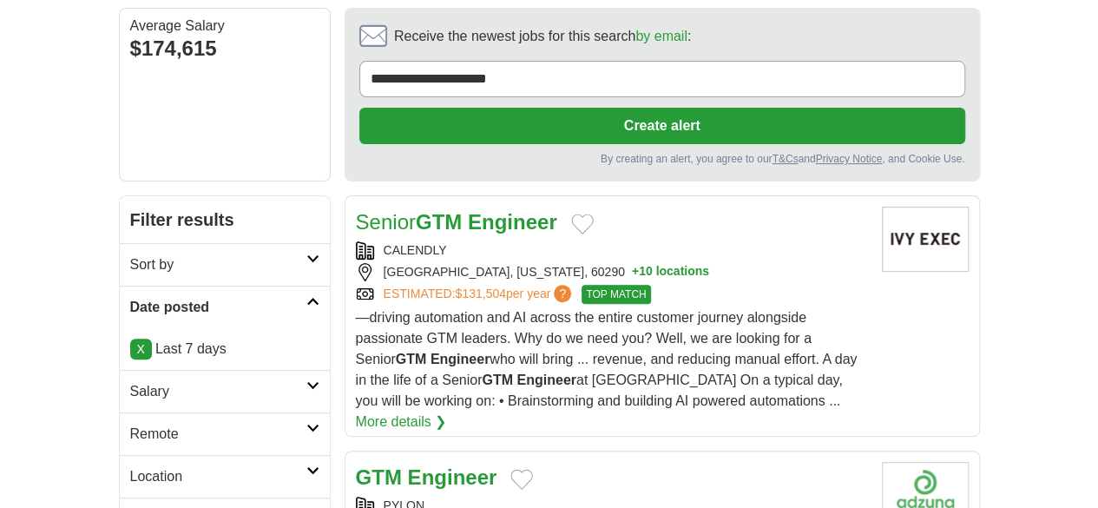
scroll to position [156, 0]
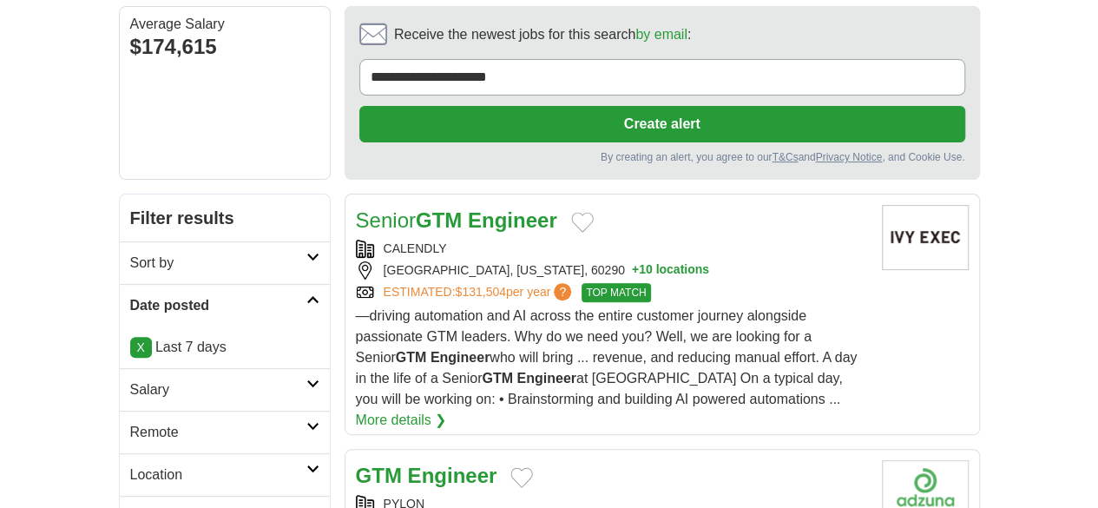
click at [759, 261] on div "CHICAGO, ILLINOIS, 60290 + 10 locations" at bounding box center [612, 270] width 512 height 18
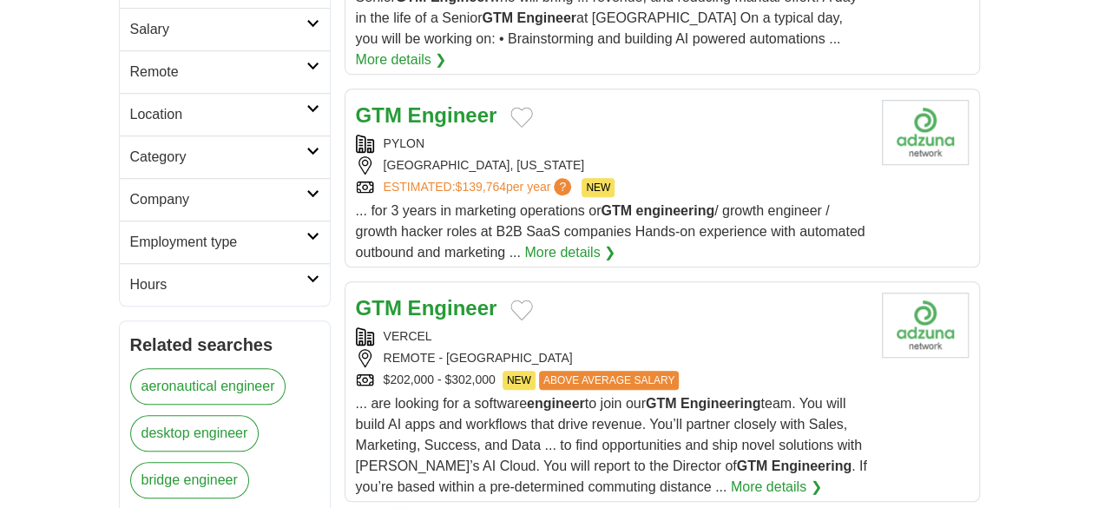
scroll to position [517, 0]
click at [816, 202] on span "... for 3 years in marketing operations or GTM engineering / growth engineer / …" at bounding box center [611, 230] width 510 height 56
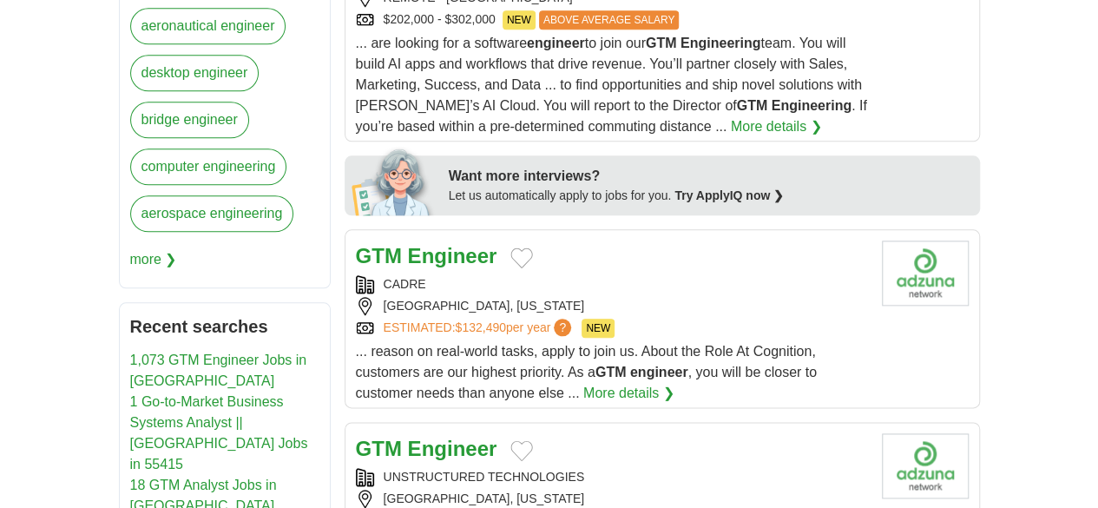
scroll to position [881, 0]
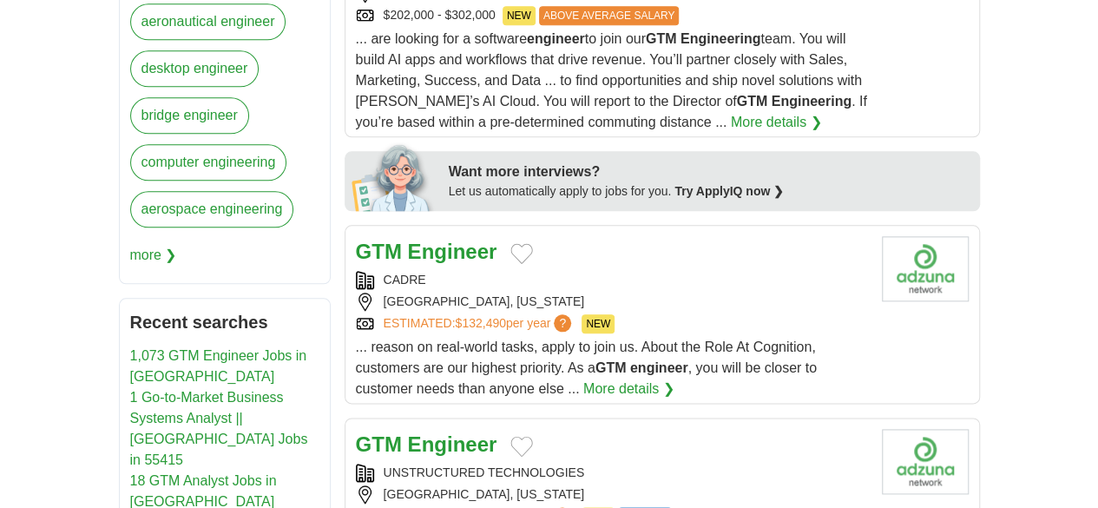
click at [634, 429] on div "GTM Engineer" at bounding box center [612, 444] width 512 height 31
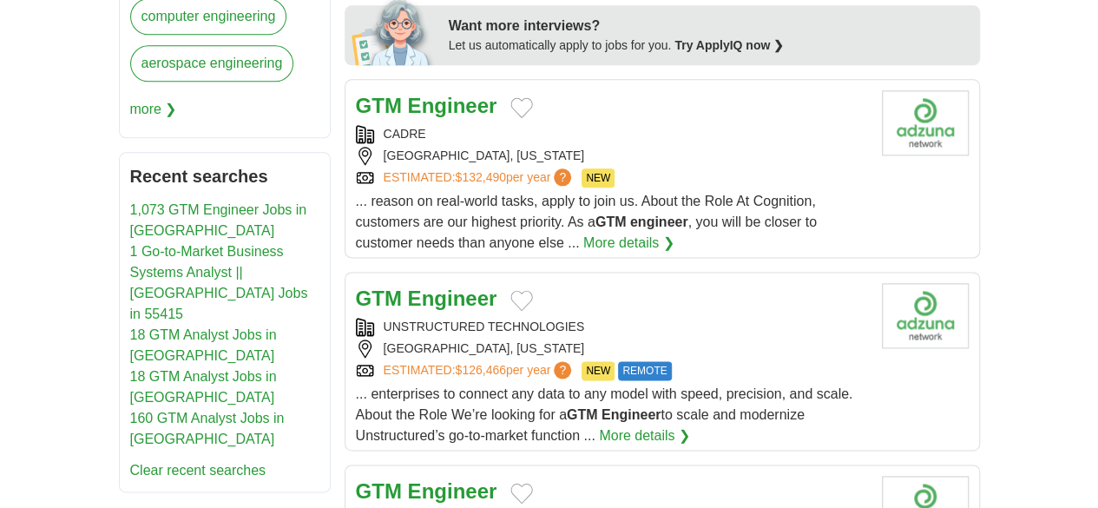
scroll to position [1029, 0]
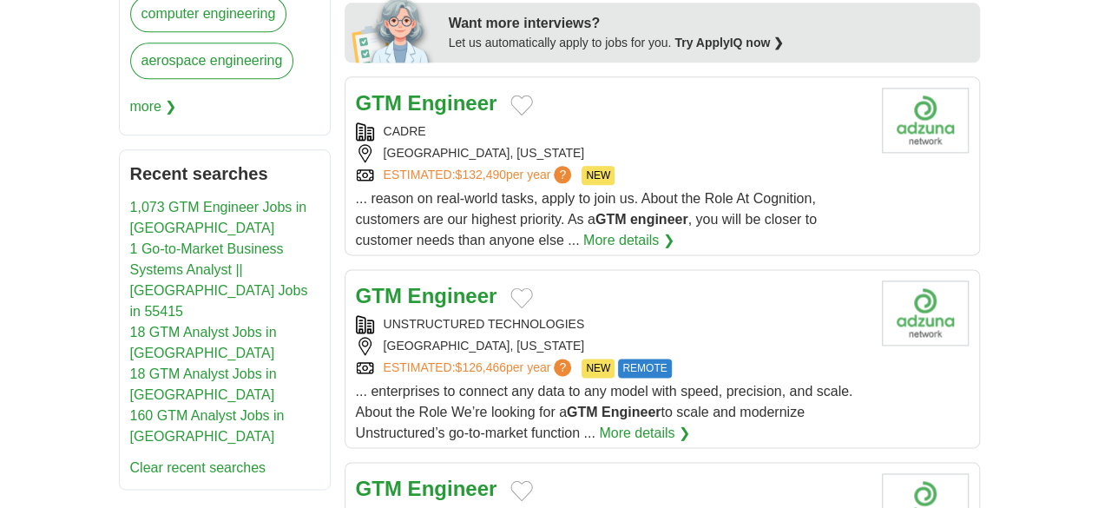
click at [779, 507] on div "MIRO" at bounding box center [612, 517] width 512 height 18
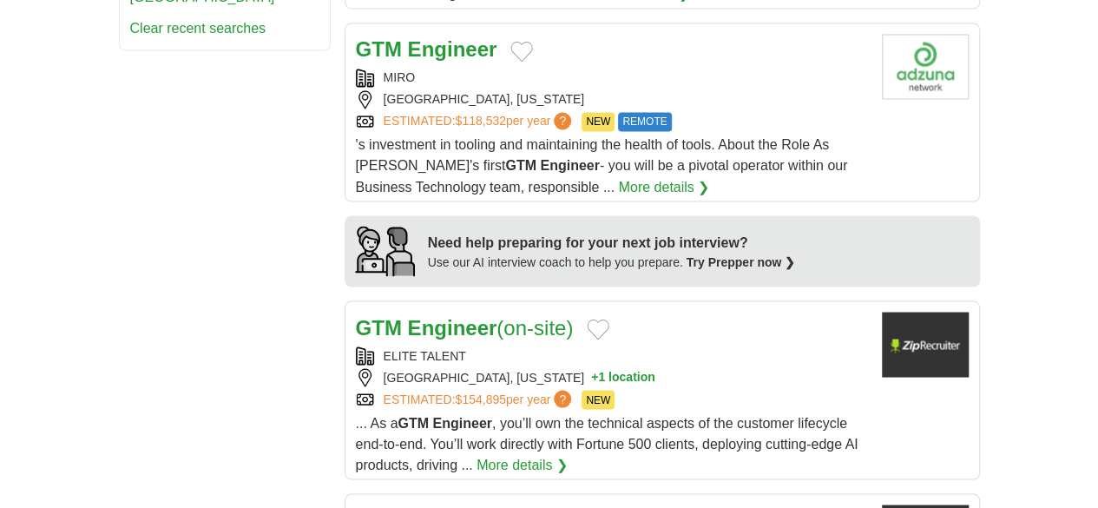
scroll to position [1470, 0]
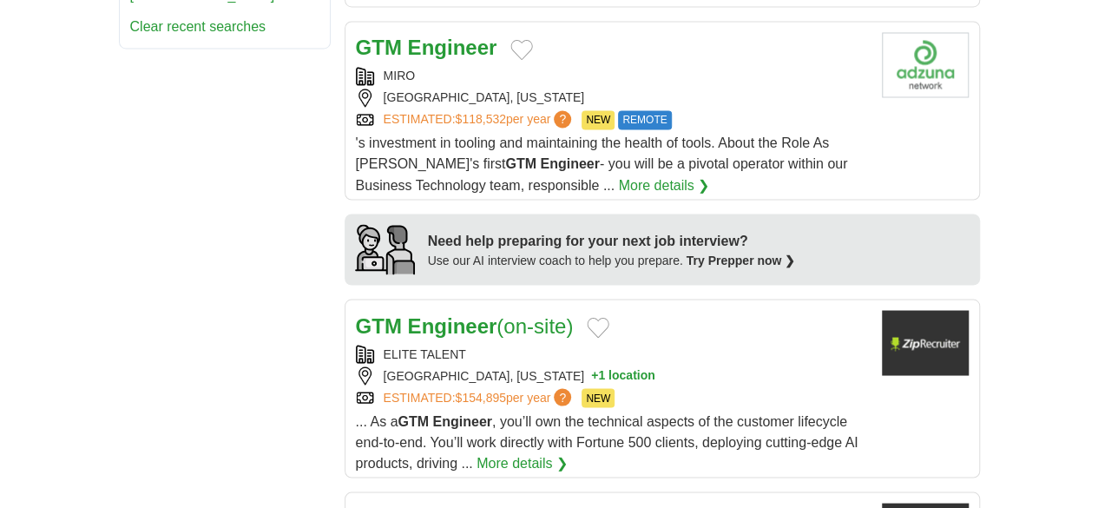
click at [681, 413] on span "... As a GTM Engineer , you’ll own the technical aspects of the customer lifecy…" at bounding box center [607, 441] width 503 height 56
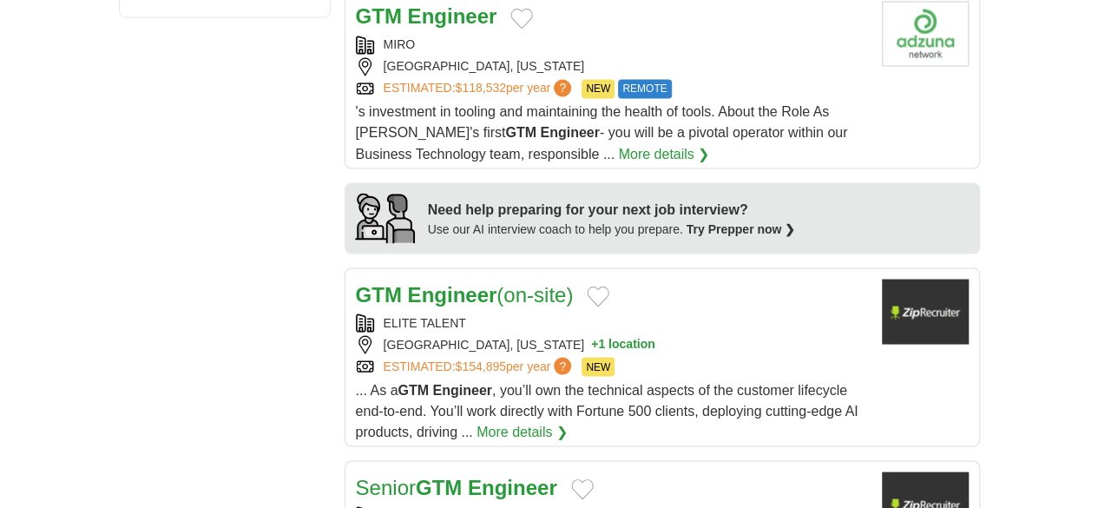
scroll to position [1568, 0]
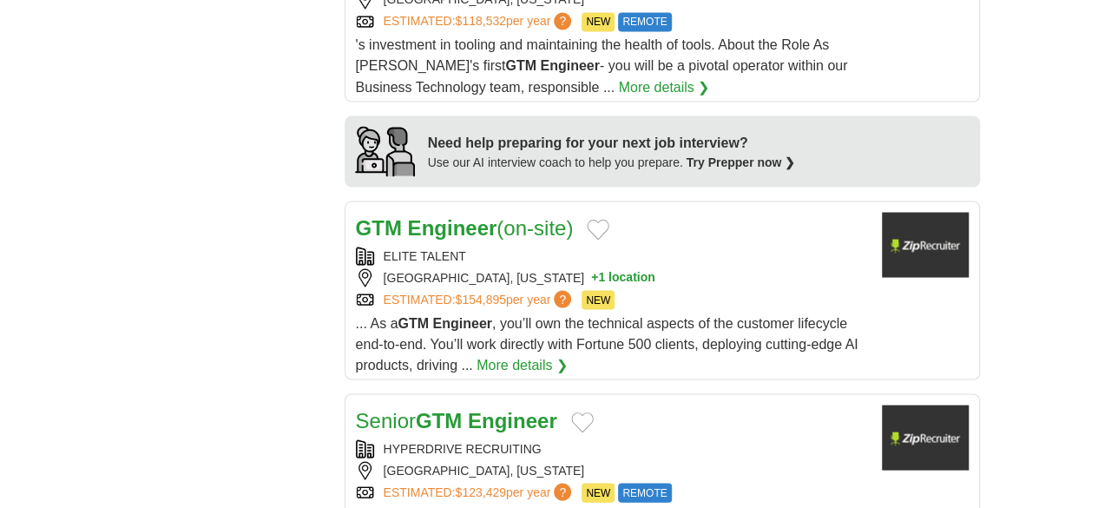
click at [694, 461] on div "RALEIGH, NORTH CAROLINA" at bounding box center [612, 470] width 512 height 18
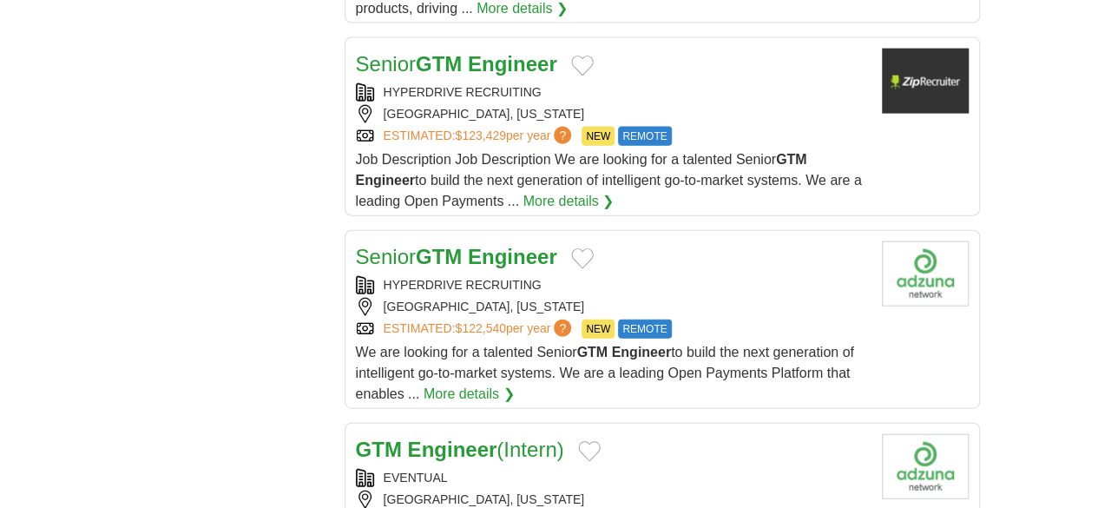
scroll to position [1925, 0]
click at [687, 490] on div "[GEOGRAPHIC_DATA], [US_STATE]" at bounding box center [612, 499] width 512 height 18
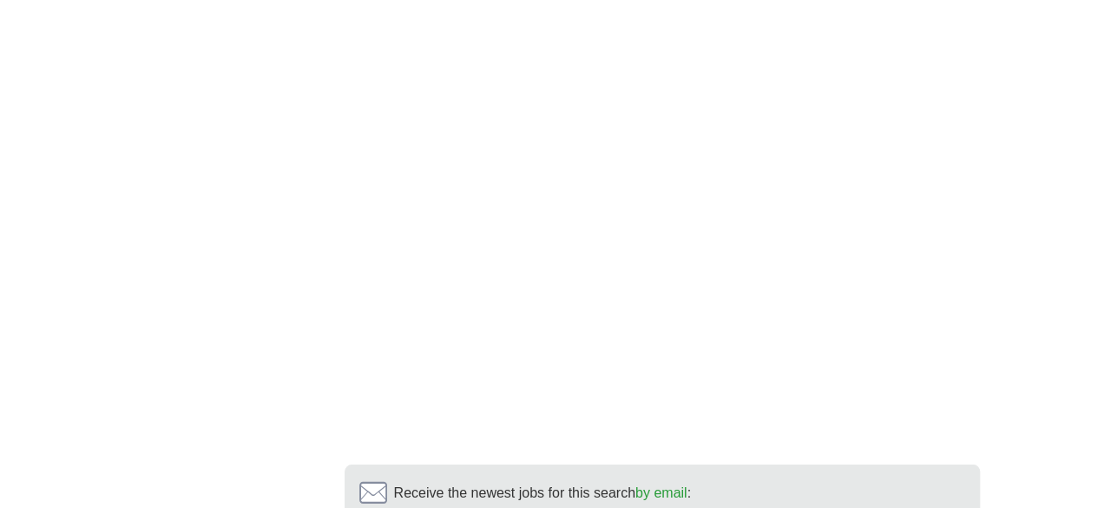
scroll to position [3007, 0]
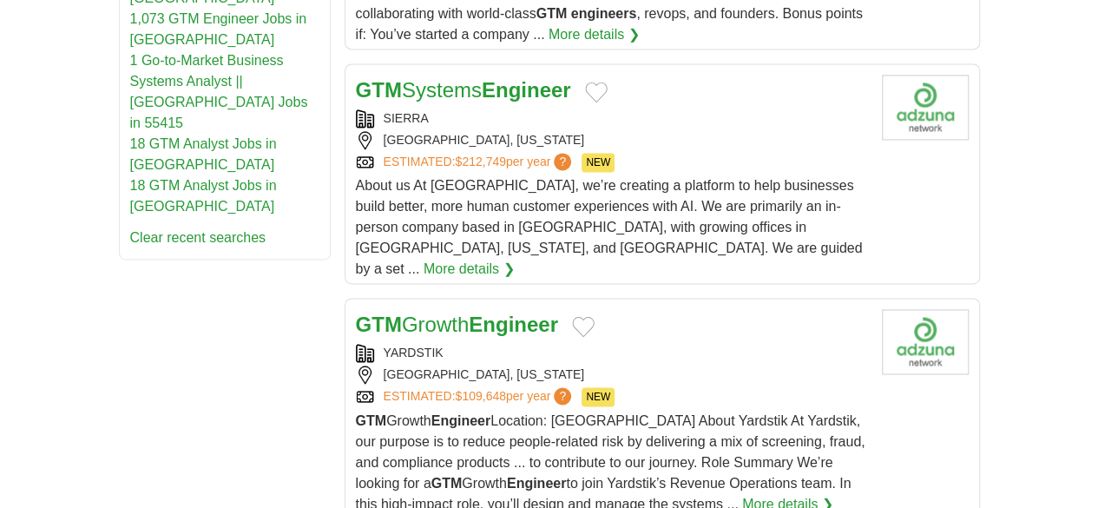
scroll to position [1226, 0]
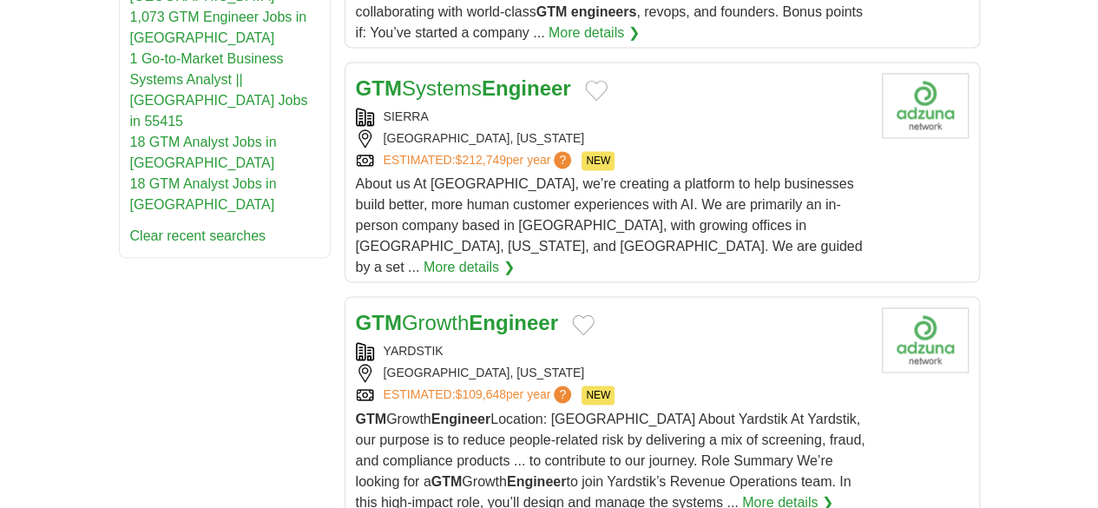
click at [703, 342] on div "YARDSTIK" at bounding box center [612, 351] width 512 height 18
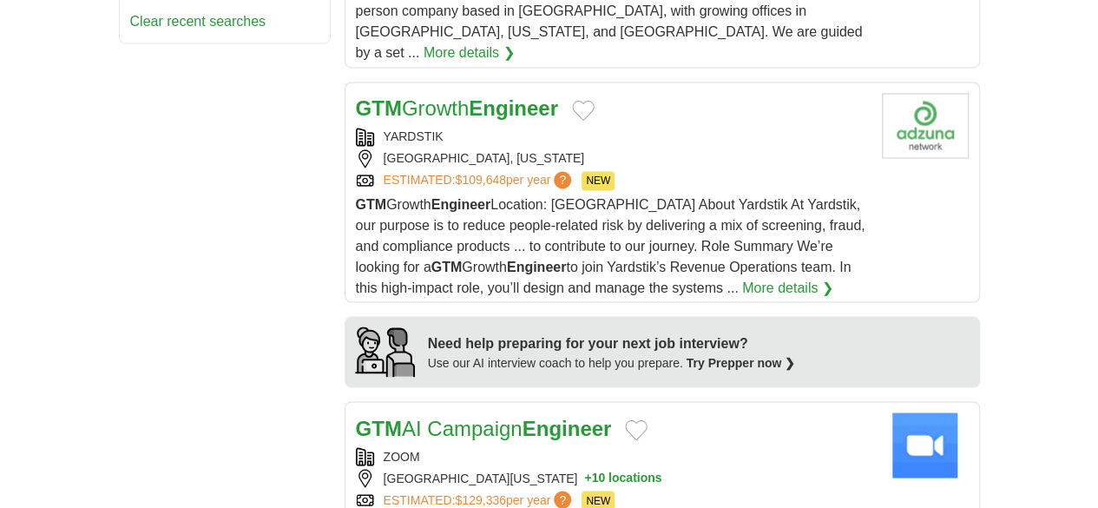
scroll to position [1443, 0]
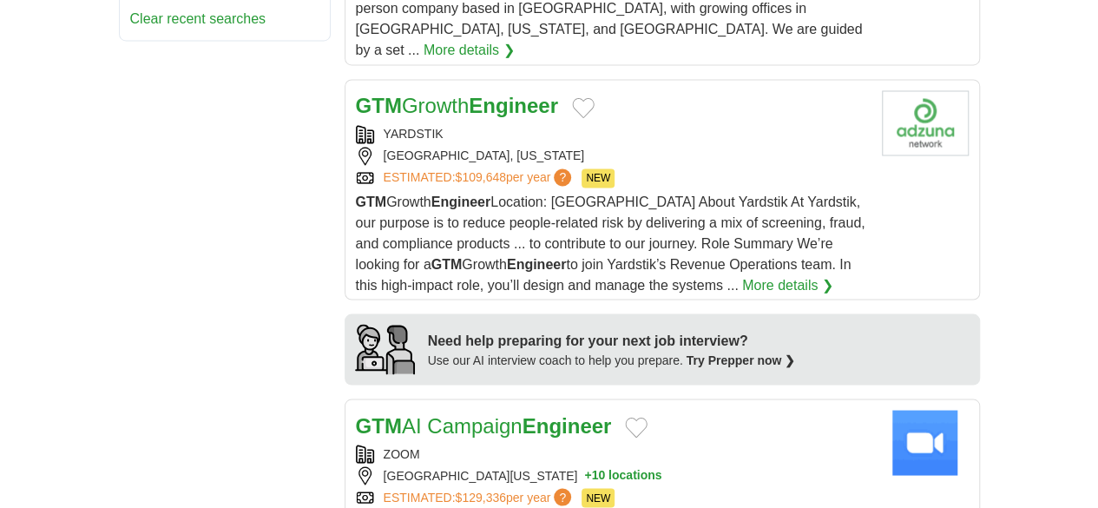
click at [819, 466] on div "[GEOGRAPHIC_DATA][US_STATE] + 10 locations" at bounding box center [612, 475] width 512 height 18
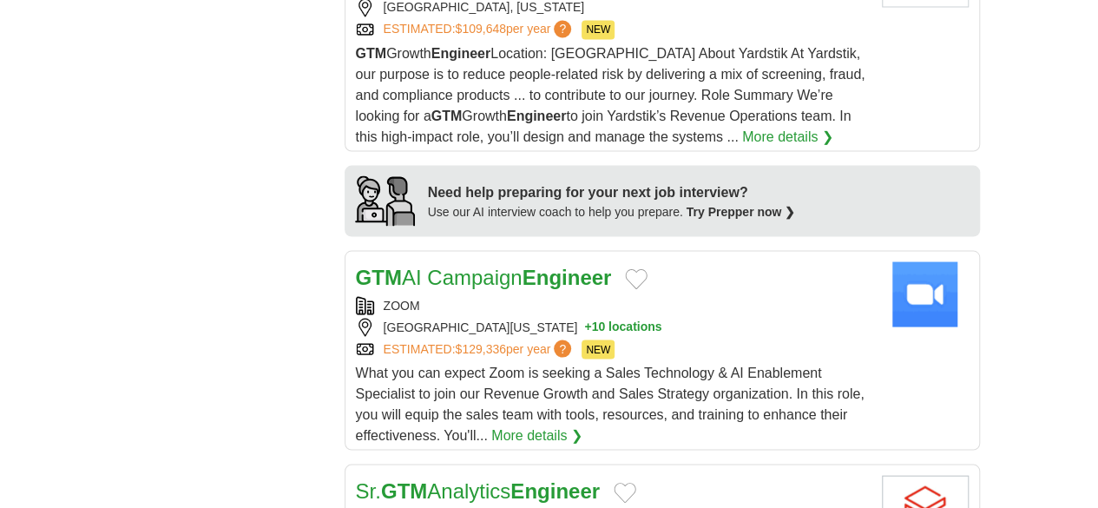
scroll to position [1591, 0]
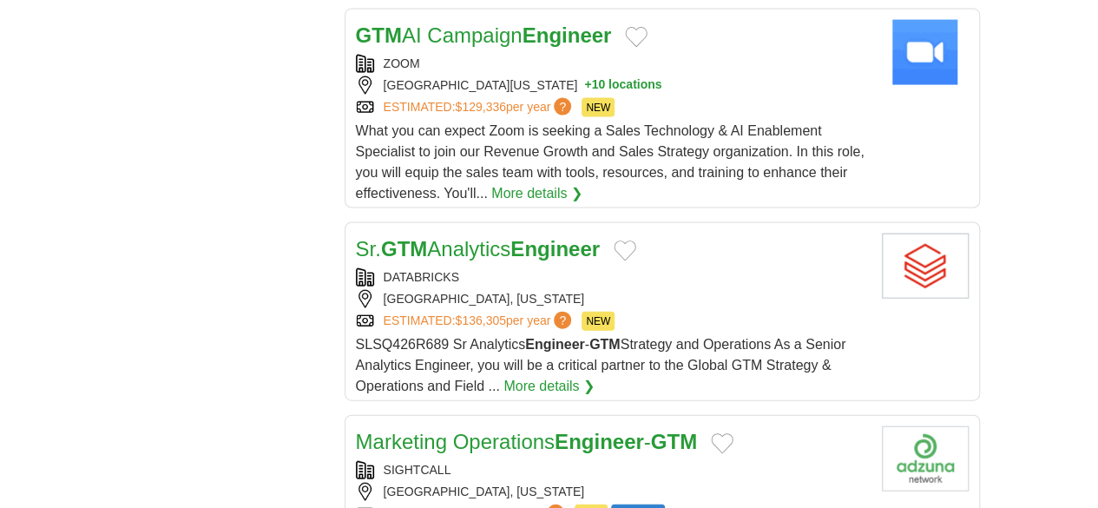
scroll to position [1832, 0]
click at [679, 462] on div "SIGHTCALL" at bounding box center [612, 471] width 512 height 18
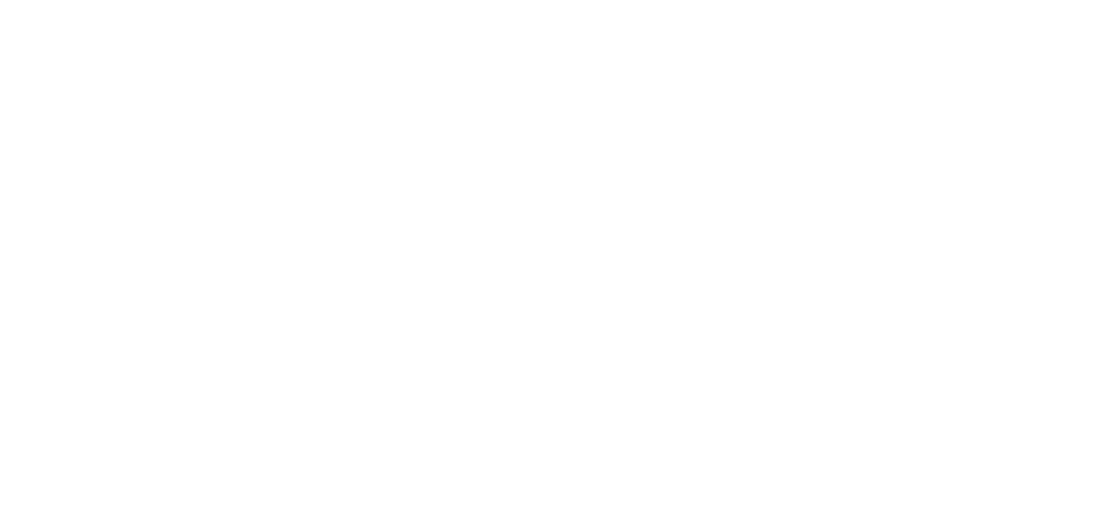
scroll to position [2903, 0]
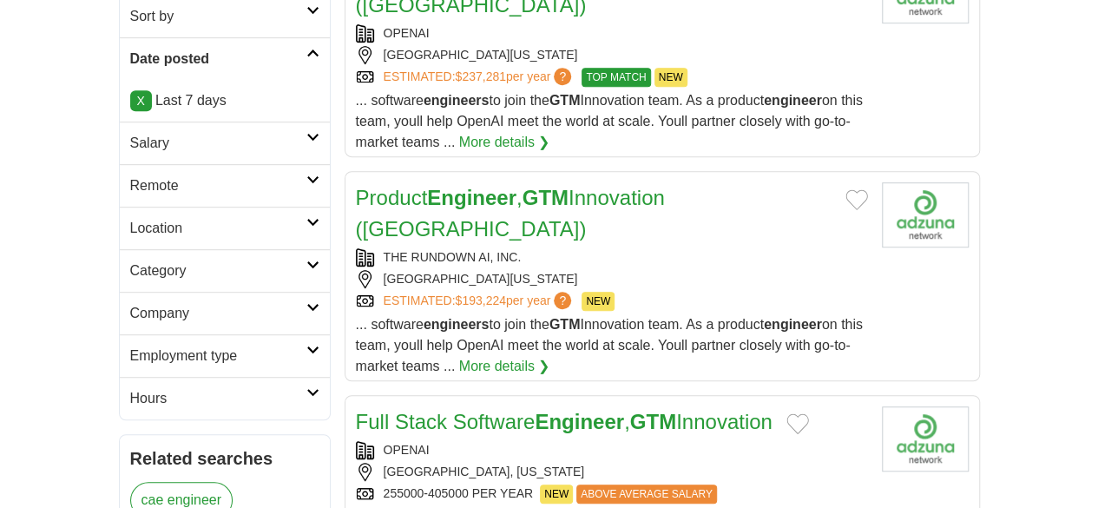
scroll to position [402, 0]
click at [723, 249] on div "THE RUNDOWN AI, INC." at bounding box center [612, 258] width 512 height 18
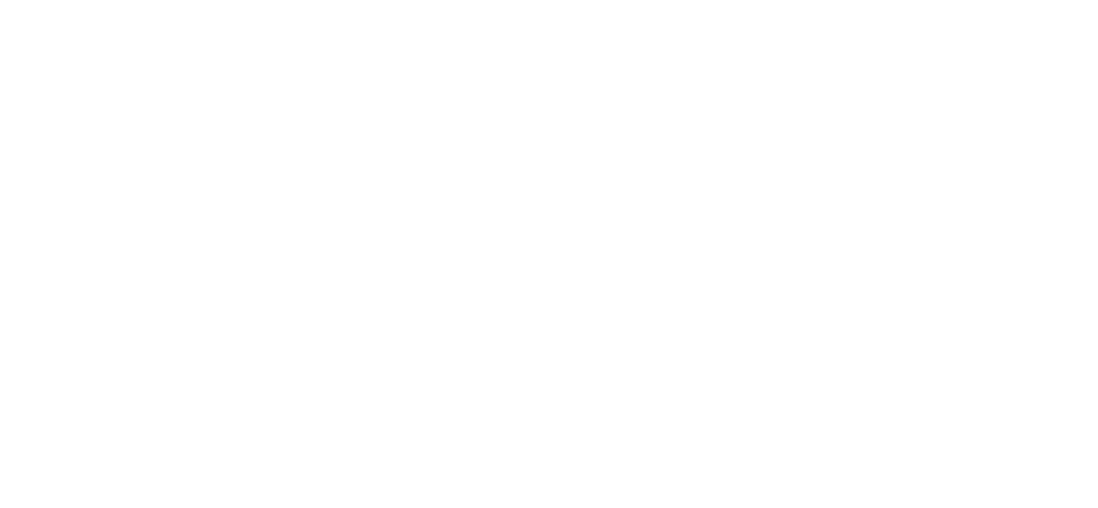
scroll to position [2957, 0]
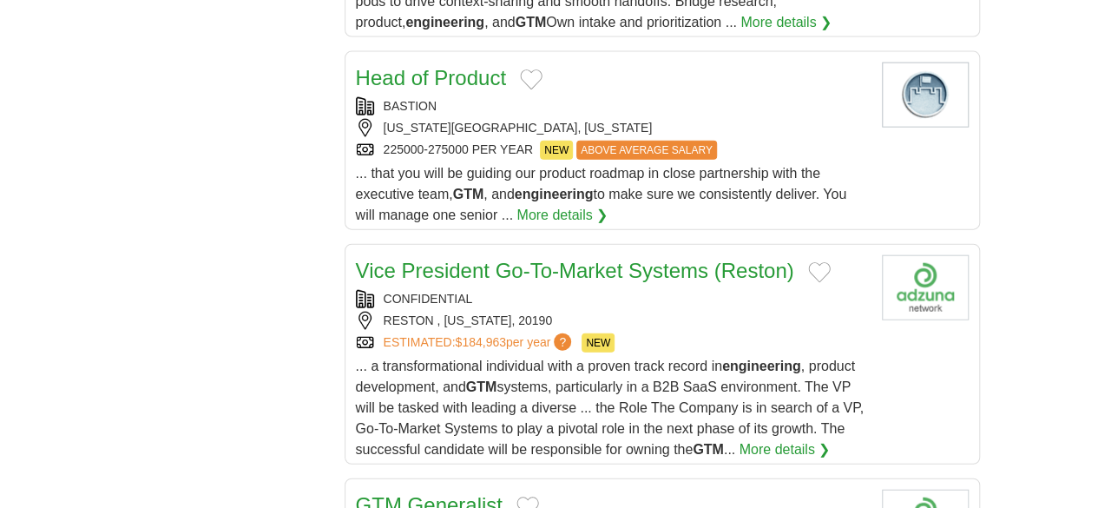
scroll to position [1932, 0]
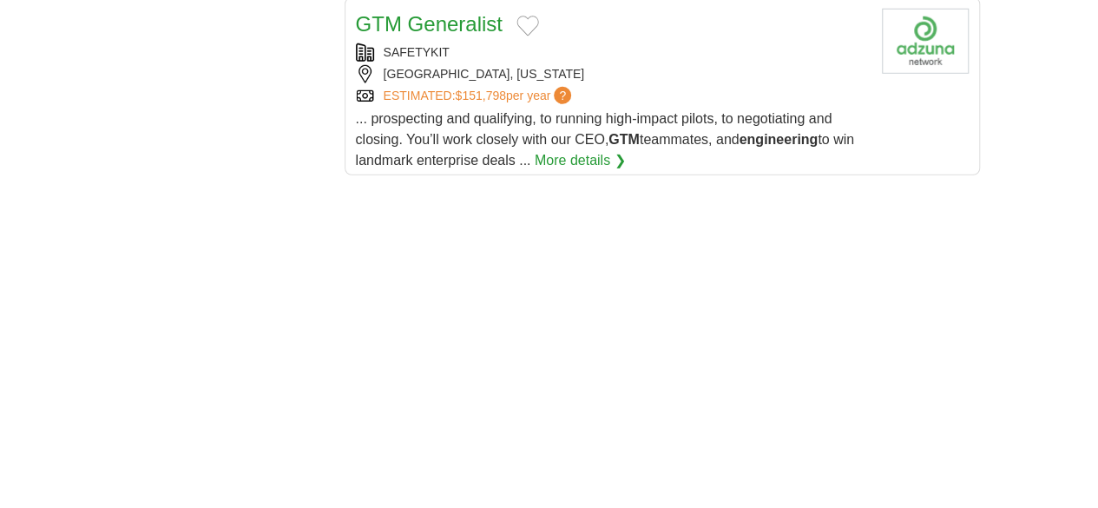
scroll to position [2818, 0]
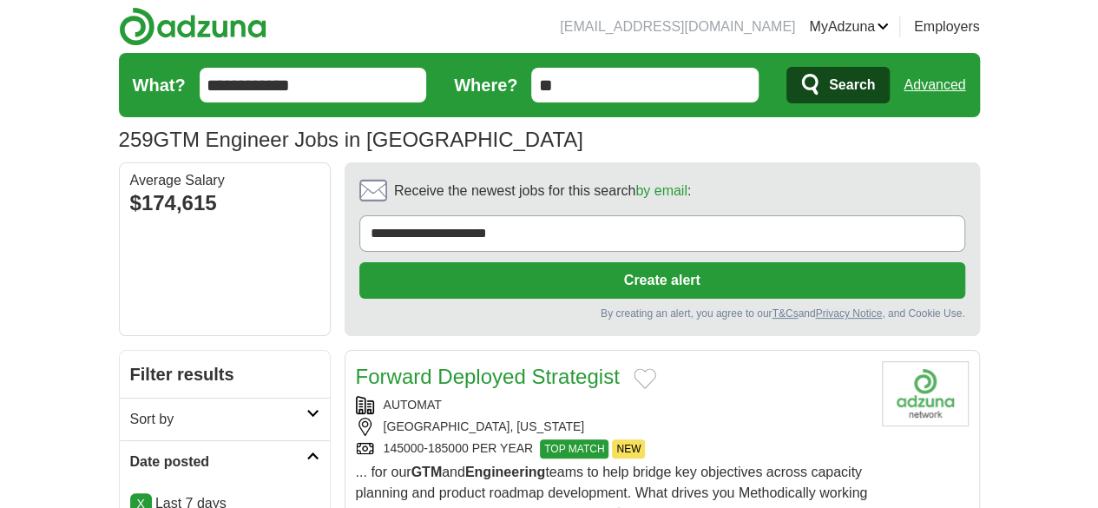
click at [278, 77] on input "**********" at bounding box center [313, 85] width 227 height 35
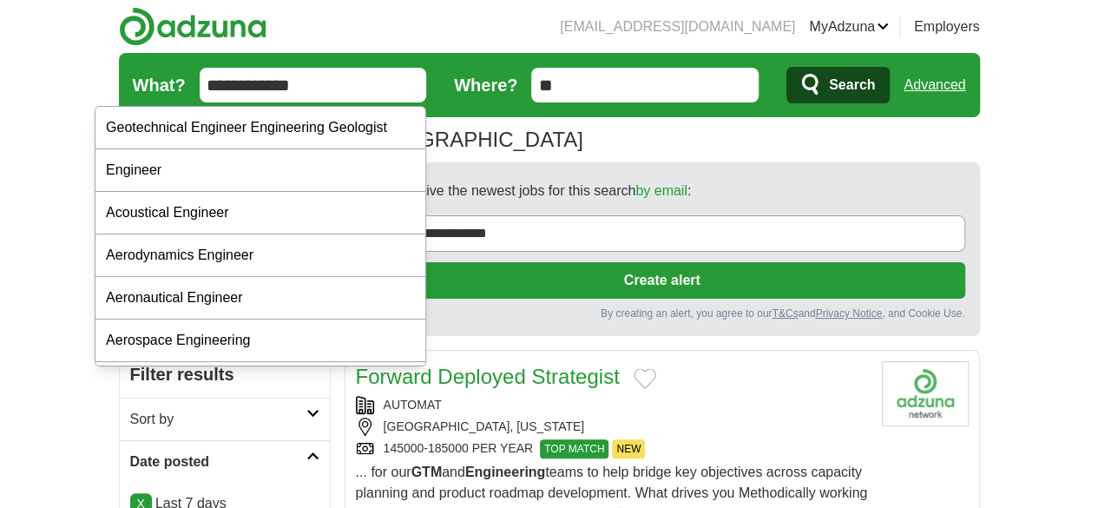
click at [278, 77] on input "**********" at bounding box center [313, 85] width 227 height 35
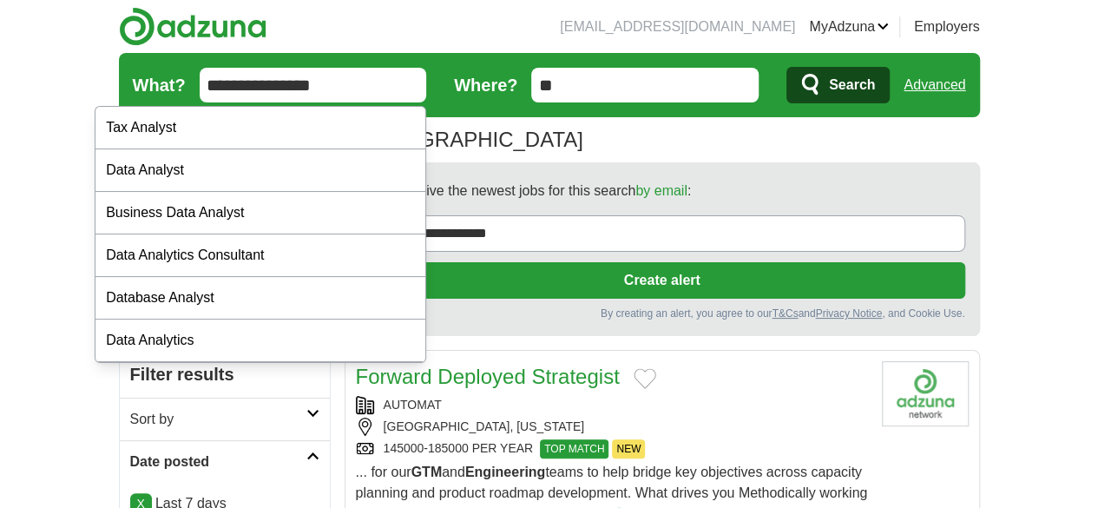
type input "**********"
click at [786, 67] on button "Search" at bounding box center [837, 85] width 103 height 36
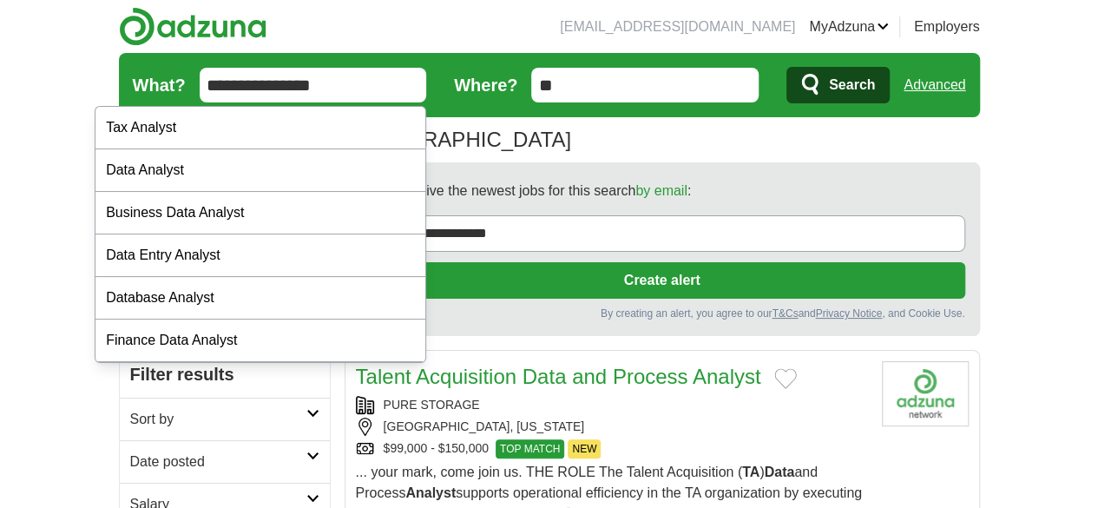
click at [275, 69] on input "**********" at bounding box center [313, 85] width 227 height 35
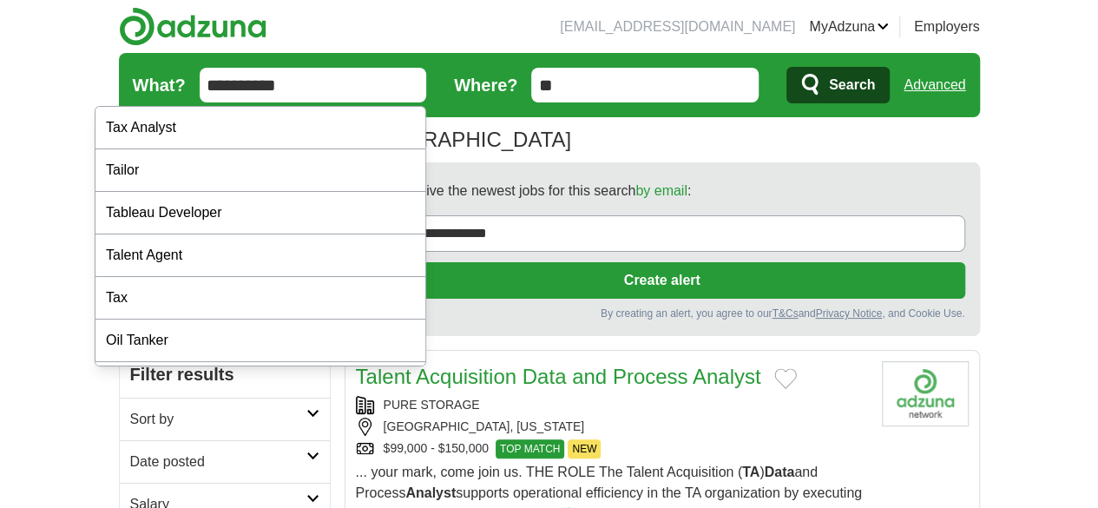
type input "**********"
click at [786, 67] on button "Search" at bounding box center [837, 85] width 103 height 36
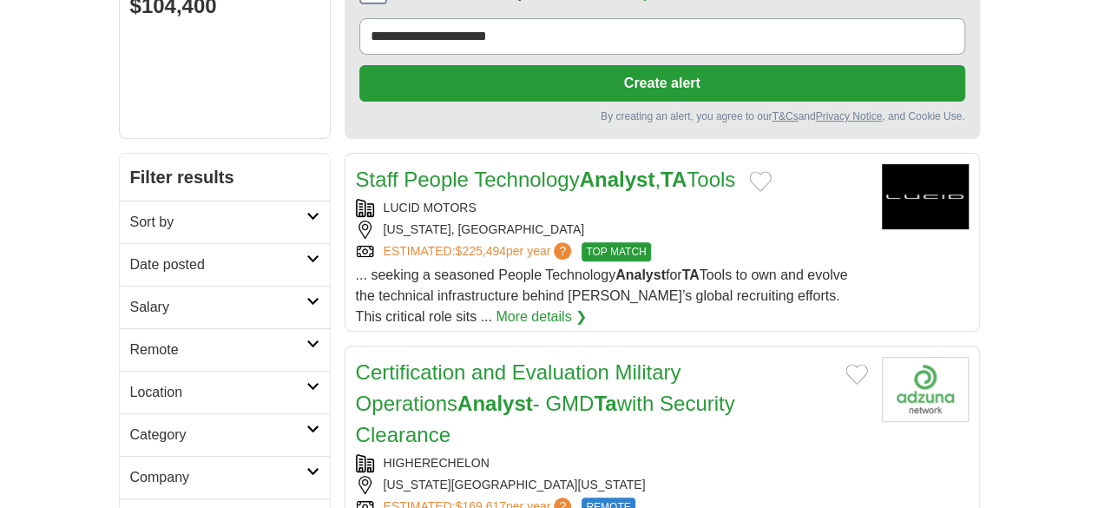
scroll to position [201, 0]
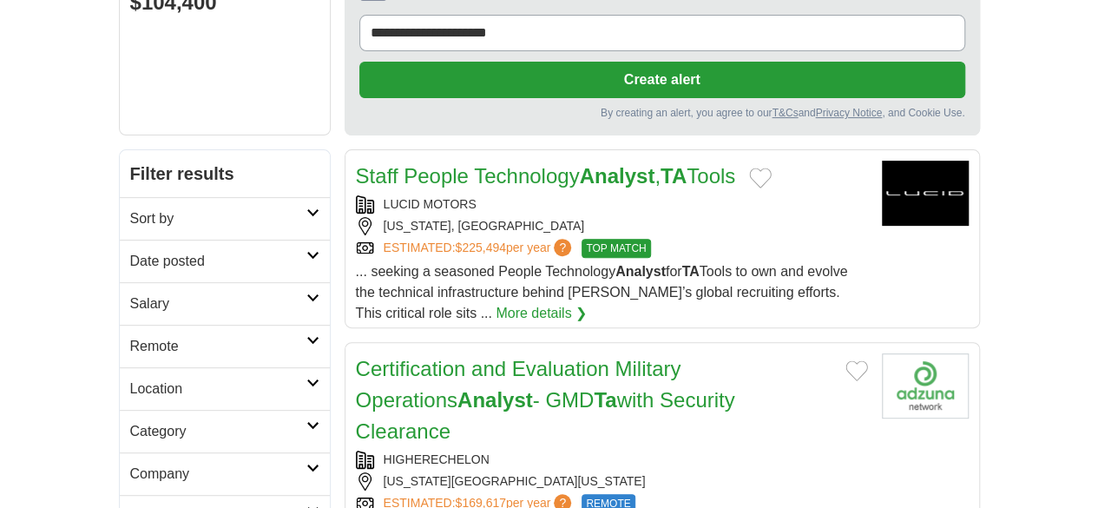
click at [689, 195] on div "LUCID MOTORS MICHIGAN, UNITED STATES ESTIMATED: $225,494 per year ? TOP MATCH" at bounding box center [612, 226] width 512 height 62
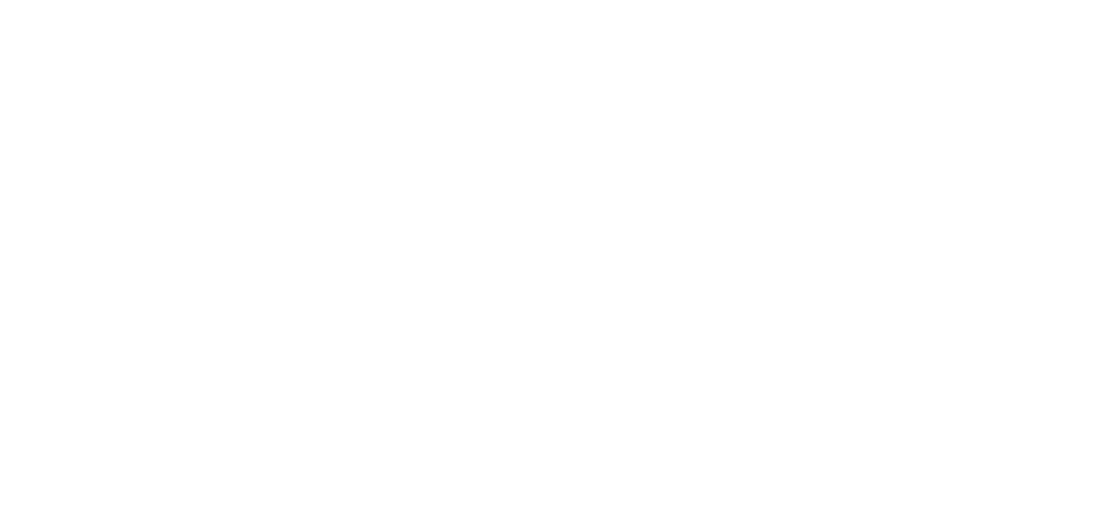
scroll to position [3109, 0]
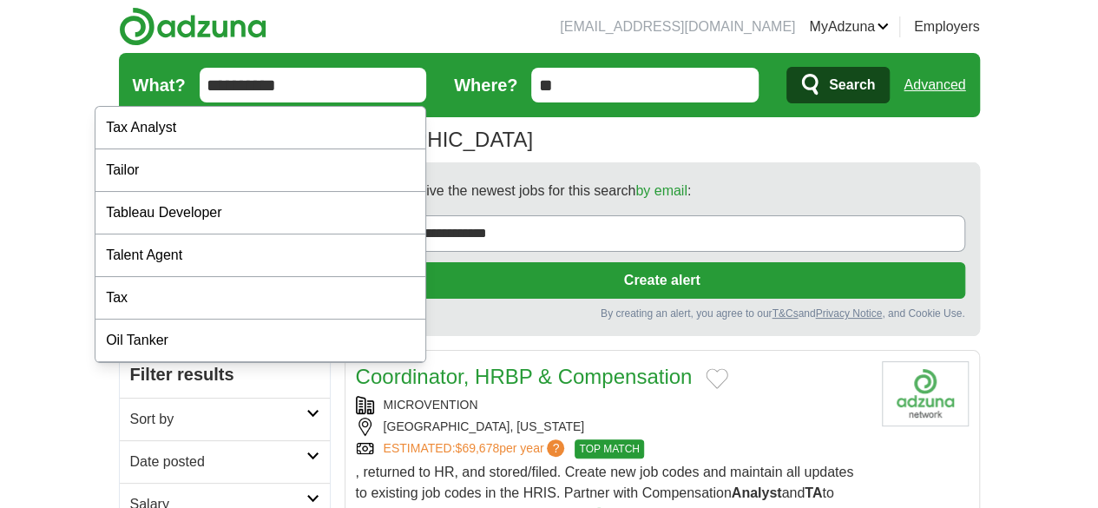
click at [247, 69] on input "**********" at bounding box center [313, 85] width 227 height 35
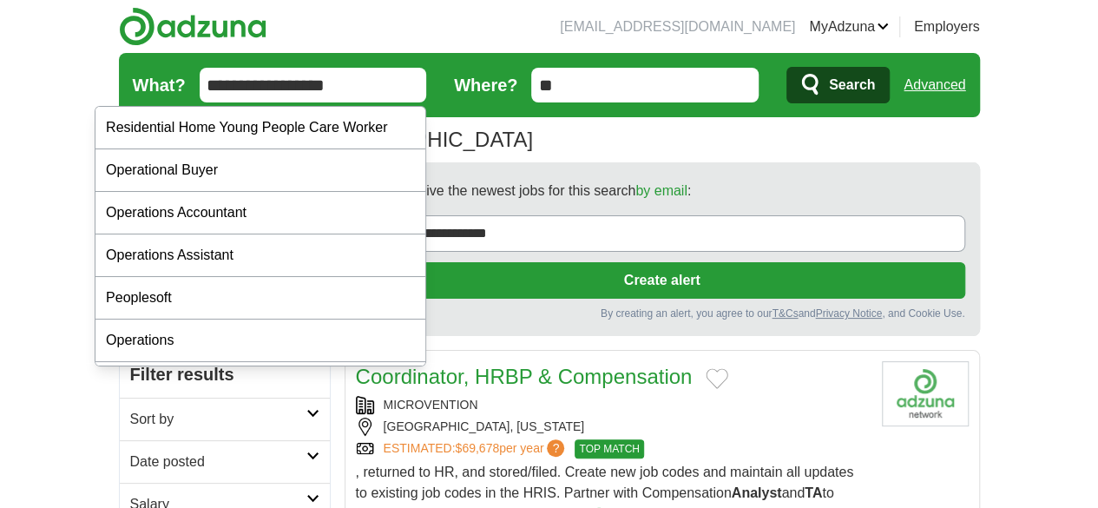
type input "**********"
click at [786, 67] on button "Search" at bounding box center [837, 85] width 103 height 36
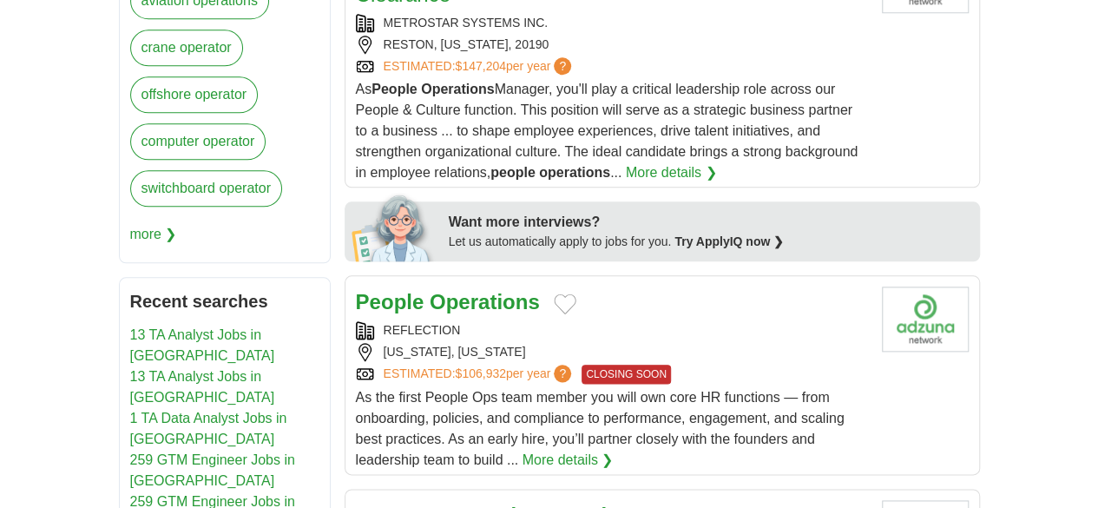
scroll to position [861, 0]
click at [667, 286] on div "People Operations" at bounding box center [612, 301] width 512 height 31
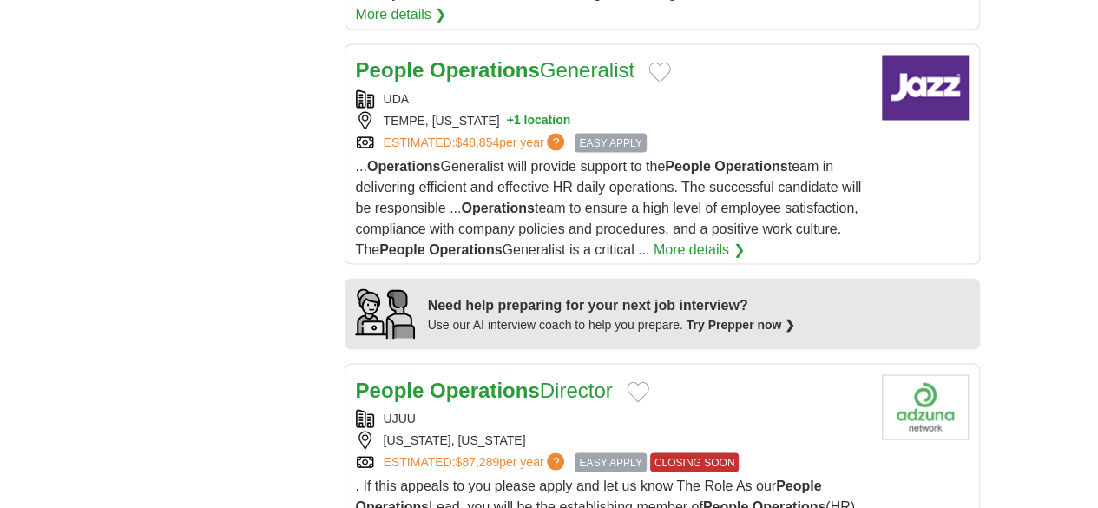
scroll to position [1565, 0]
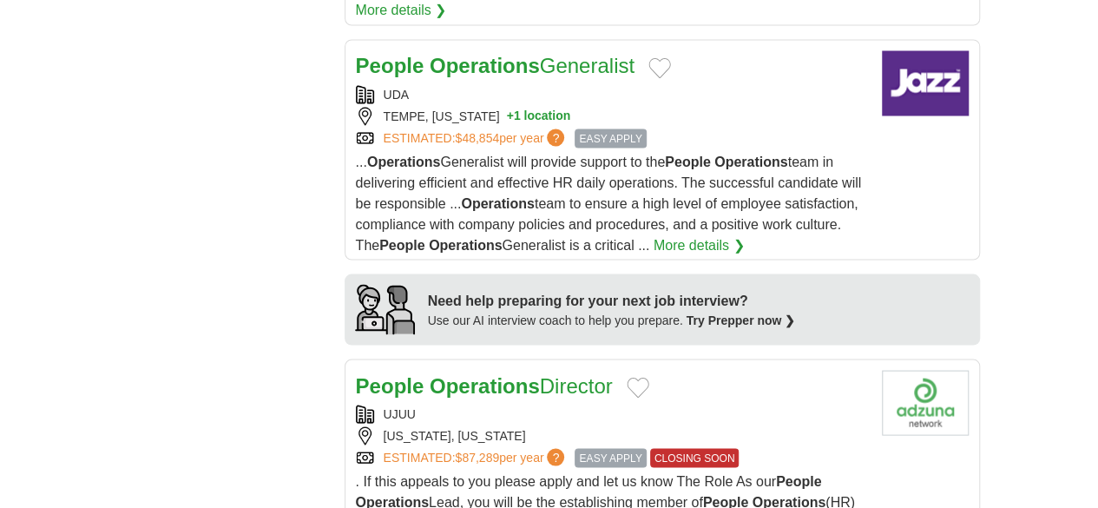
click at [784, 370] on div "People Operations Director" at bounding box center [612, 385] width 512 height 31
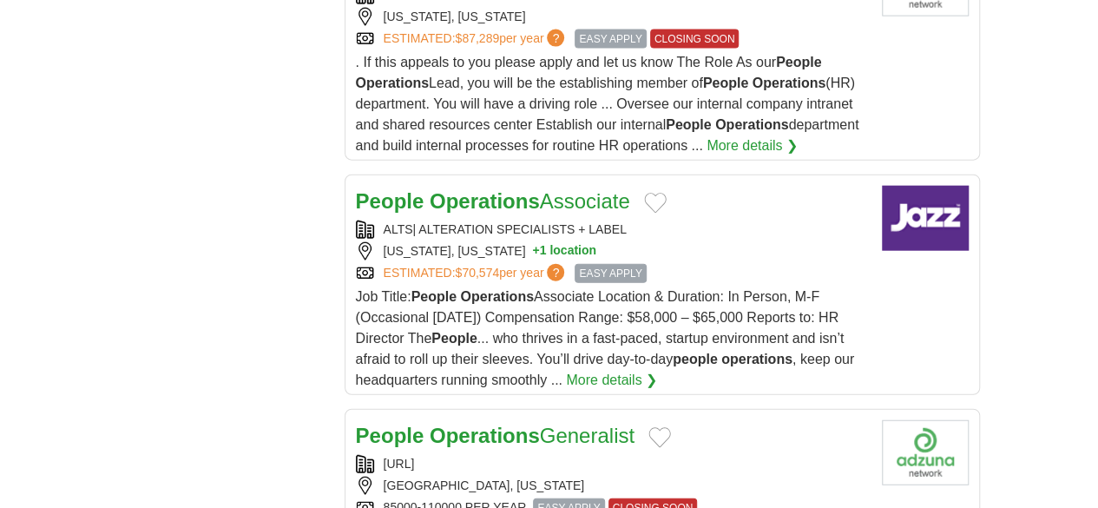
scroll to position [1989, 0]
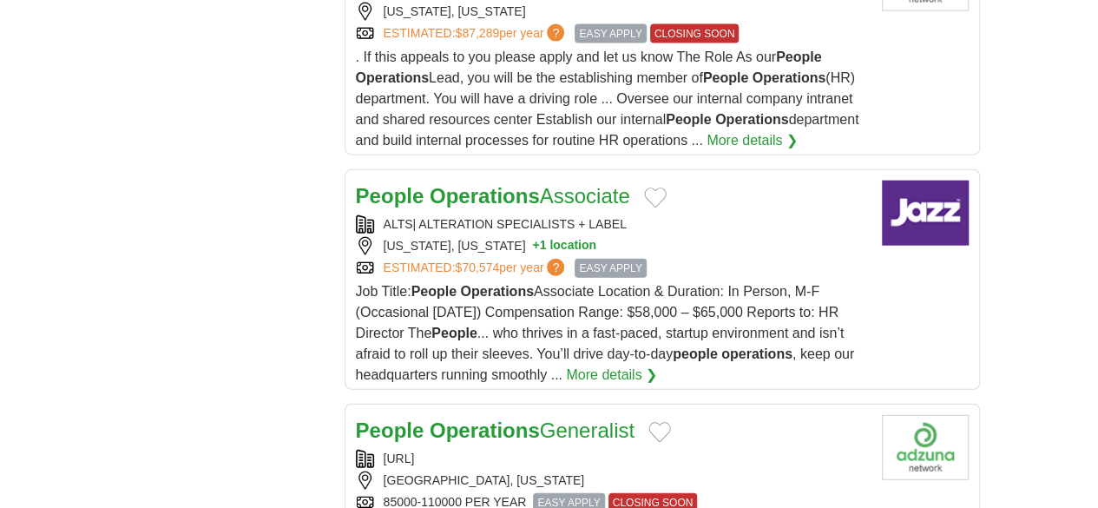
click at [817, 450] on div "FAR.AI" at bounding box center [612, 459] width 512 height 18
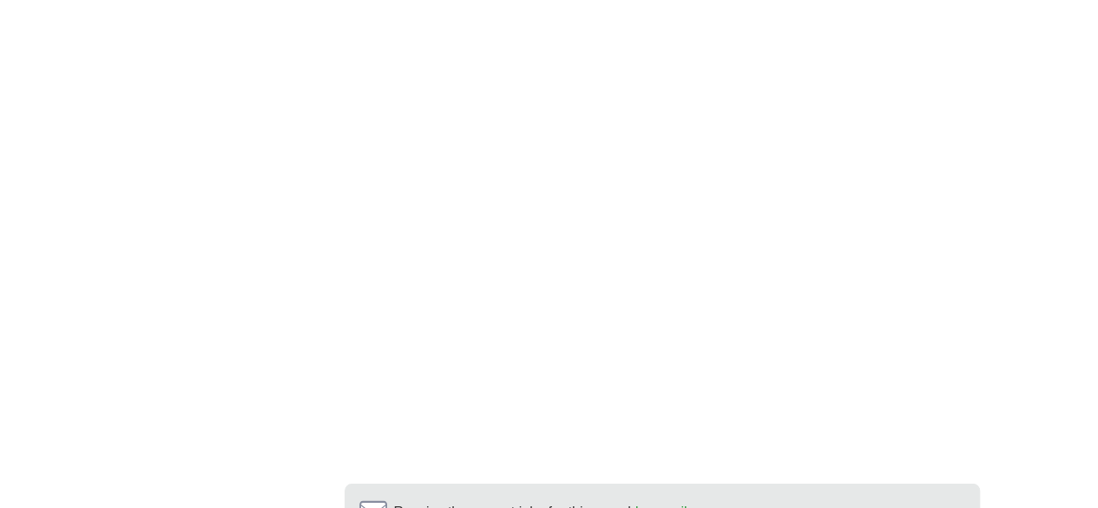
scroll to position [3208, 0]
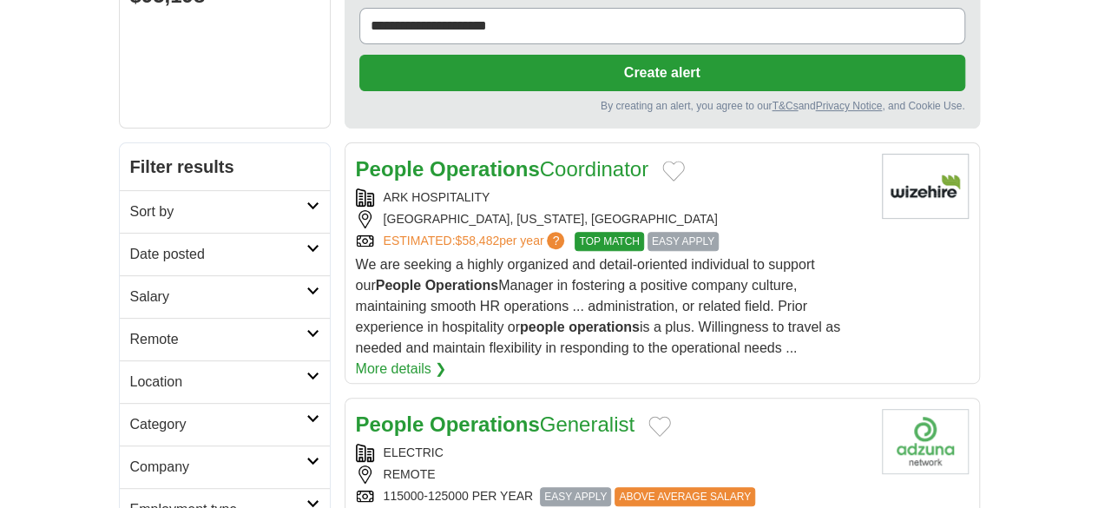
scroll to position [208, 0]
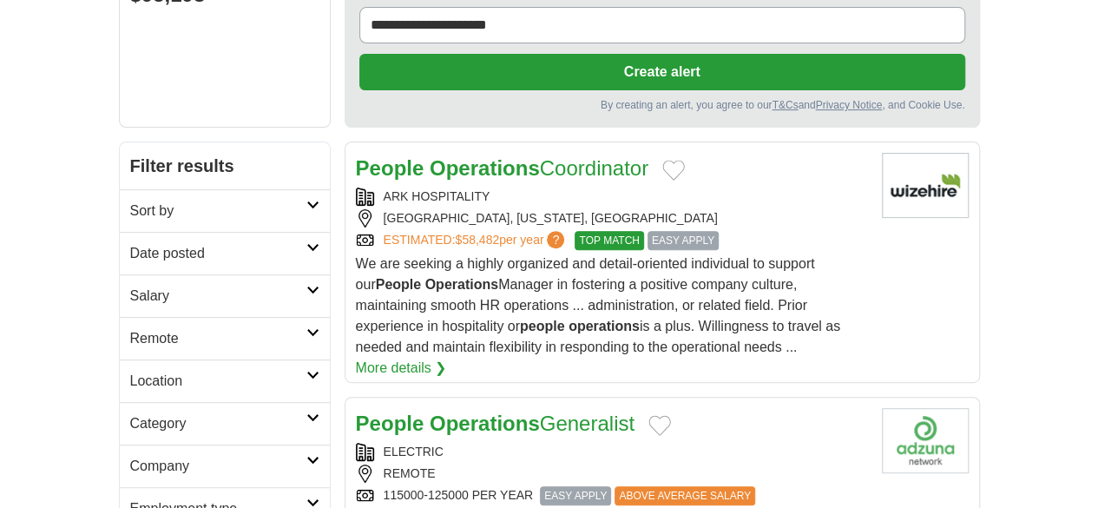
click at [130, 243] on h2 "Date posted" at bounding box center [218, 253] width 176 height 21
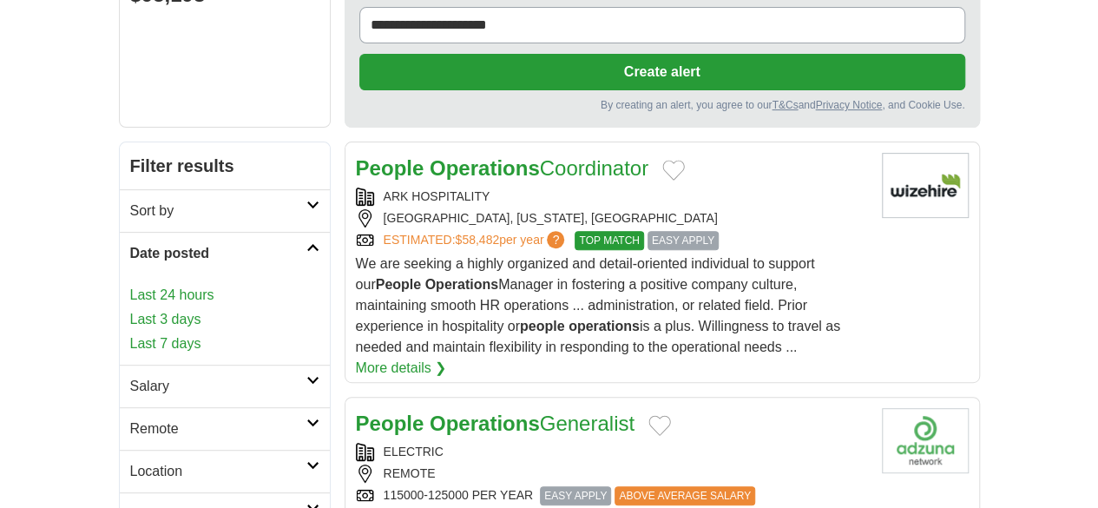
click at [130, 285] on link "Last 24 hours" at bounding box center [224, 295] width 189 height 21
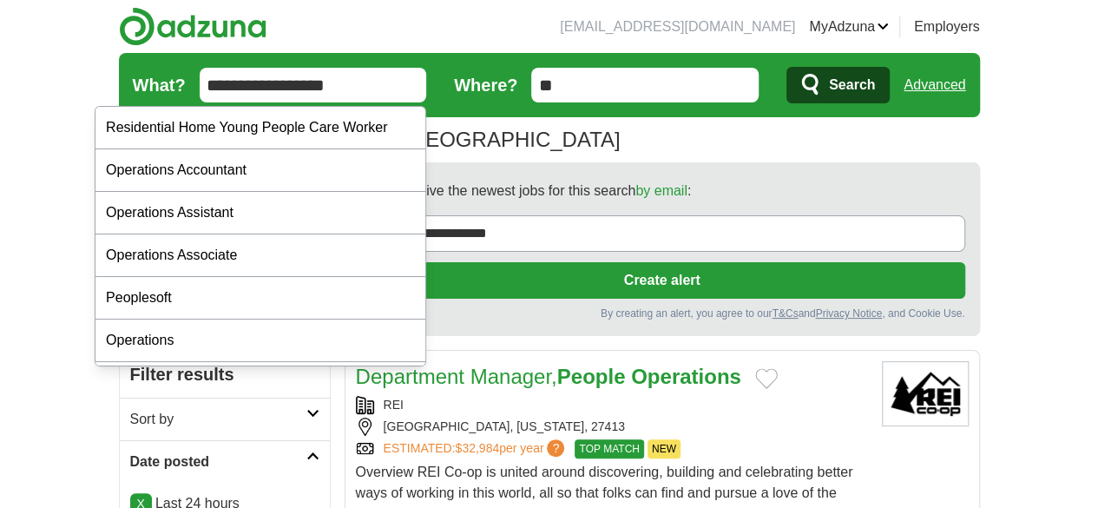
click at [334, 76] on input "**********" at bounding box center [313, 85] width 227 height 35
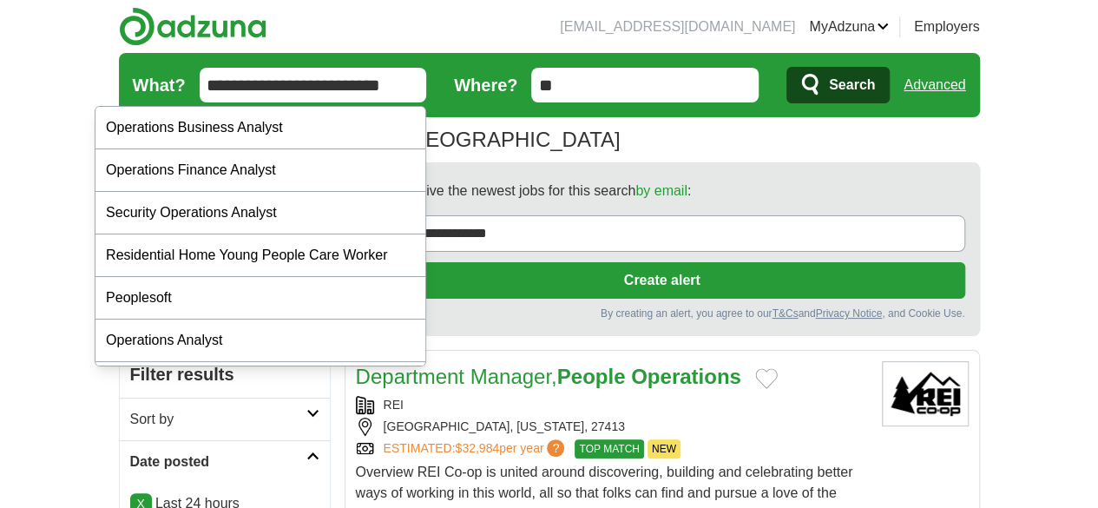
type input "**********"
click at [786, 67] on button "Search" at bounding box center [837, 85] width 103 height 36
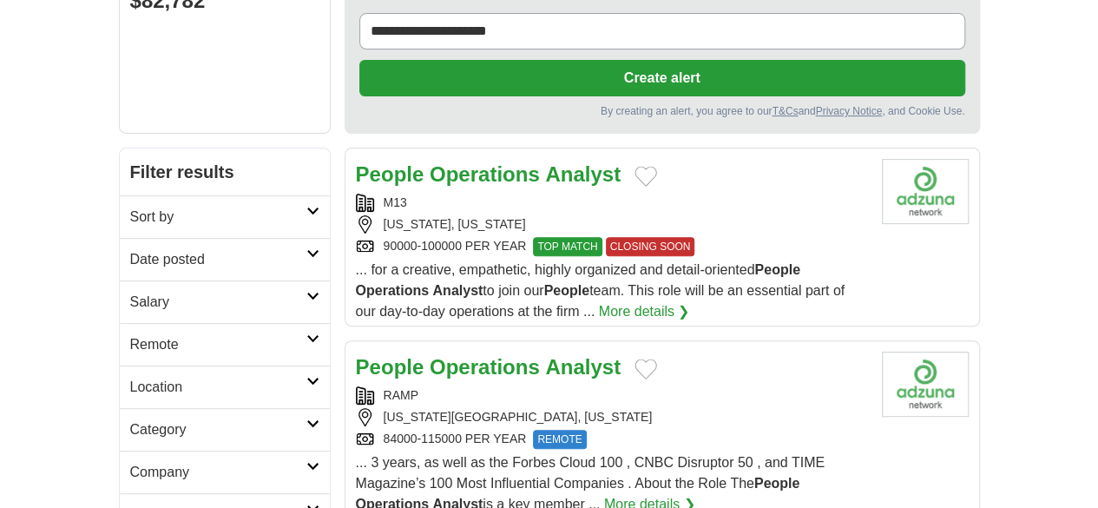
scroll to position [206, 0]
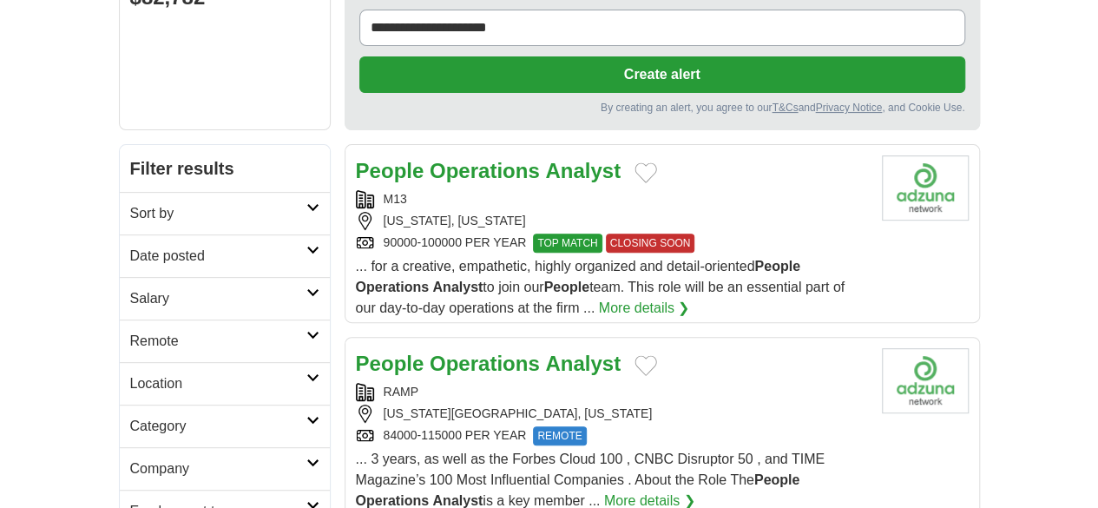
click at [659, 155] on div "People Operations Analyst" at bounding box center [612, 170] width 512 height 31
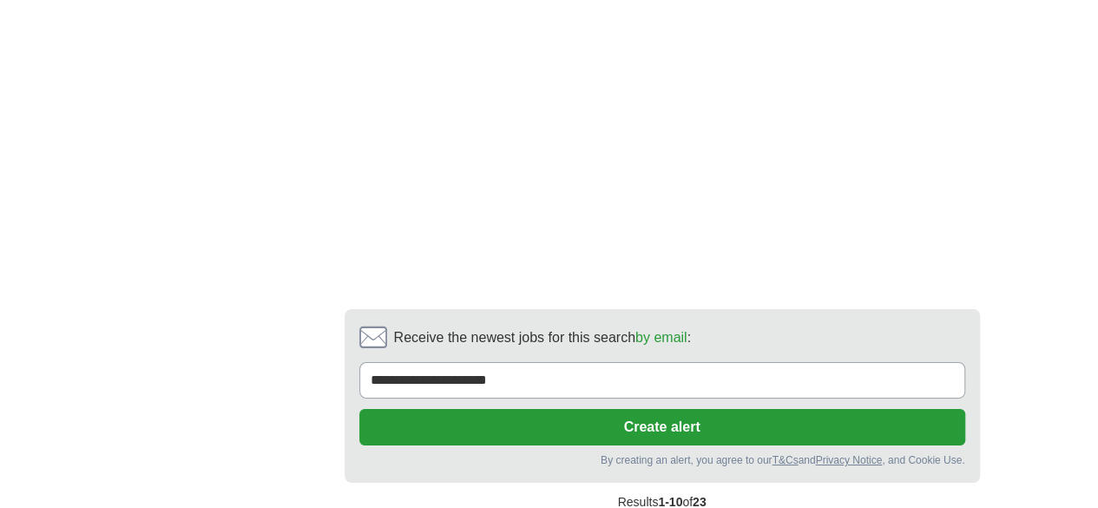
scroll to position [2962, 0]
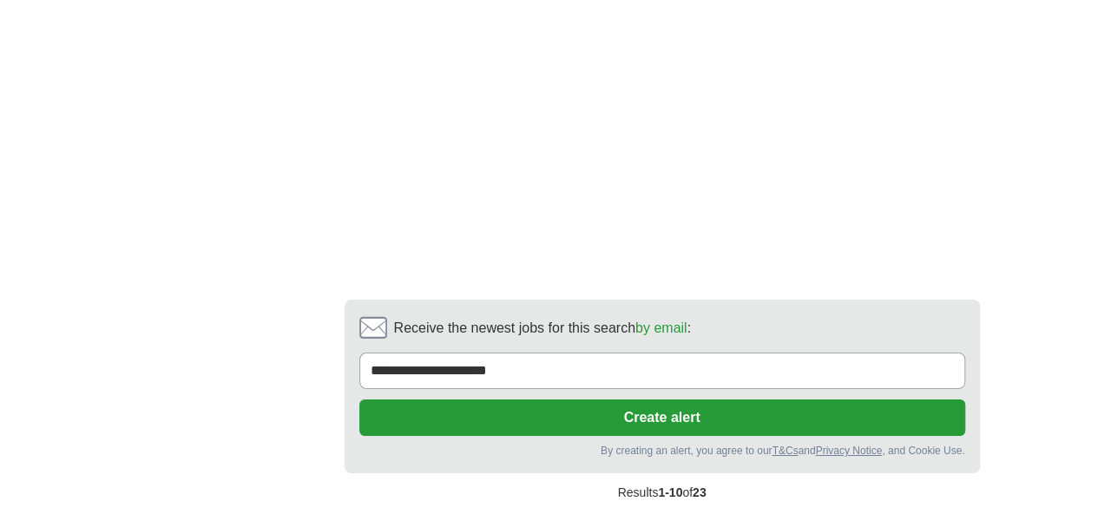
drag, startPoint x: 646, startPoint y: 168, endPoint x: 657, endPoint y: 143, distance: 27.6
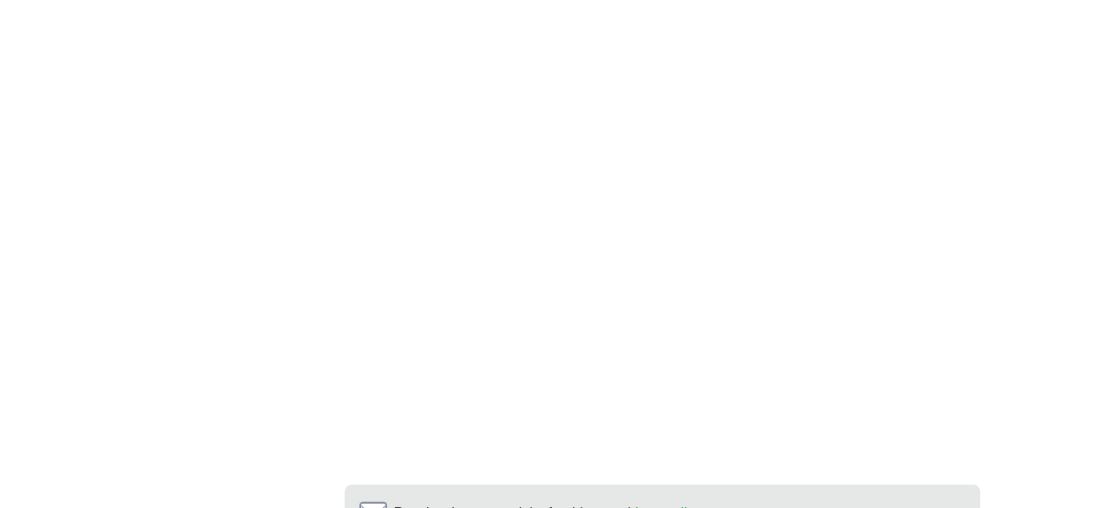
scroll to position [3039, 0]
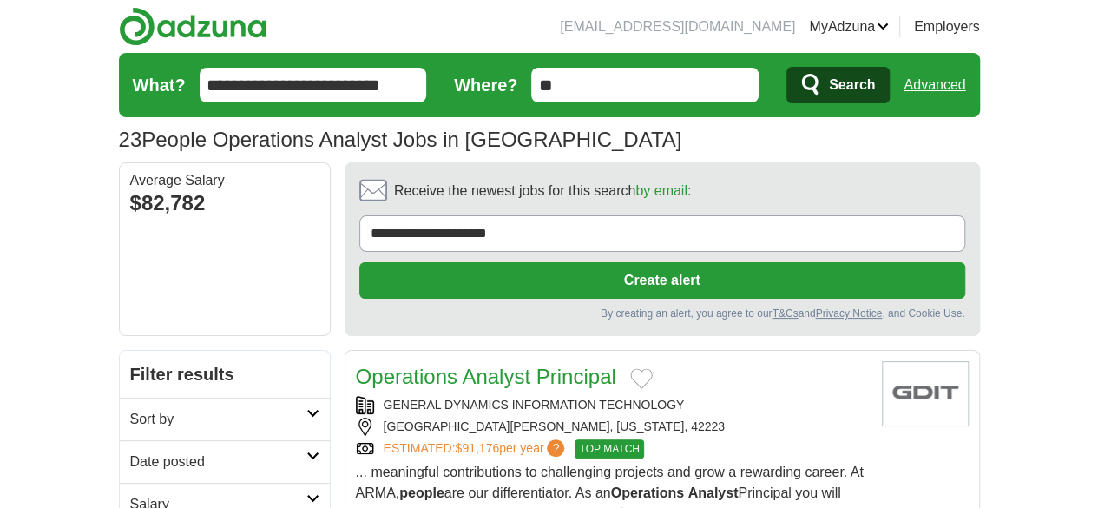
click at [332, 82] on input "**********" at bounding box center [313, 85] width 227 height 35
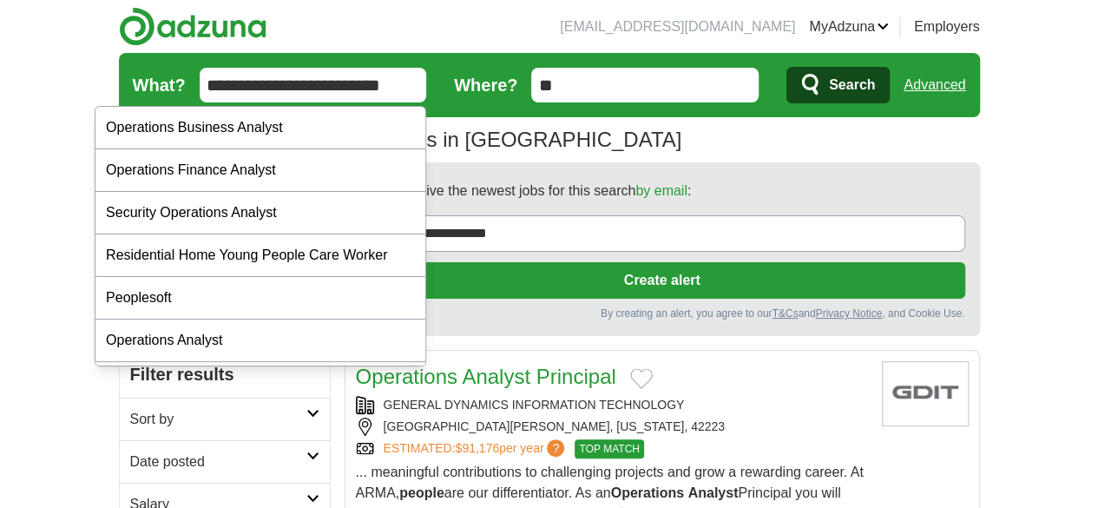
click at [332, 82] on input "**********" at bounding box center [313, 85] width 227 height 35
type input "**********"
click at [786, 67] on button "Search" at bounding box center [837, 85] width 103 height 36
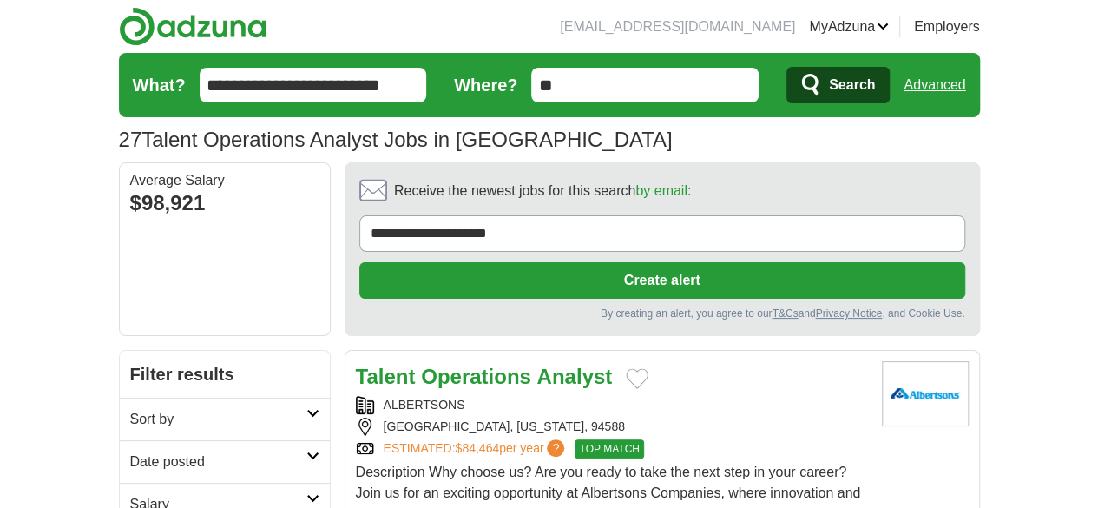
click at [332, 82] on input "**********" at bounding box center [313, 85] width 227 height 35
